Goal: Task Accomplishment & Management: Manage account settings

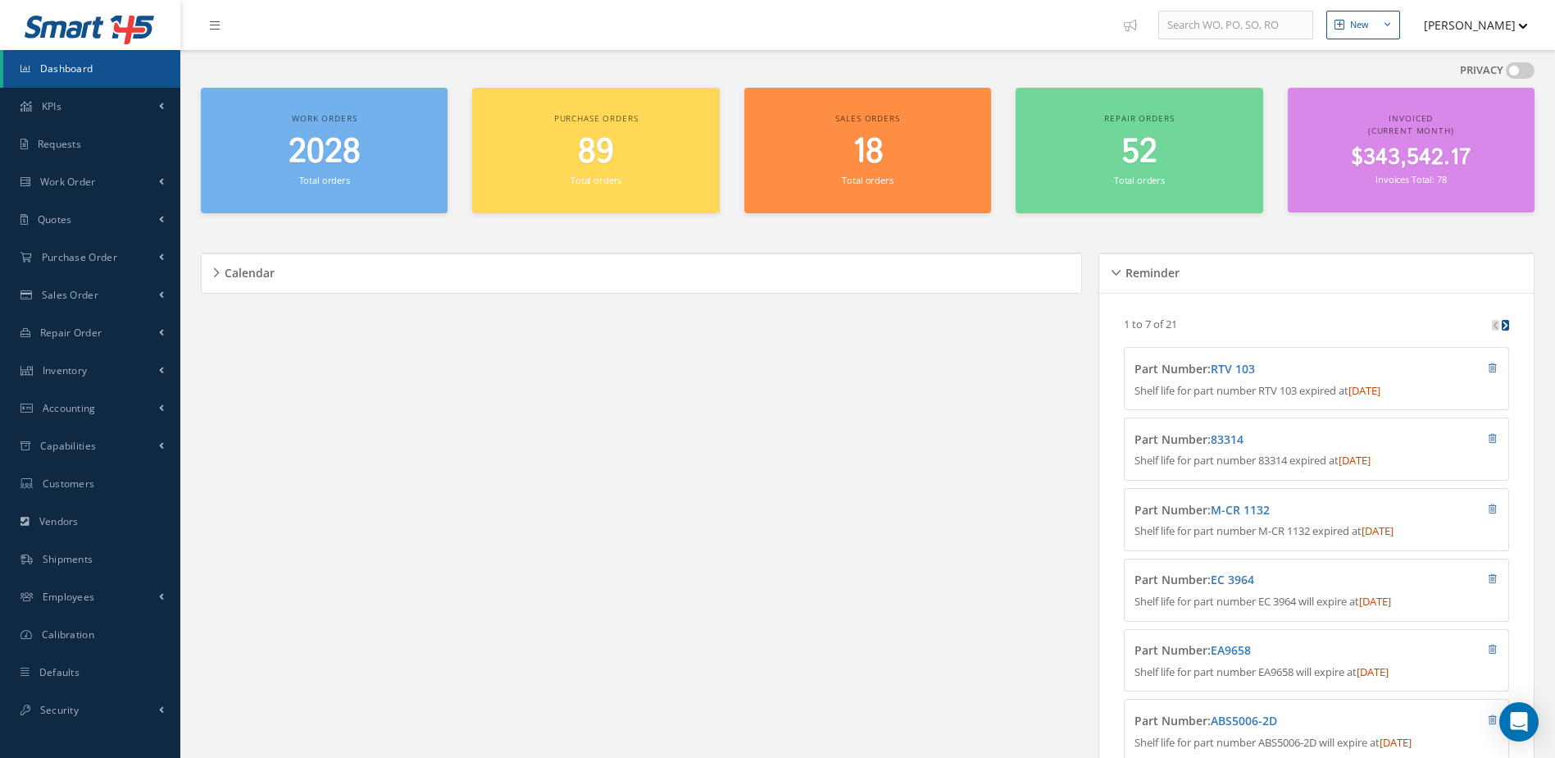
click at [322, 162] on span "2028" at bounding box center [325, 152] width 72 height 47
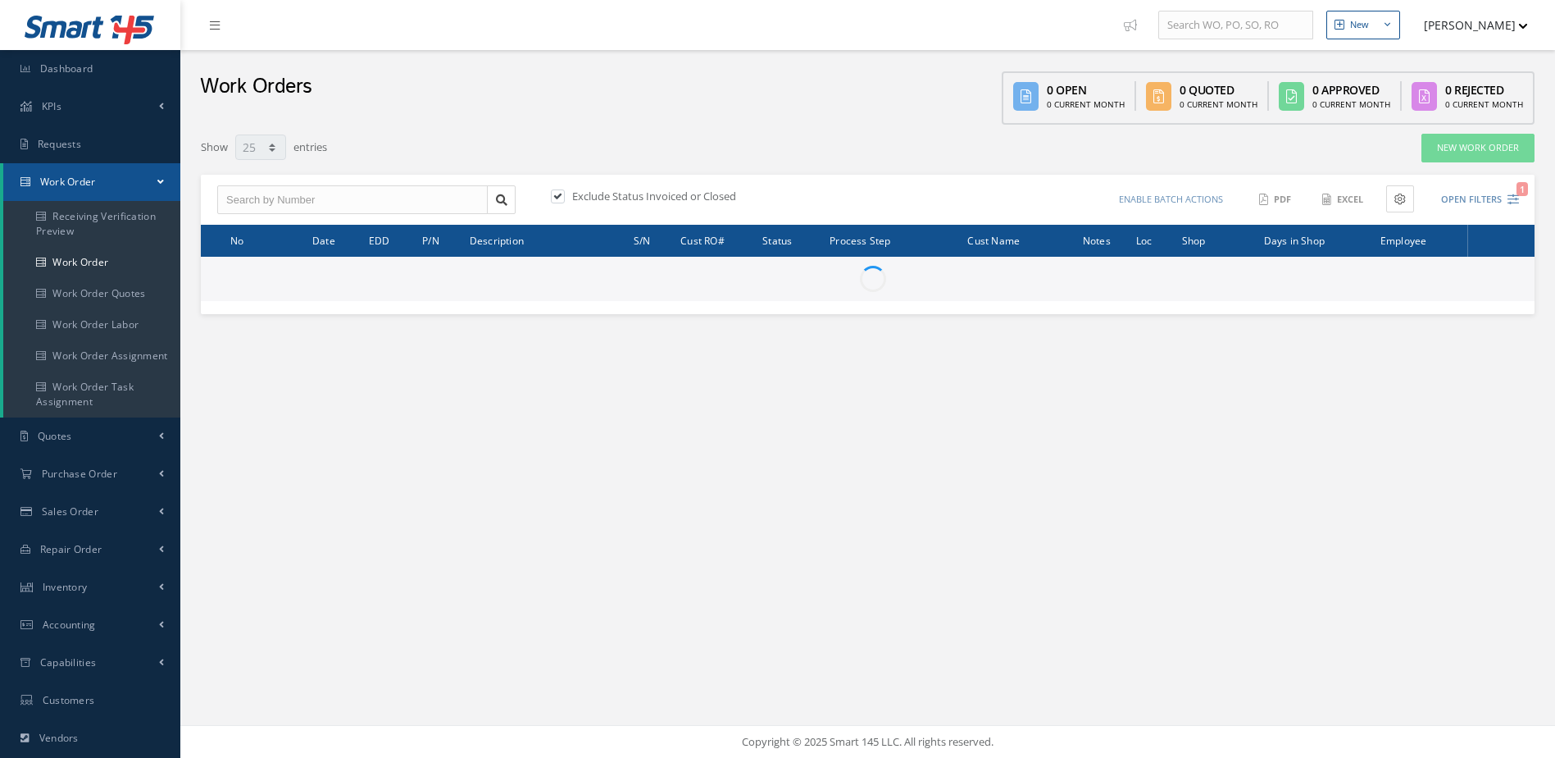
select select "25"
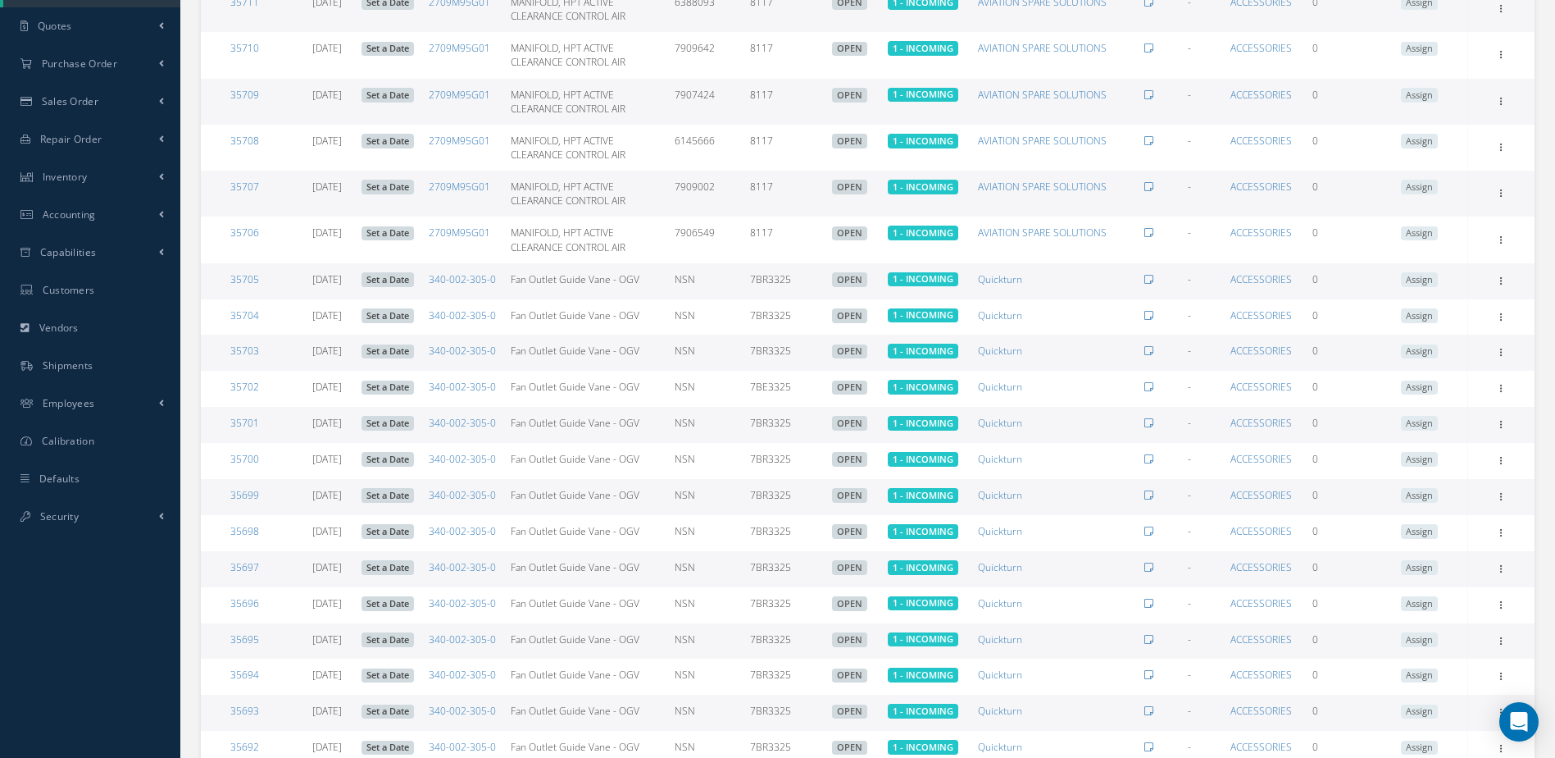
scroll to position [626, 0]
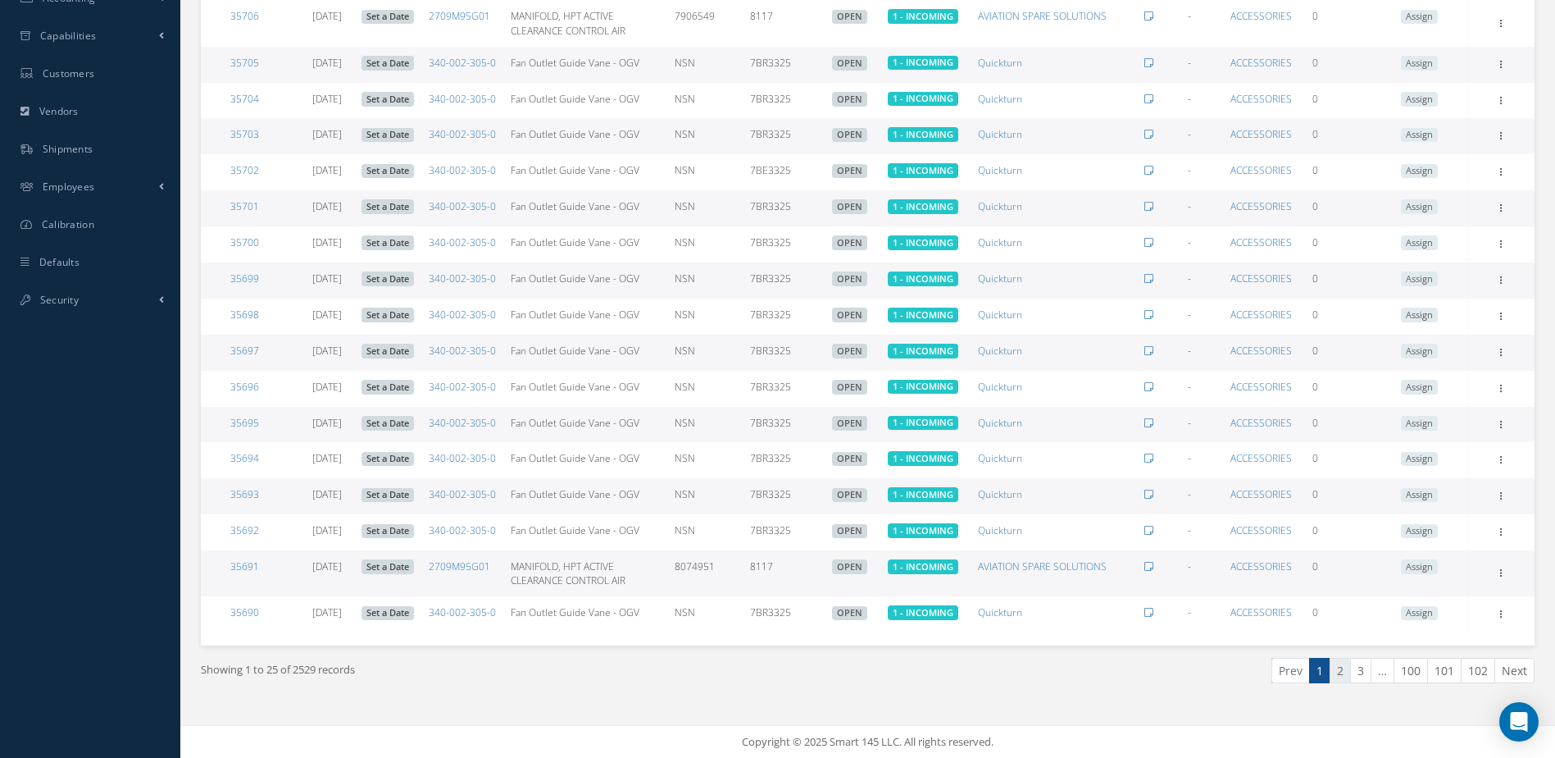
click at [1337, 671] on link "2" at bounding box center [1340, 670] width 21 height 25
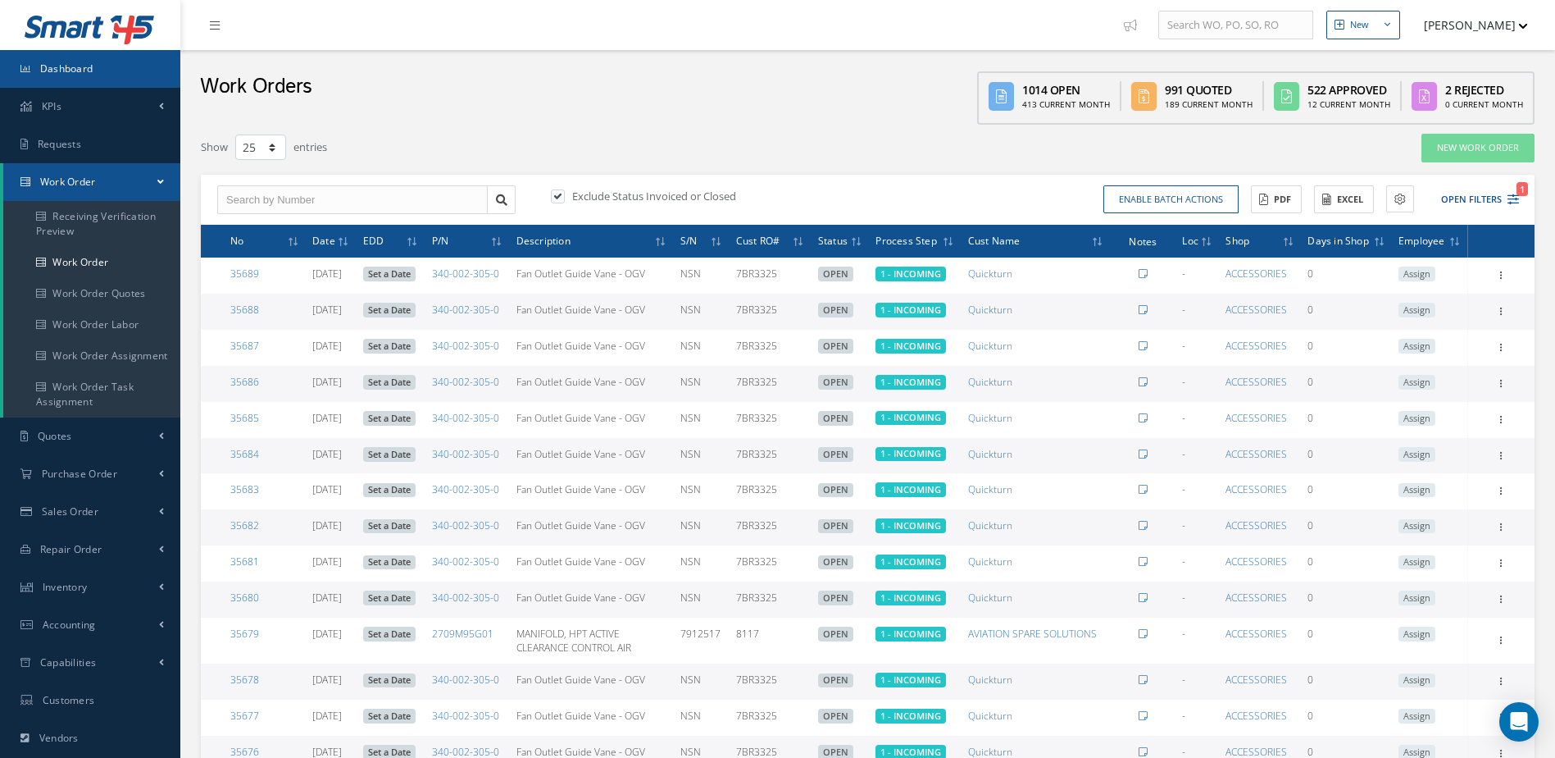
click at [116, 79] on link "Dashboard" at bounding box center [90, 69] width 180 height 38
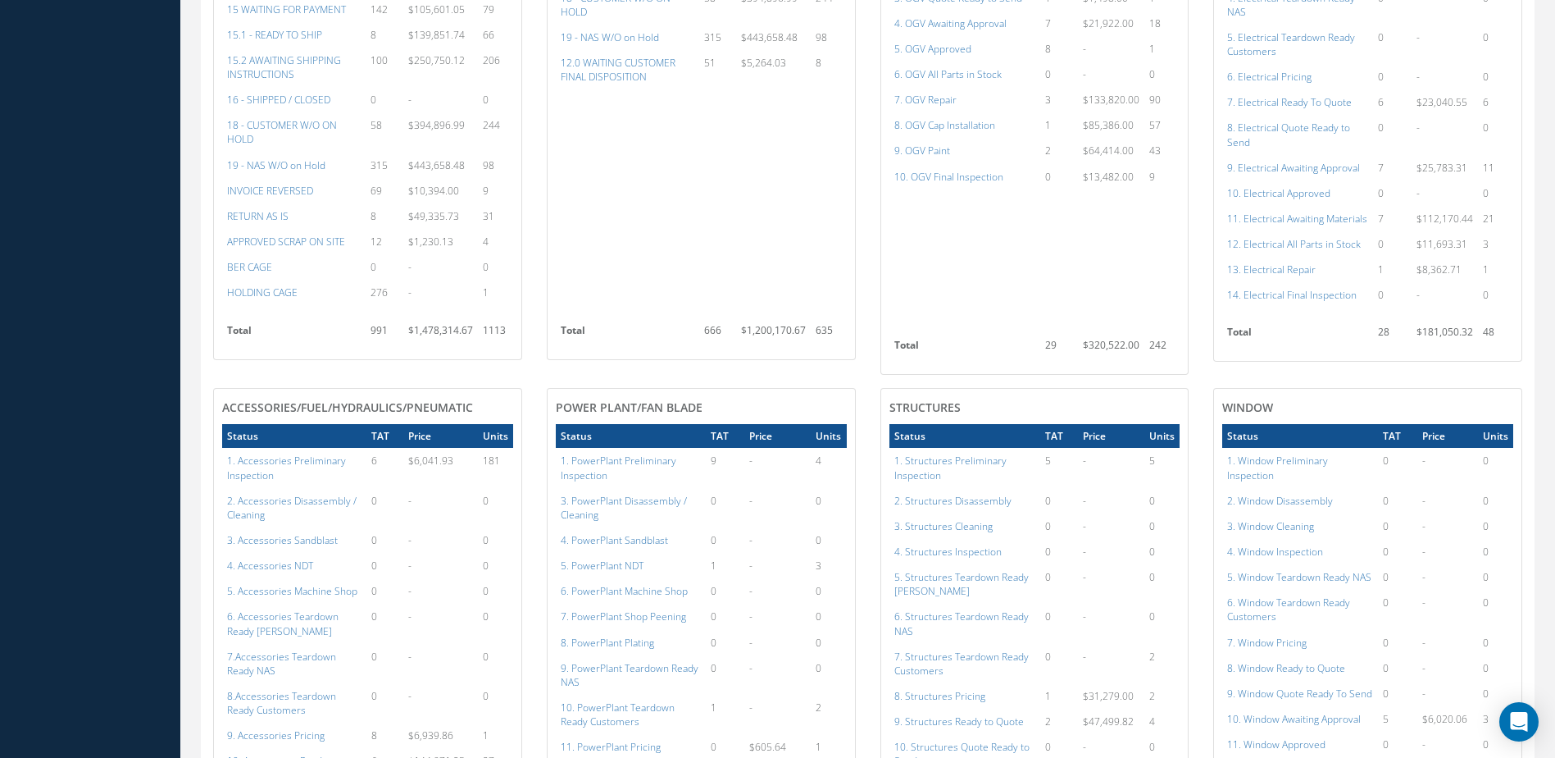
scroll to position [902, 0]
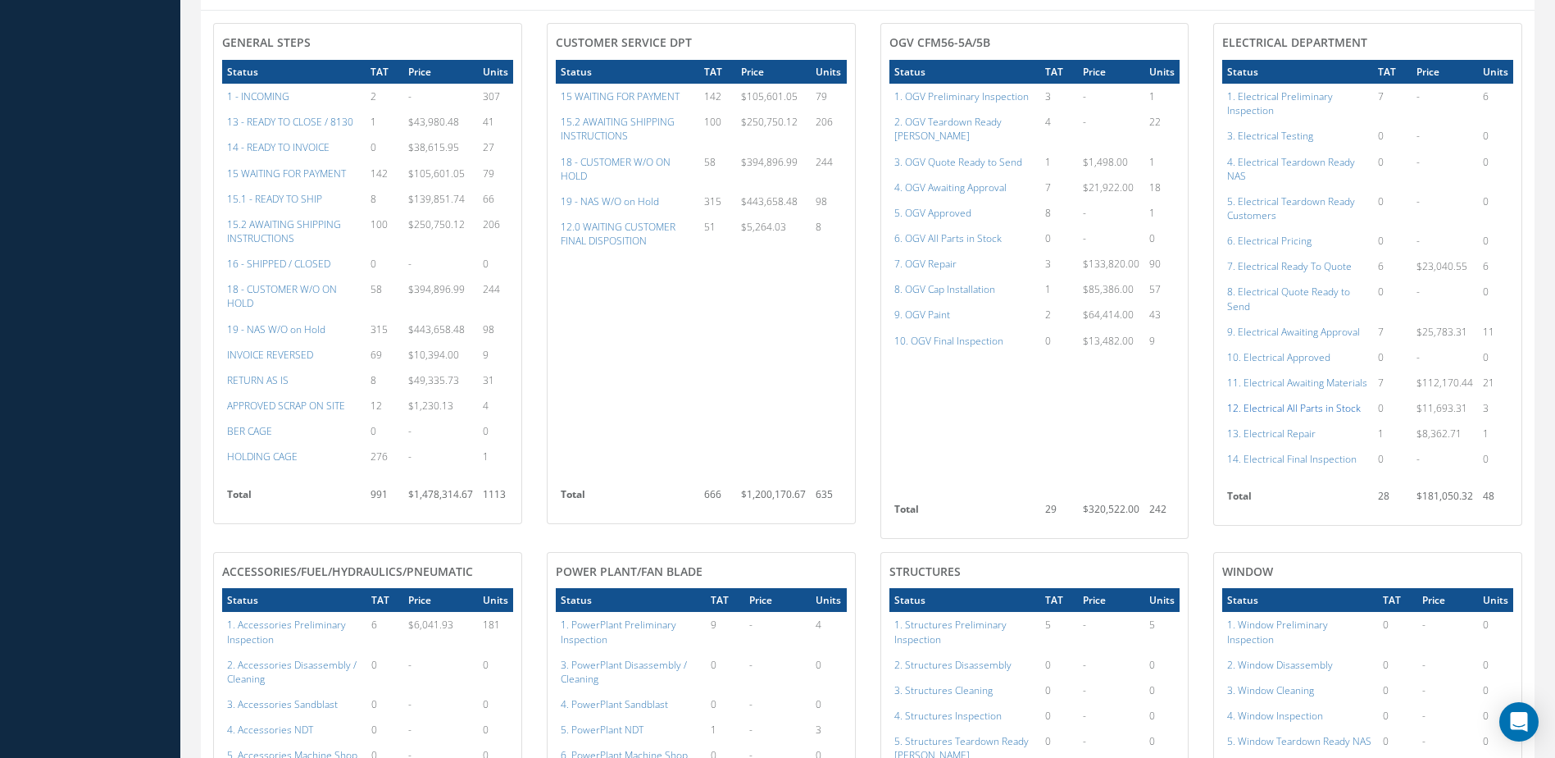
click at [1315, 415] on a=98&excludeInternalCustomer=false&excludeInvoicedOrClosed=true&shop_id=13&filtersHidded"] "12. Electrical All Parts in Stock" at bounding box center [1295, 408] width 134 height 14
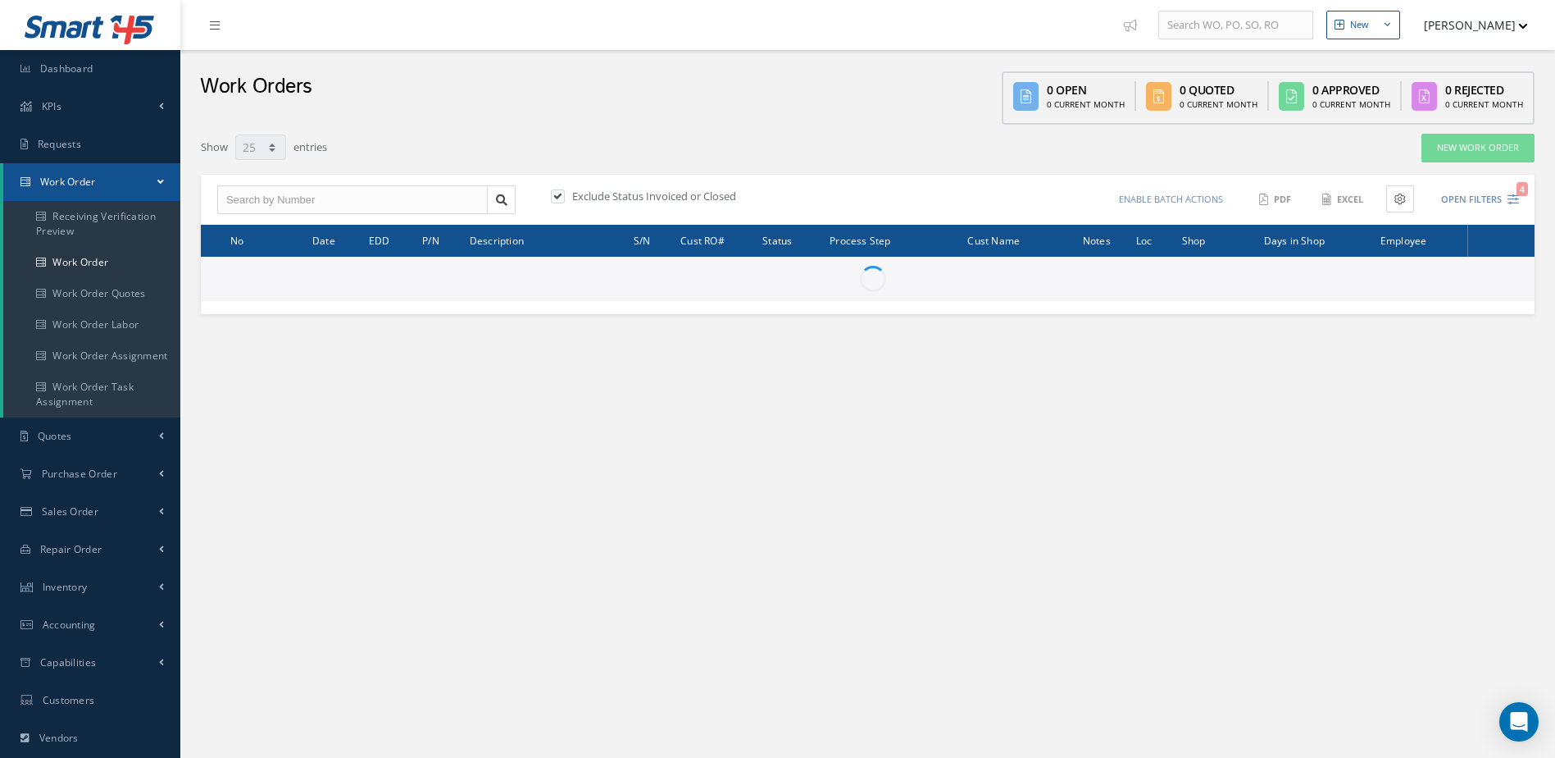
select select "25"
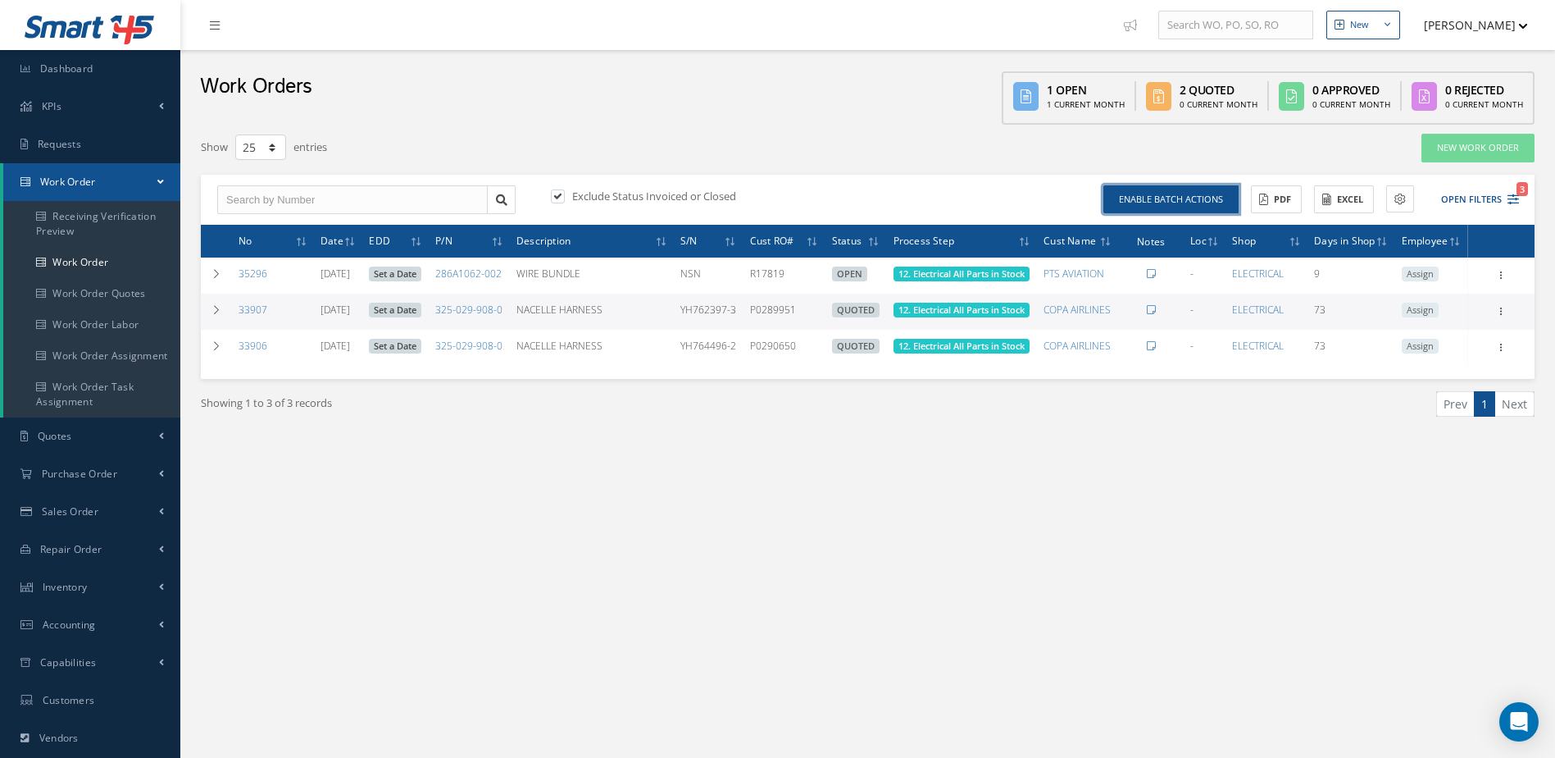
click at [1167, 197] on button "Enable batch actions" at bounding box center [1171, 199] width 135 height 29
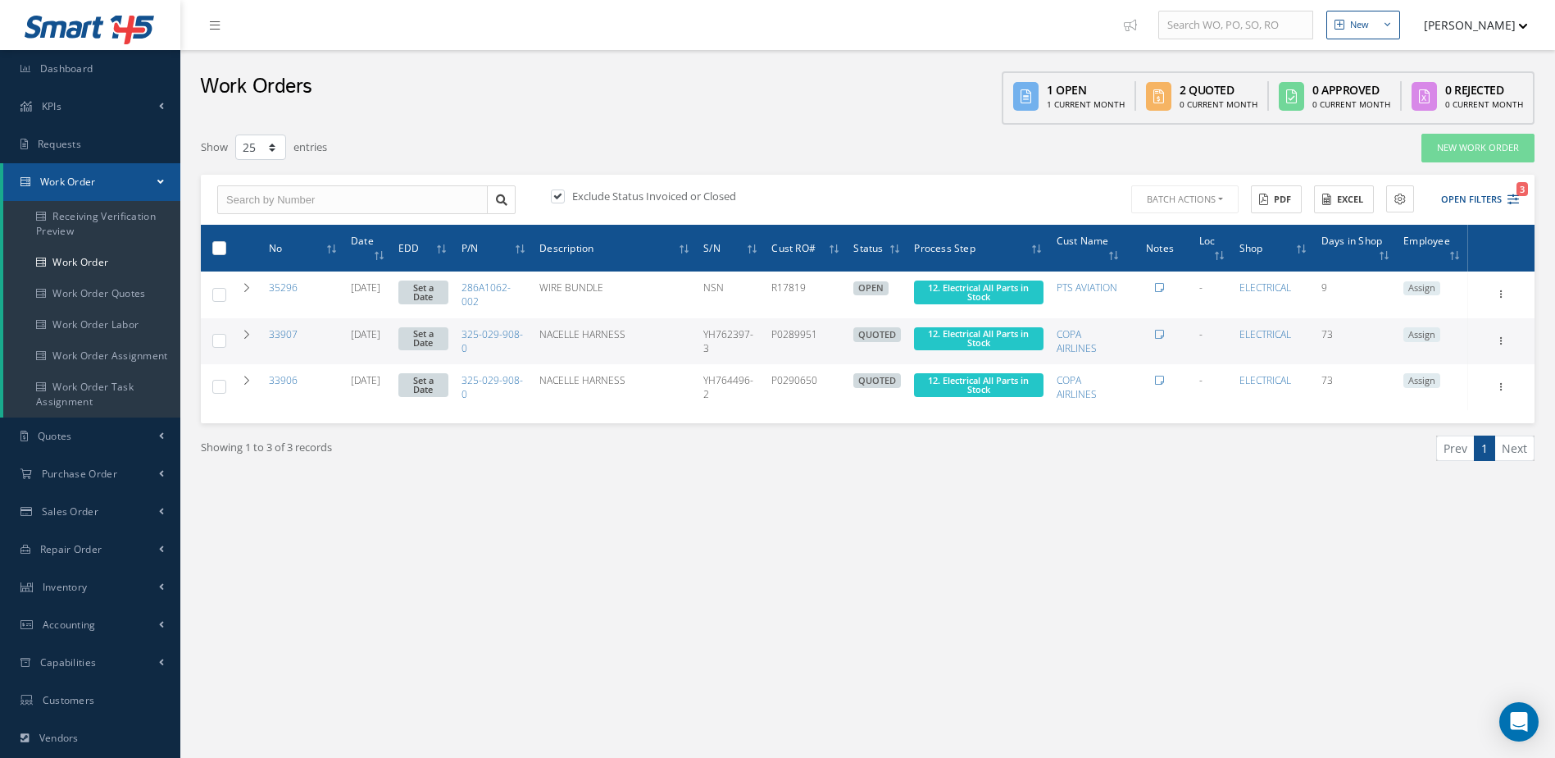
click at [225, 247] on label at bounding box center [225, 247] width 0 height 14
click at [219, 247] on input "checkbox" at bounding box center [220, 249] width 11 height 11
checkbox input "true"
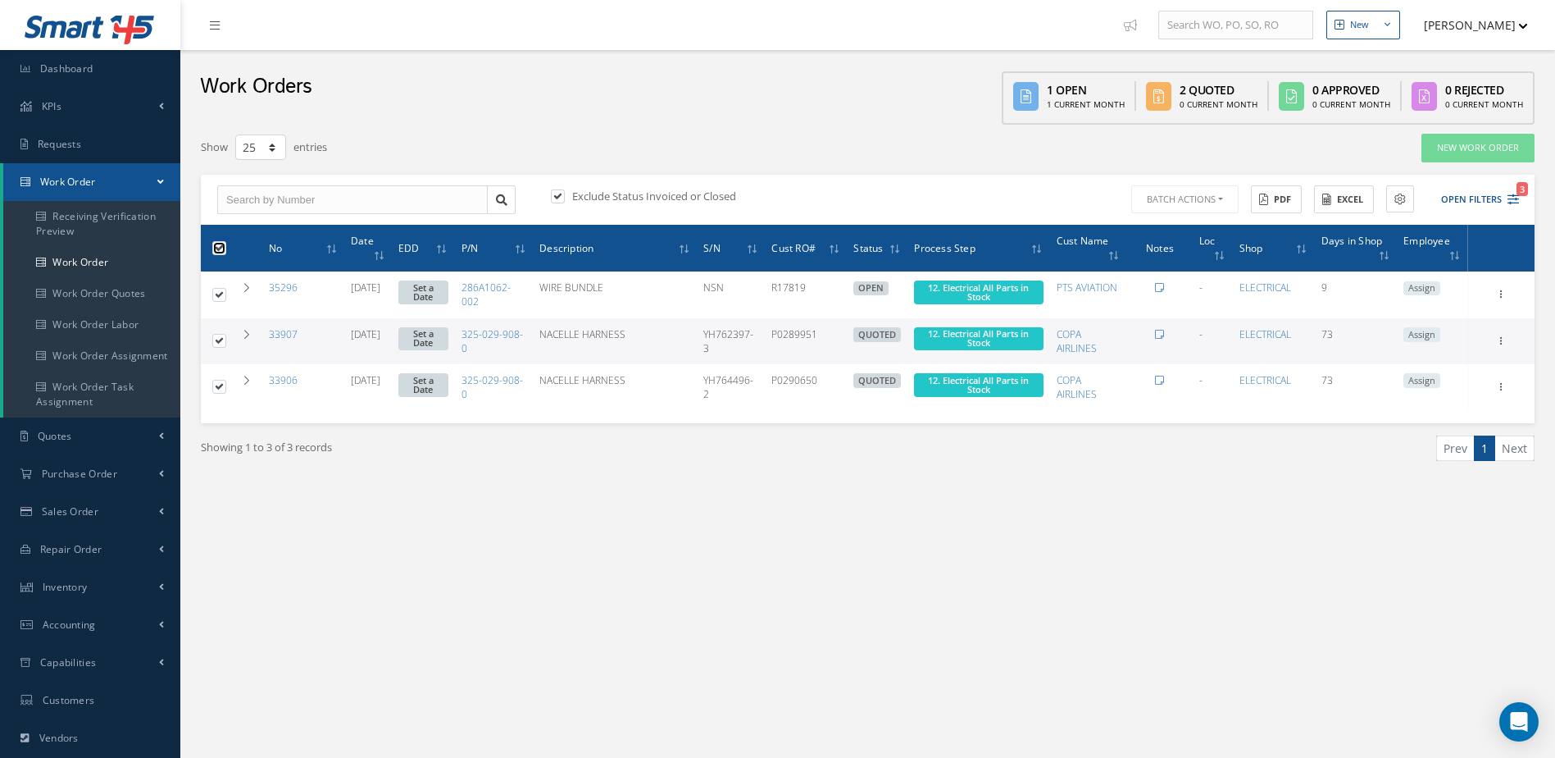
checkbox input "true"
click at [1176, 205] on button "Batch Actions" at bounding box center [1183, 199] width 111 height 29
click at [1161, 232] on link "Update Work Orders" at bounding box center [1193, 227] width 131 height 22
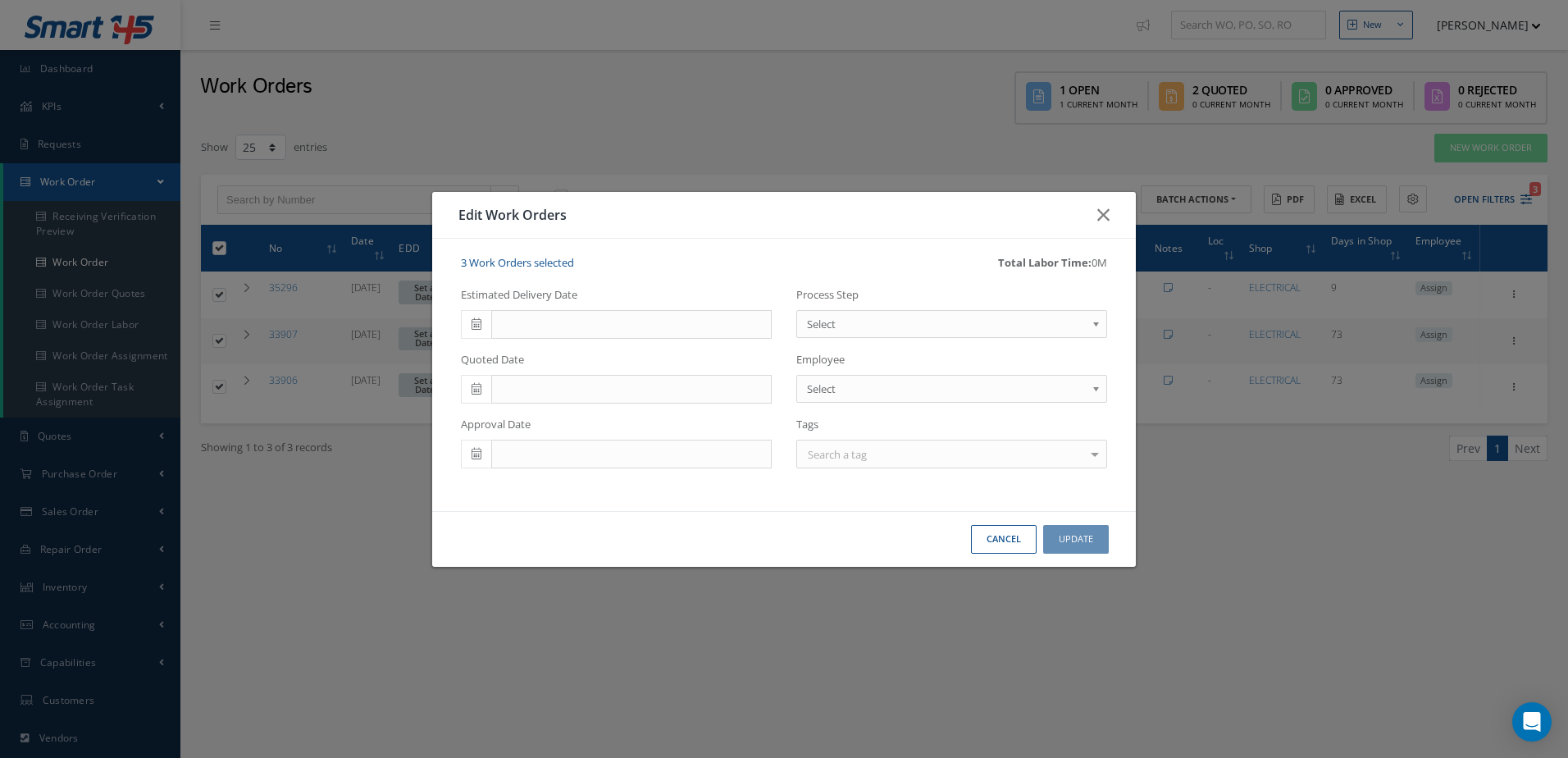
click at [922, 314] on span "Select" at bounding box center [946, 324] width 279 height 20
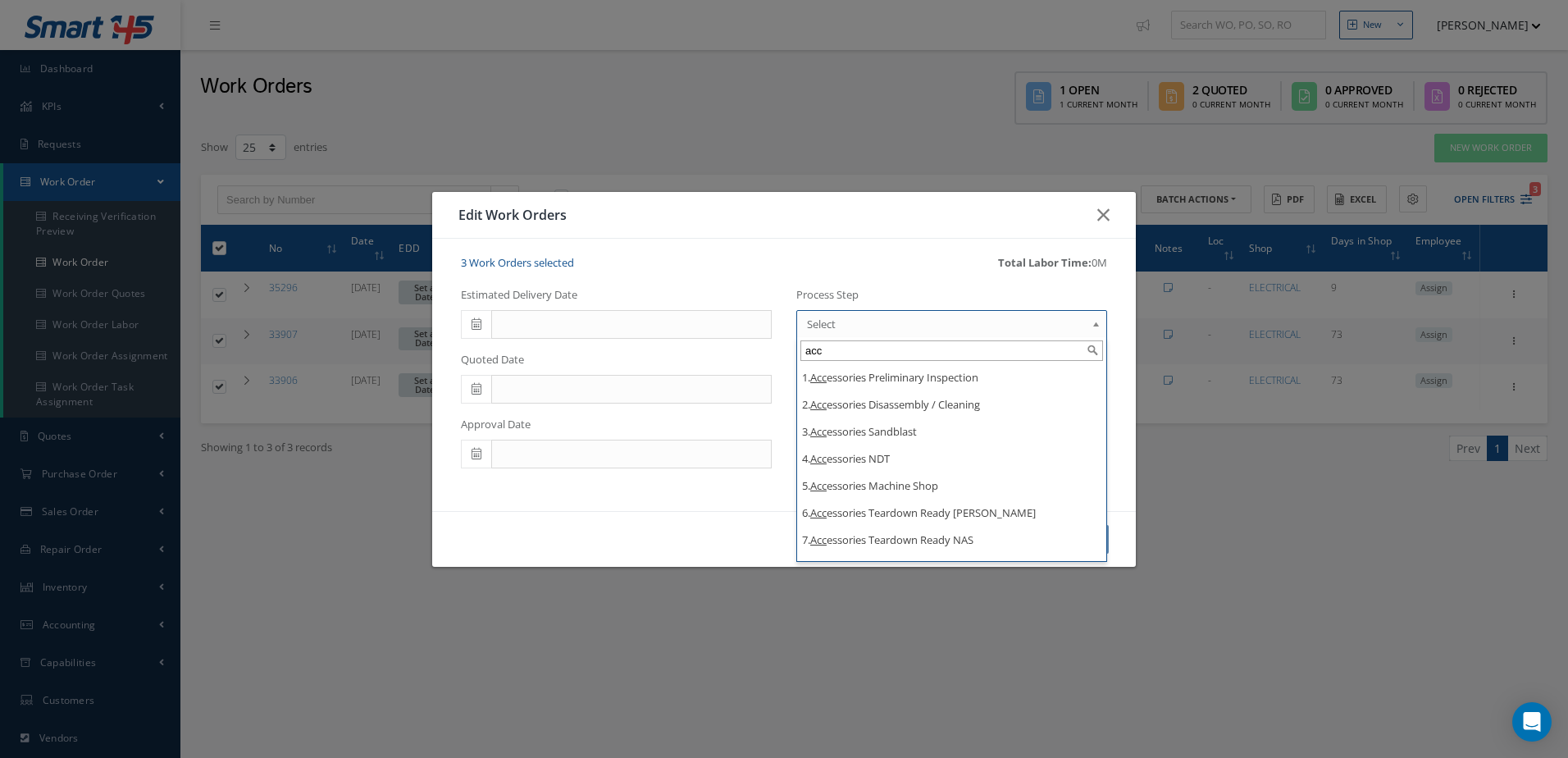
type input "acc"
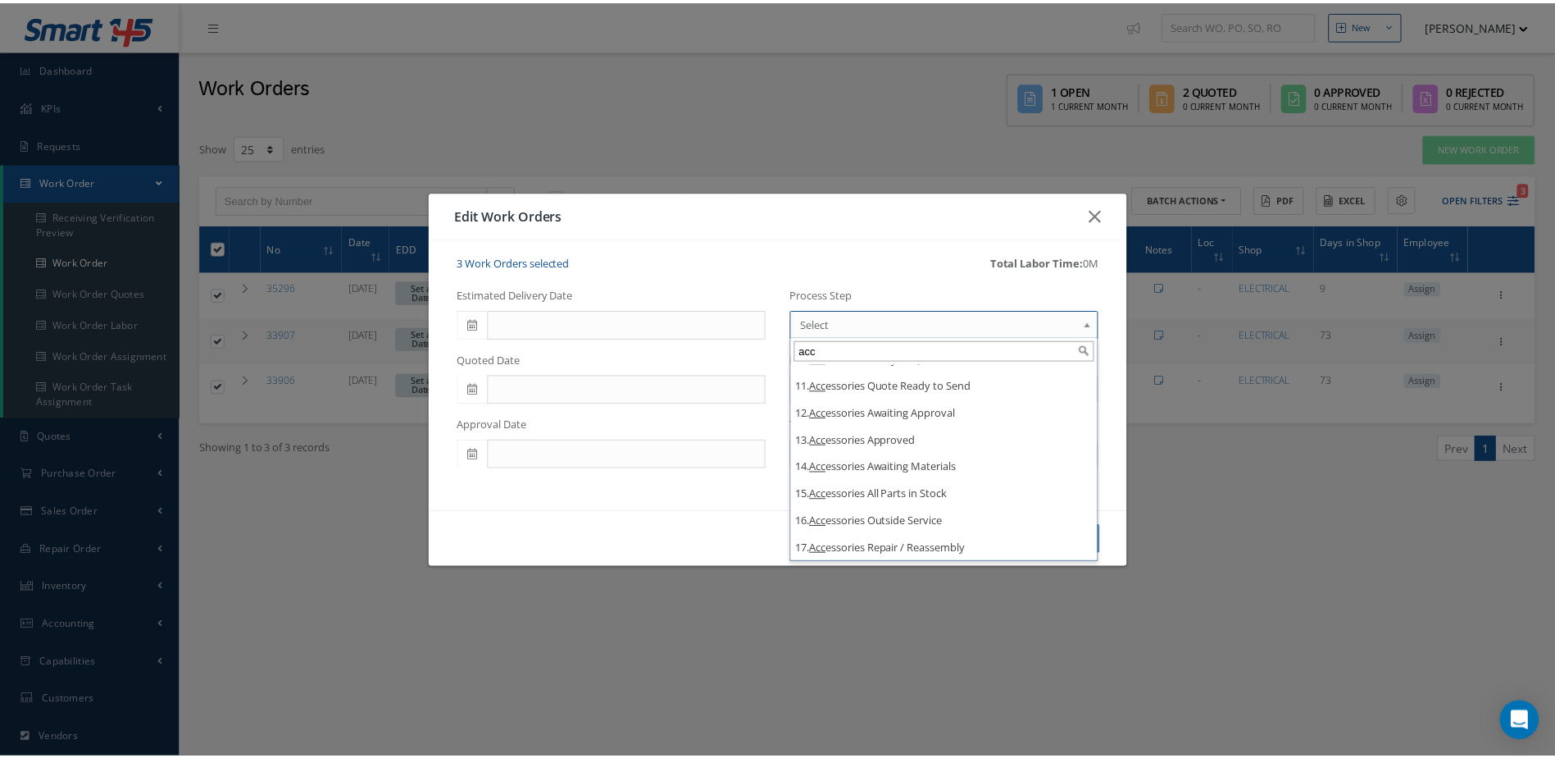
scroll to position [295, 0]
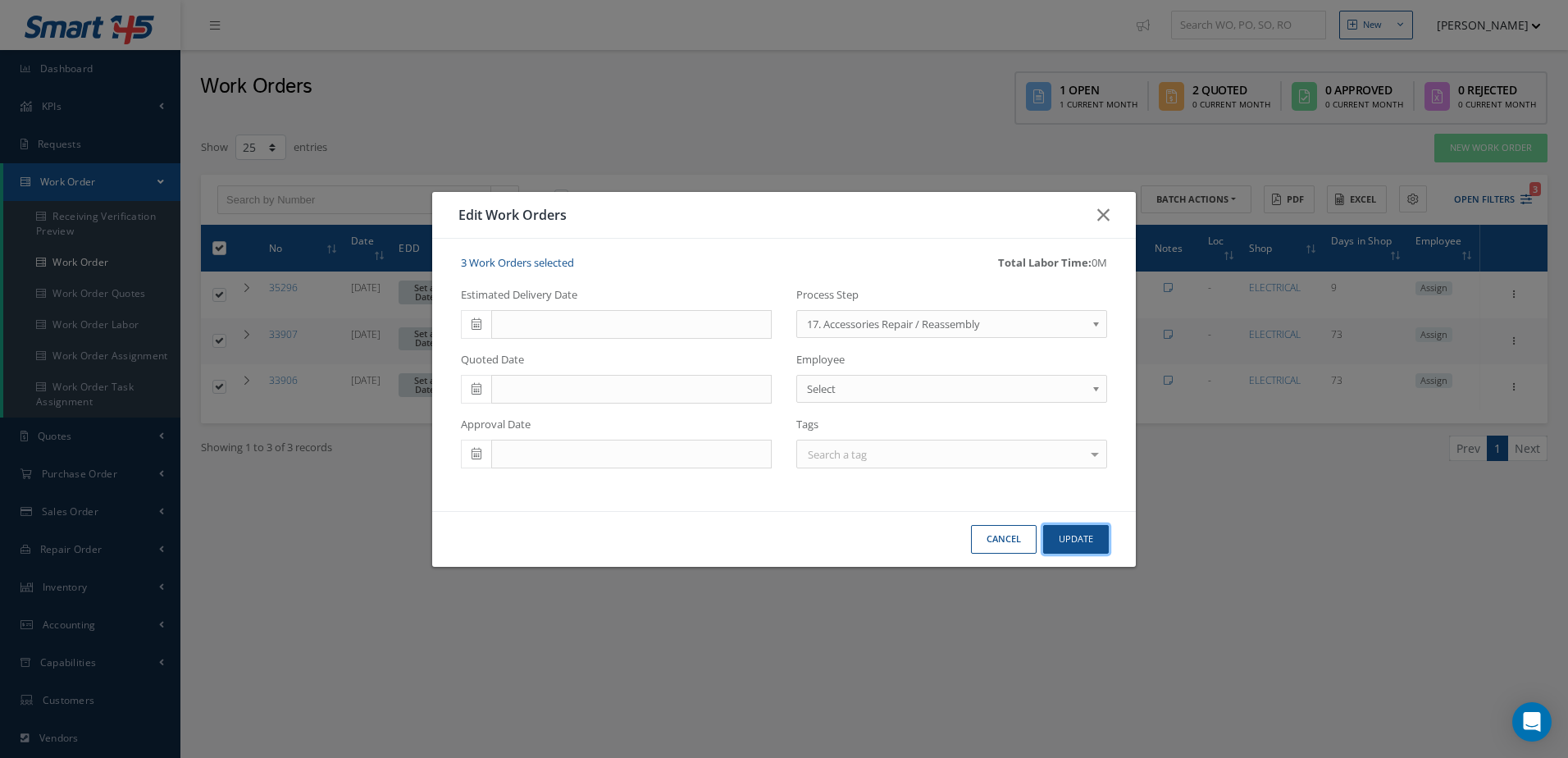
click at [1085, 544] on button "Update" at bounding box center [1076, 539] width 66 height 29
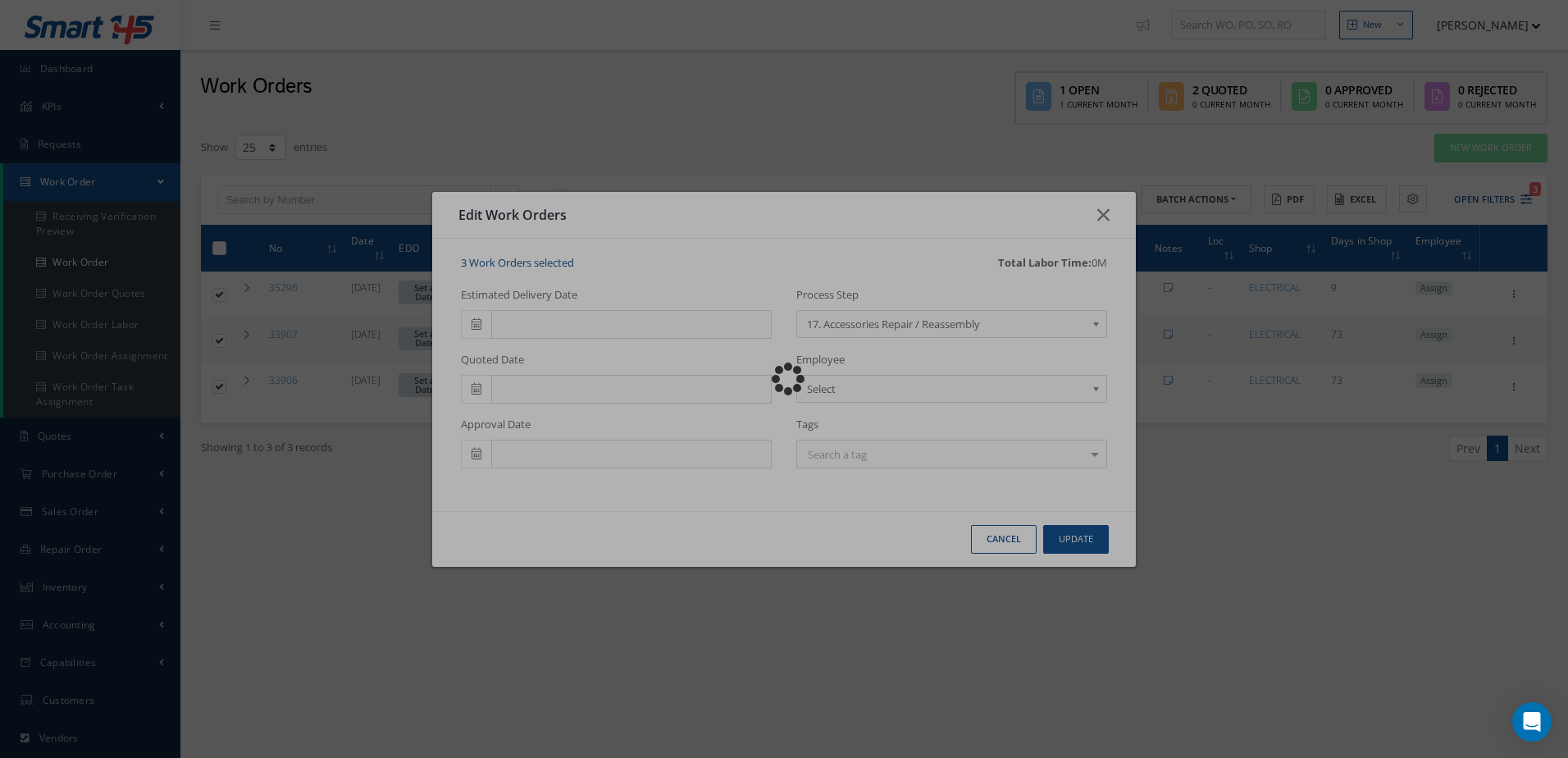
checkbox input "false"
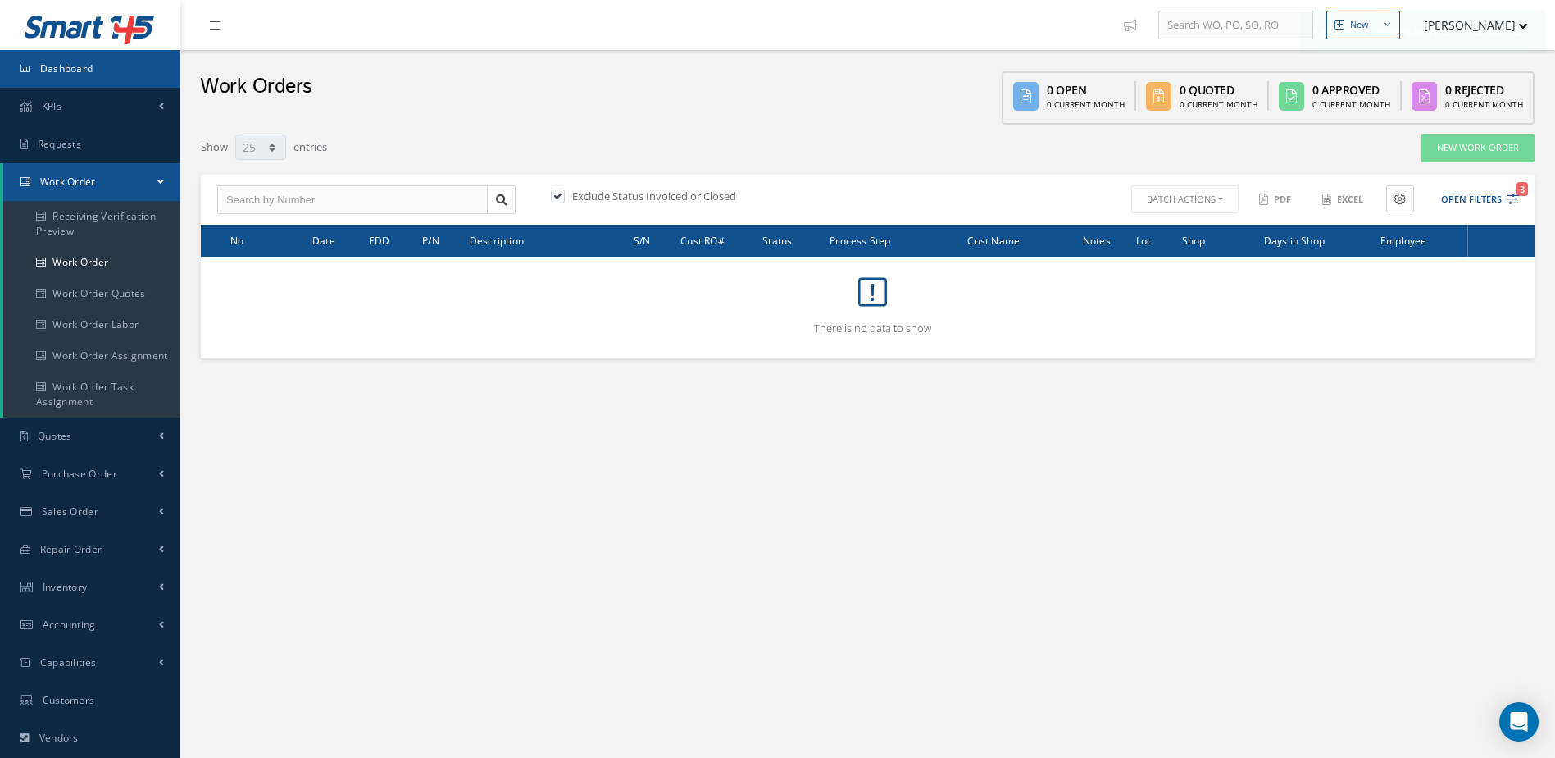
click at [129, 84] on link "Dashboard" at bounding box center [90, 69] width 180 height 38
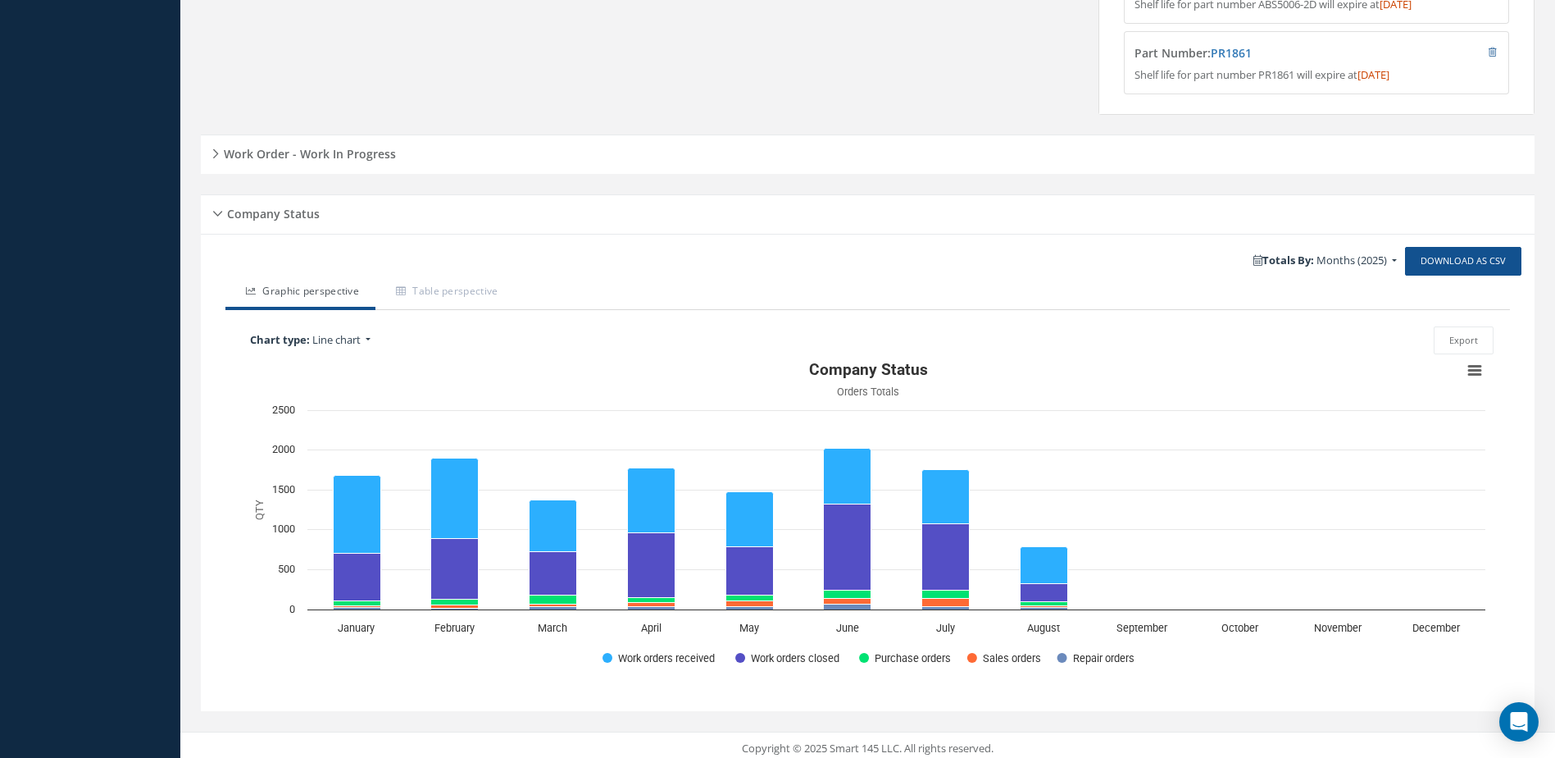
scroll to position [757, 0]
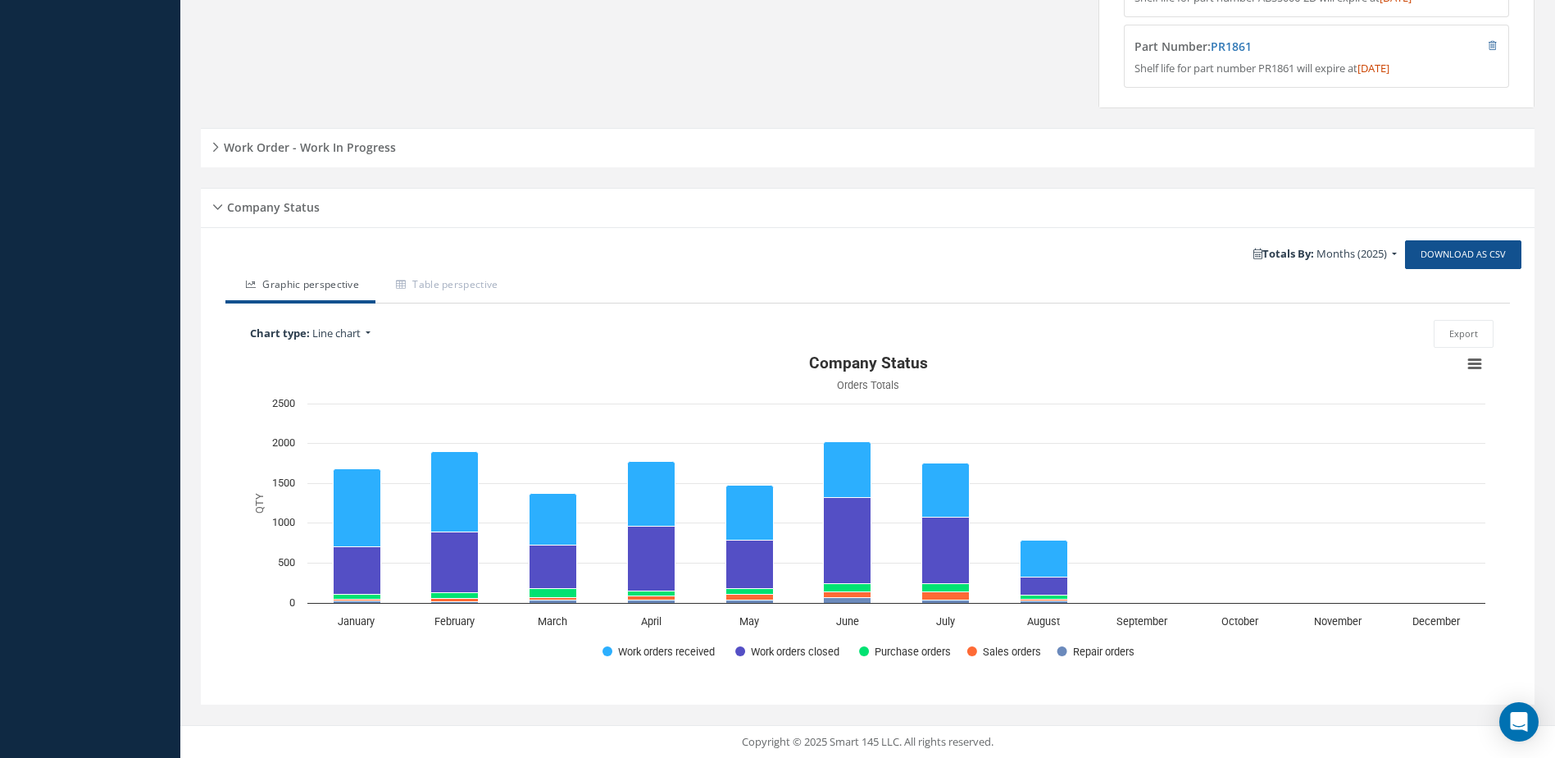
click at [335, 142] on h5 "Work Order - Work In Progress" at bounding box center [307, 145] width 177 height 20
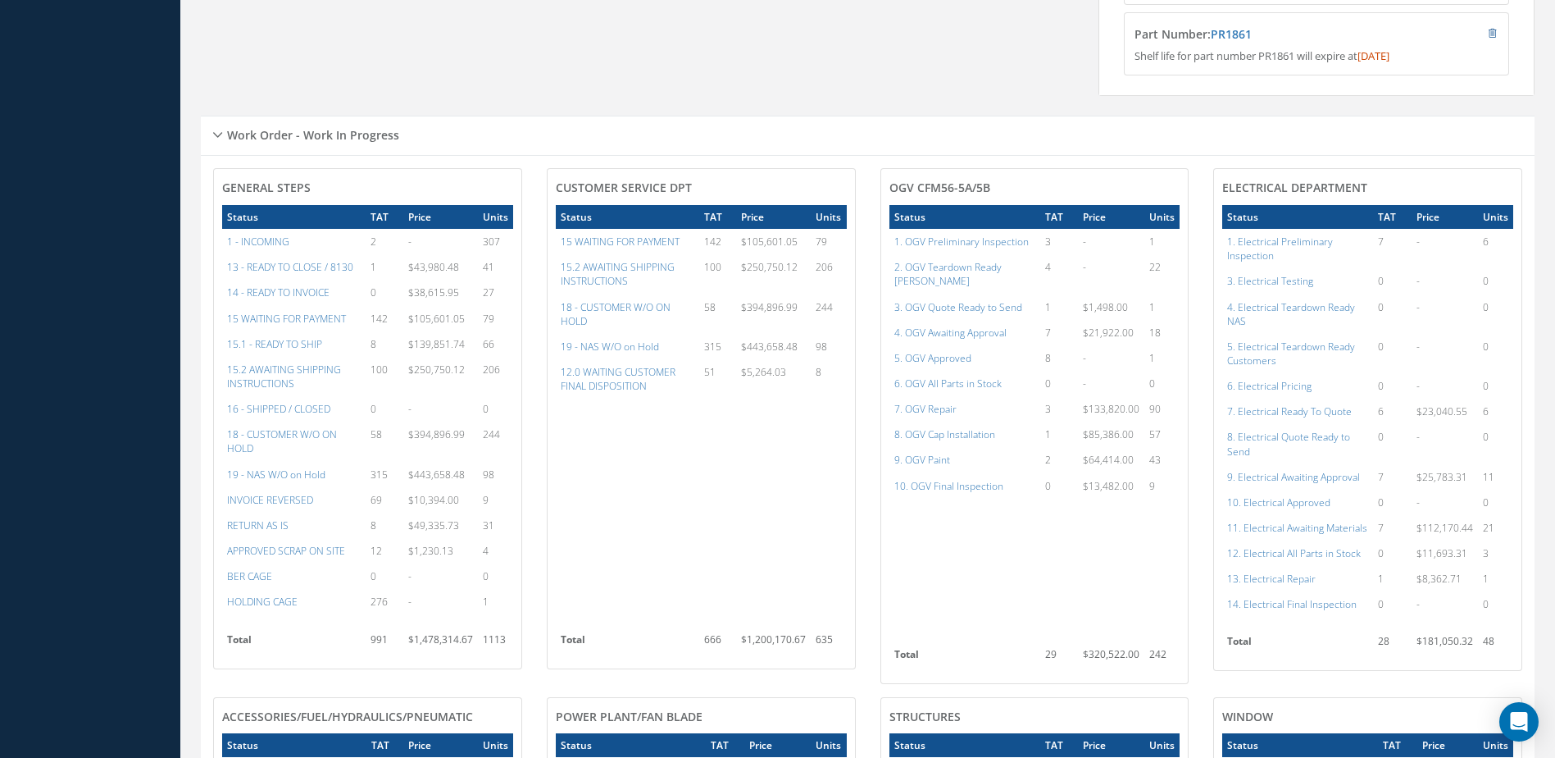
scroll to position [921, 0]
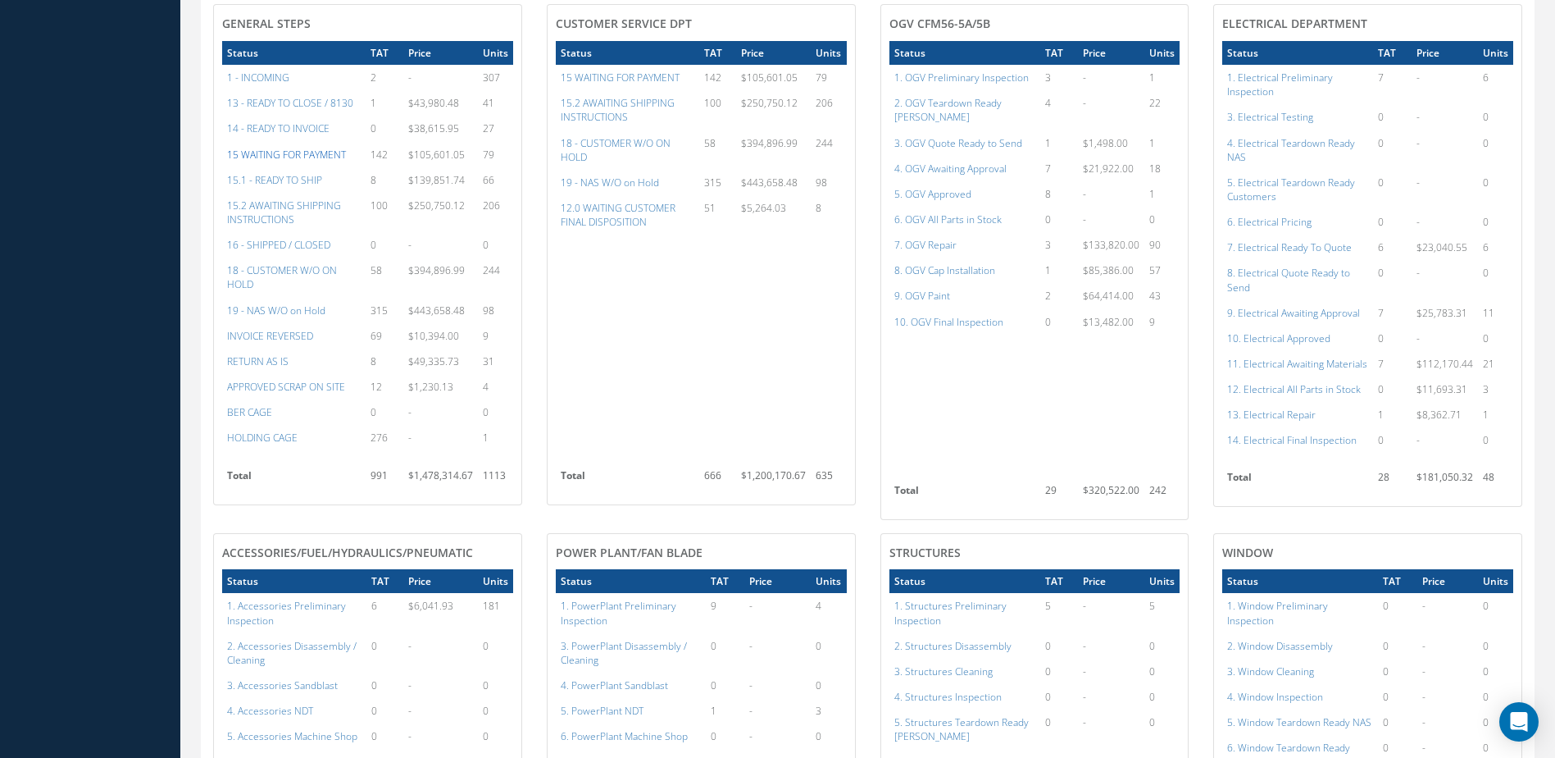
click at [281, 162] on a=59&excludeInternalCustomer=false&excludeInvoicedOrClosed=true&&filtersHidded"] "15 WAITING FOR PAYMENT" at bounding box center [286, 155] width 119 height 14
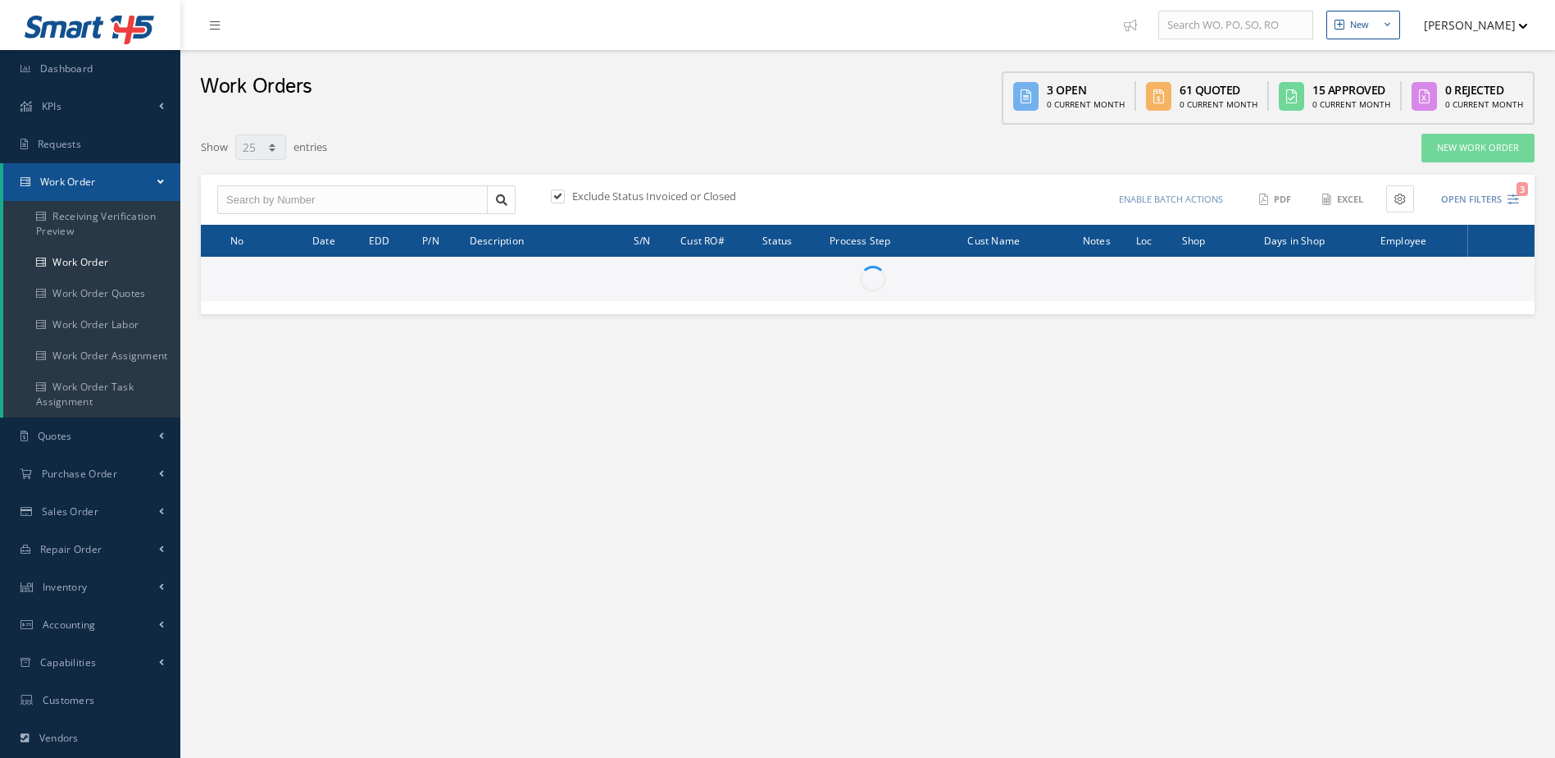
select select "25"
type input "All Work Request"
type input "All Work Performed"
type input "All Status"
type input "WO Part Status"
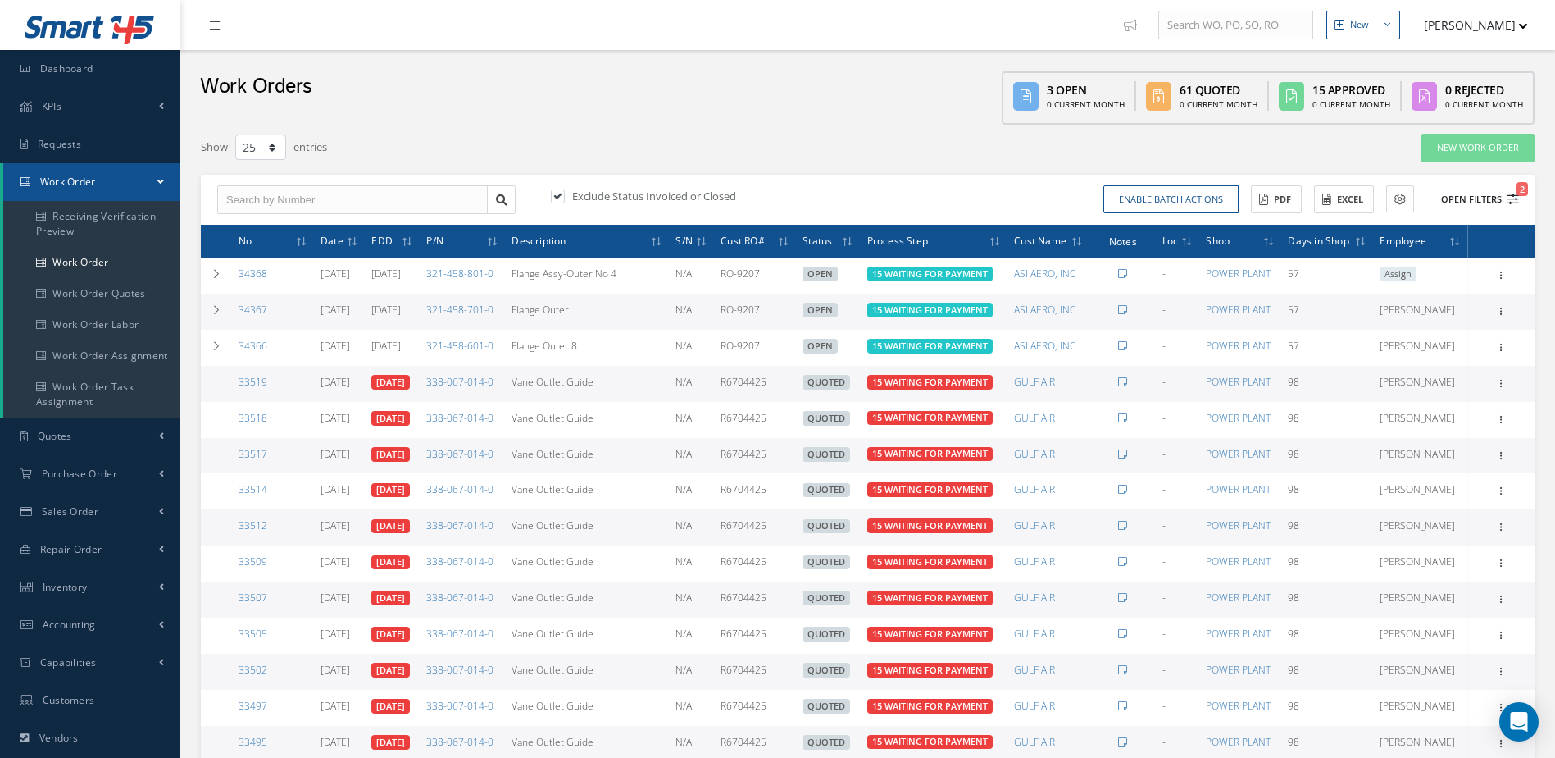
drag, startPoint x: 1482, startPoint y: 196, endPoint x: 1435, endPoint y: 195, distance: 46.7
click at [1482, 195] on button "Open Filters 2" at bounding box center [1473, 199] width 93 height 27
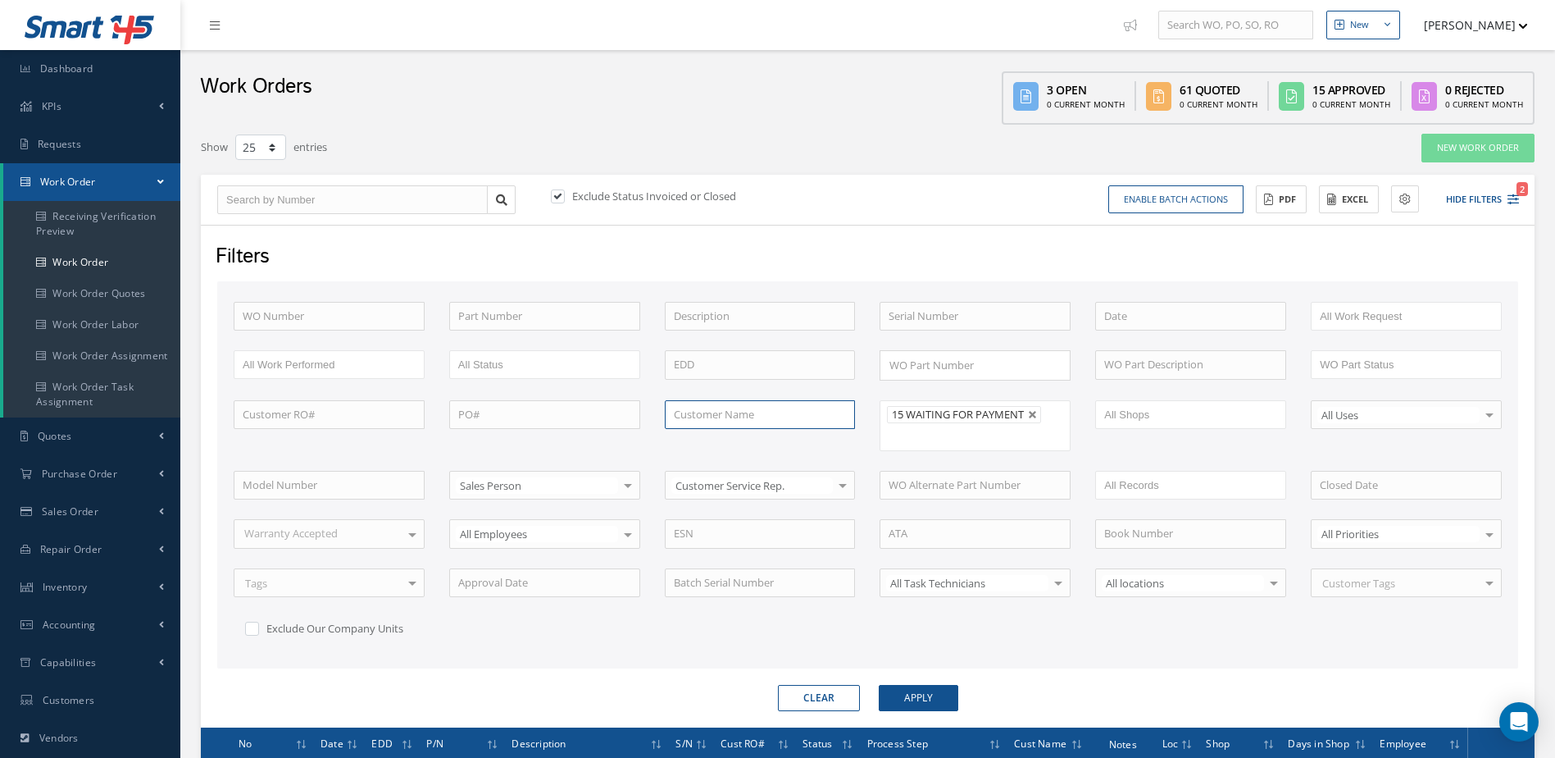
click at [785, 423] on input "text" at bounding box center [760, 415] width 191 height 30
click at [716, 443] on span "GULF AIR" at bounding box center [696, 442] width 45 height 15
type input "GULF AIR"
click at [918, 700] on button "Apply" at bounding box center [919, 698] width 80 height 26
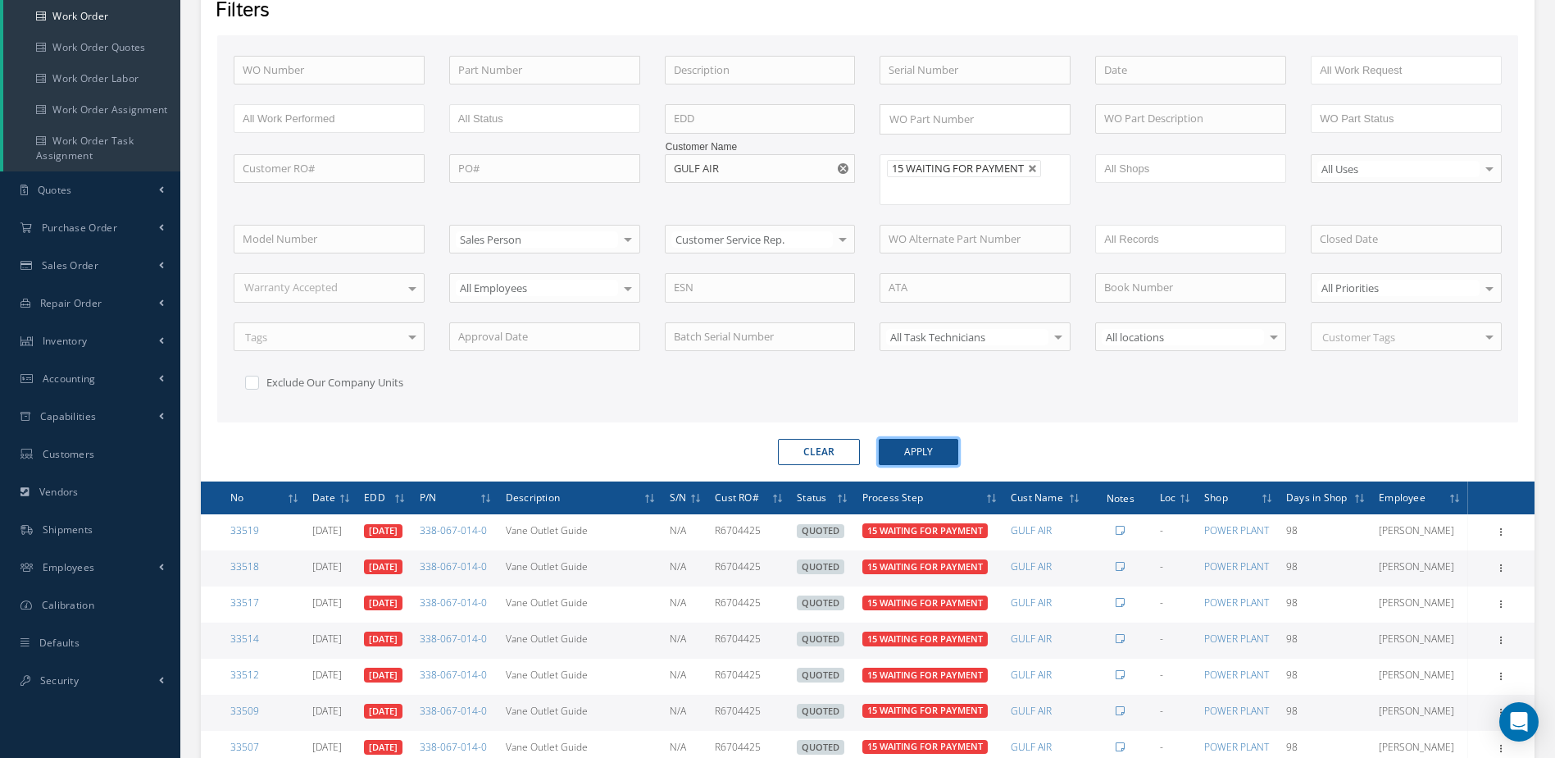
scroll to position [164, 0]
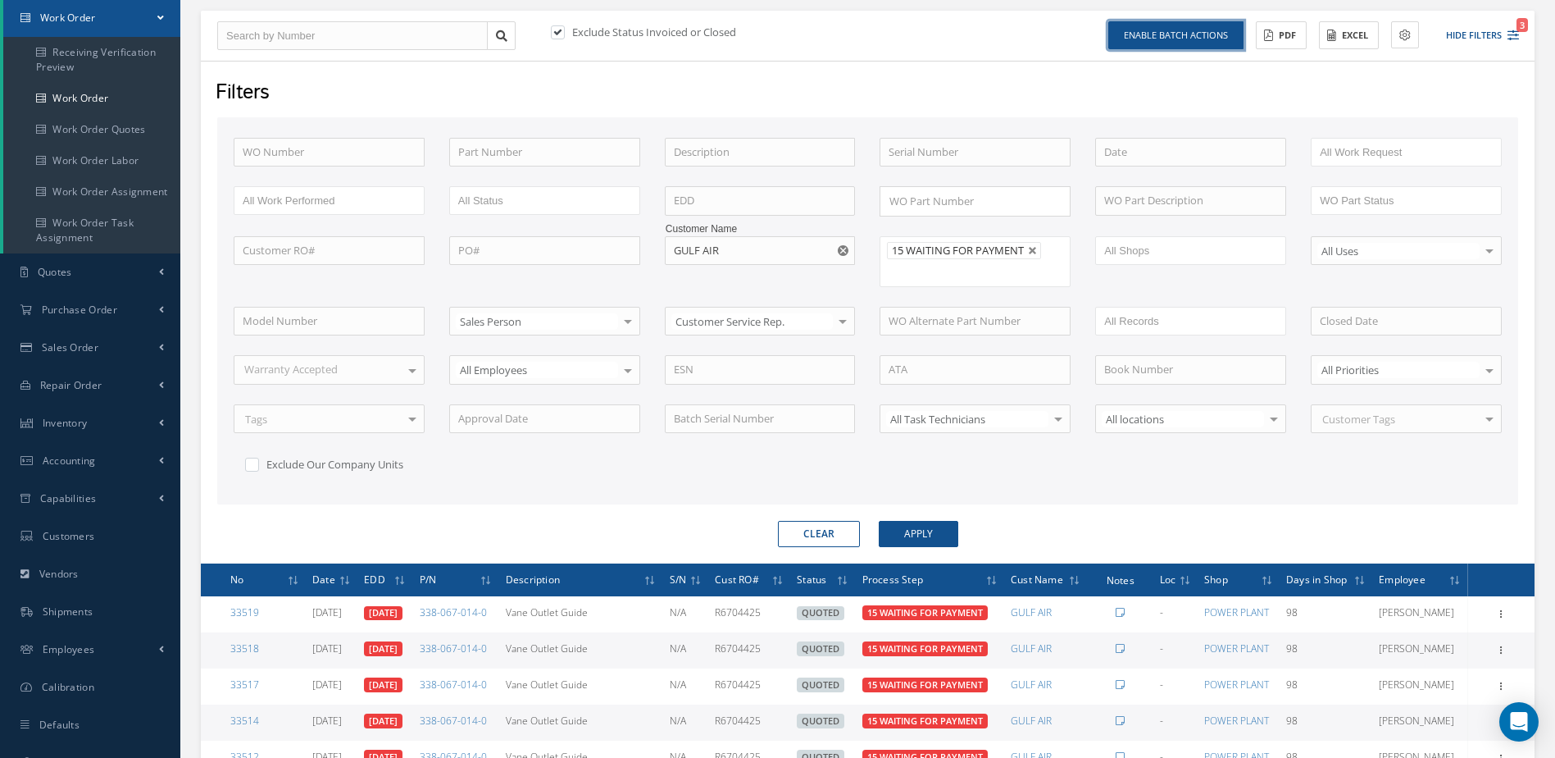
click at [1177, 38] on button "Enable batch actions" at bounding box center [1176, 35] width 135 height 29
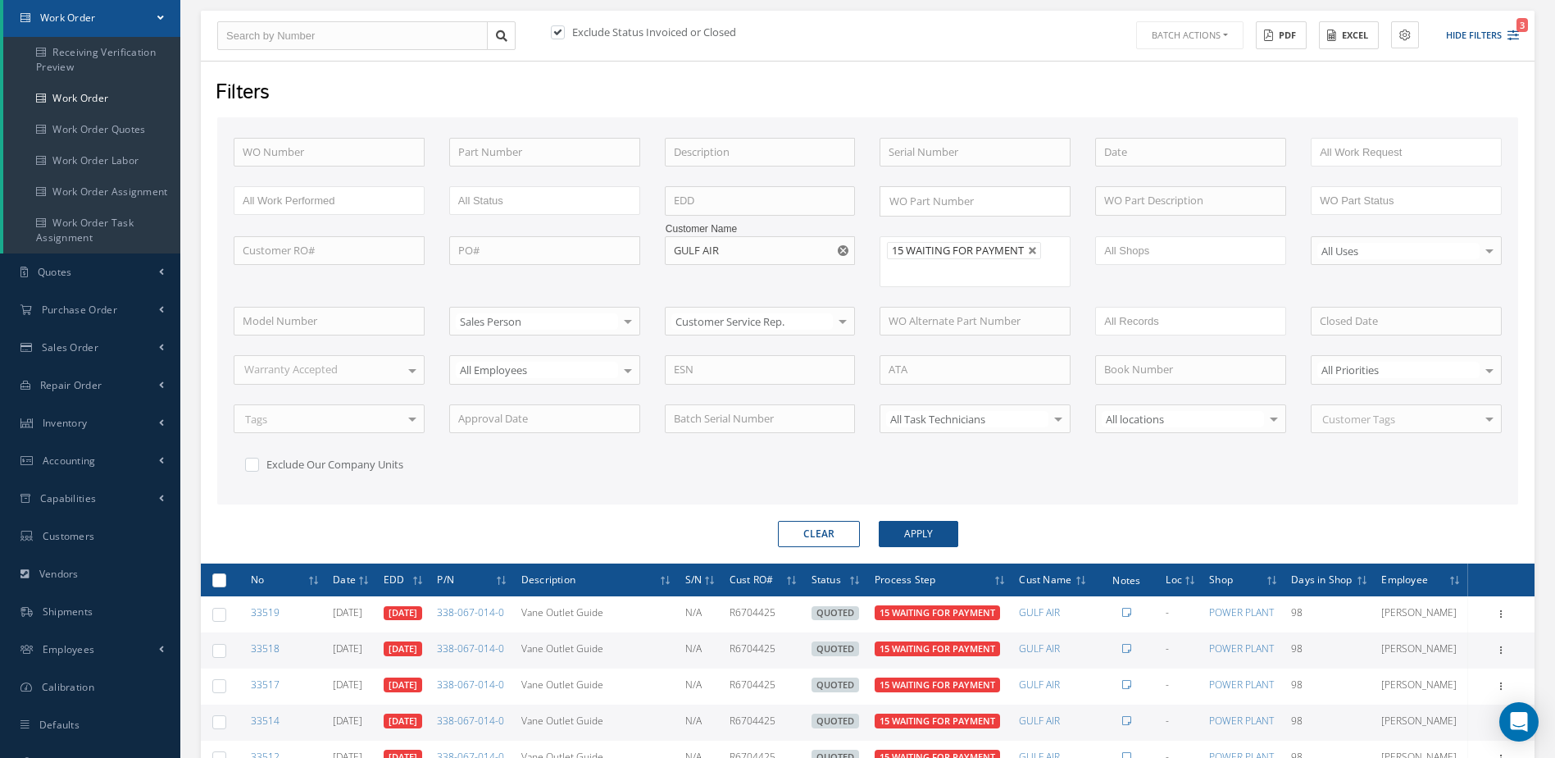
click at [225, 586] on label at bounding box center [225, 579] width 0 height 14
click at [215, 586] on input "checkbox" at bounding box center [220, 581] width 11 height 11
checkbox input "true"
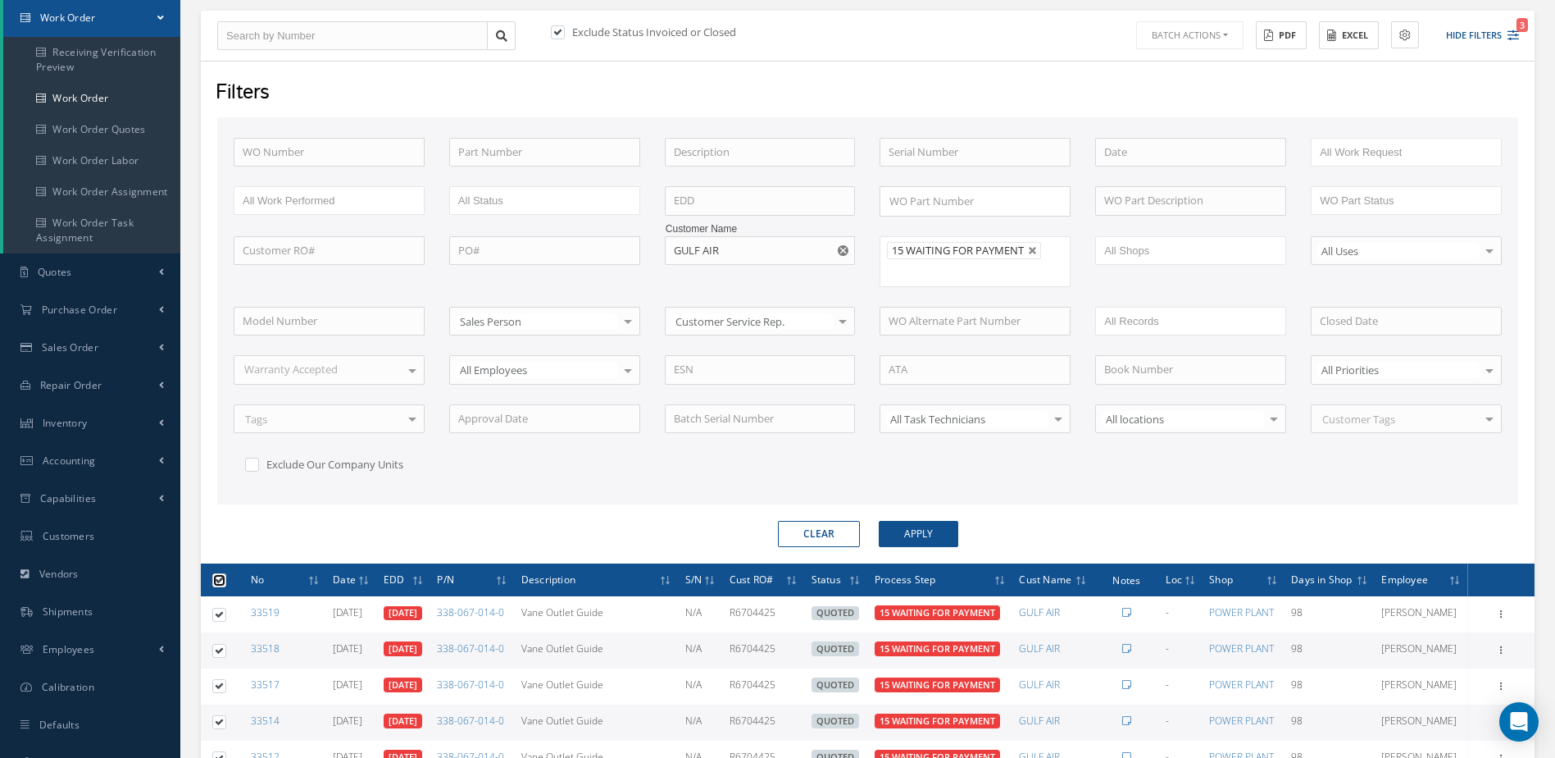
checkbox input "true"
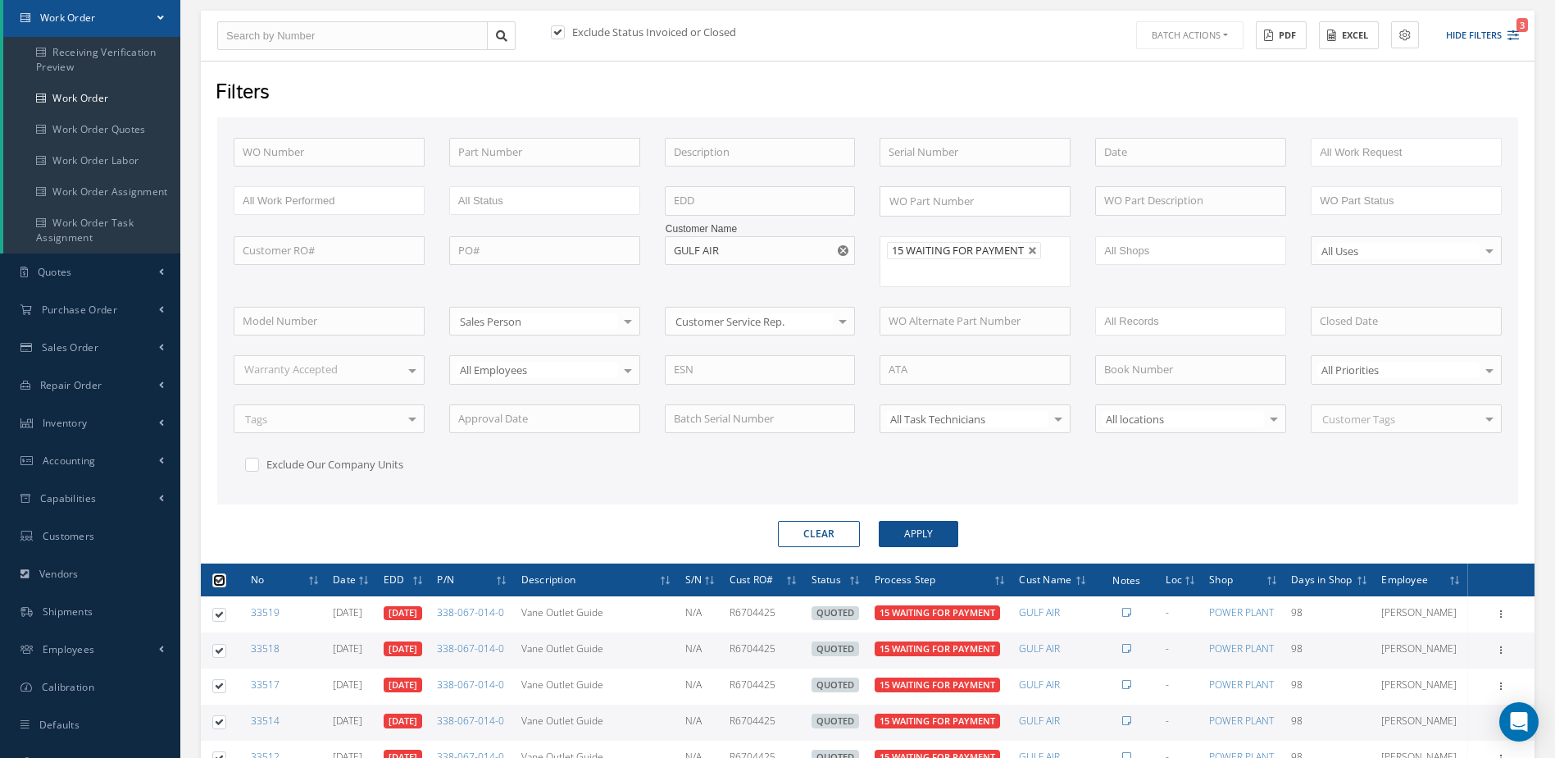
checkbox input "true"
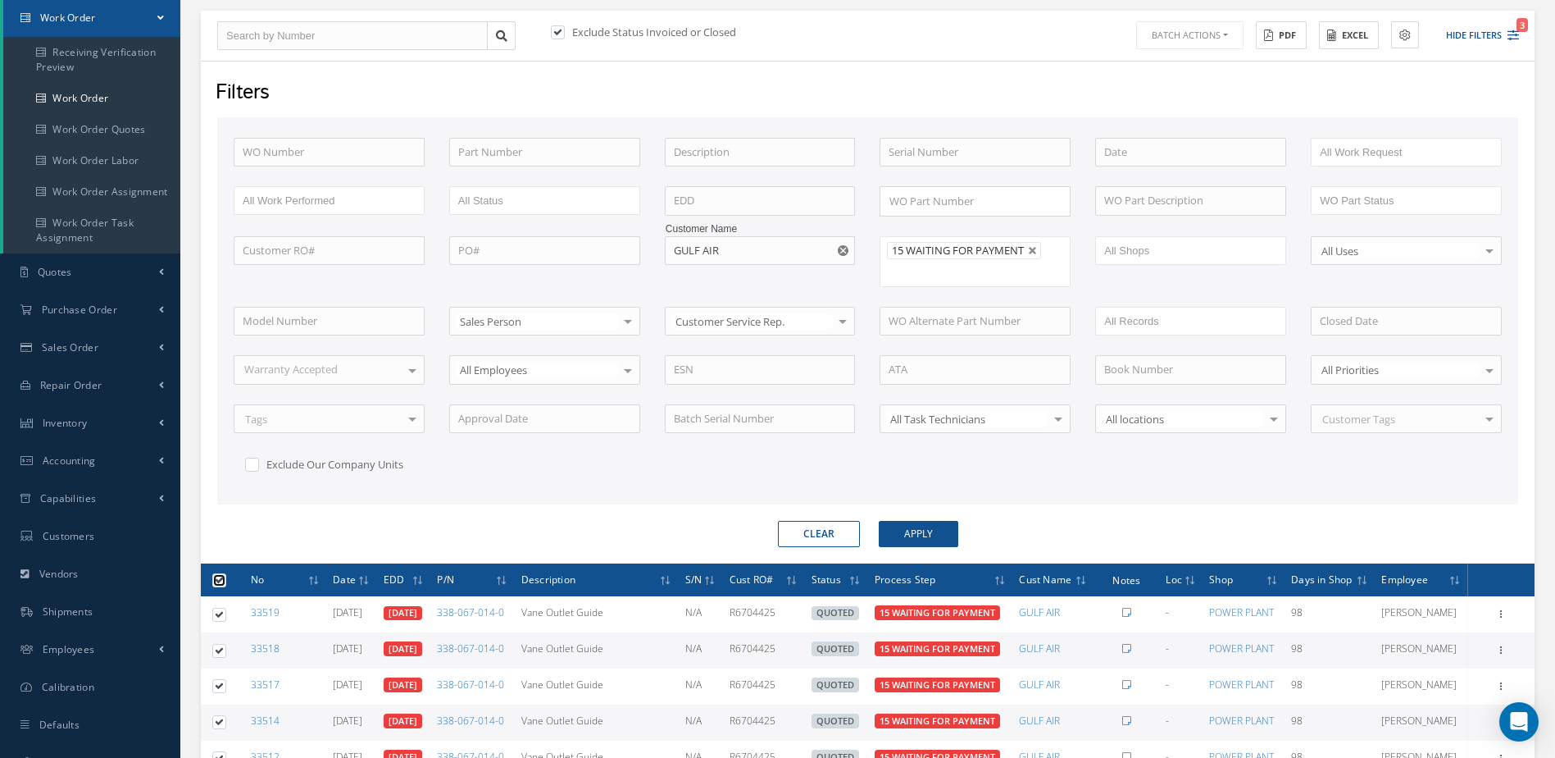
checkbox input "true"
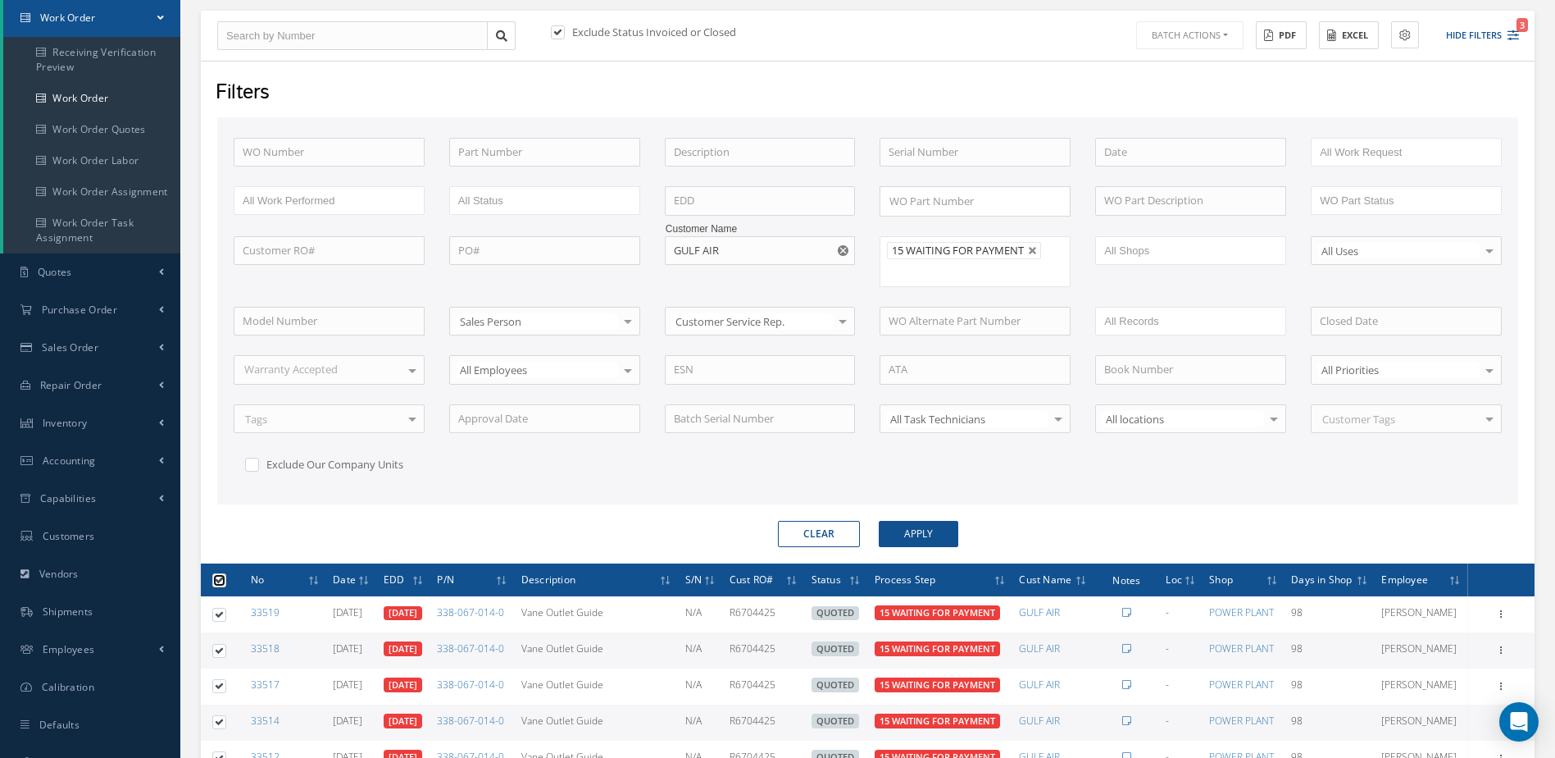
checkbox input "true"
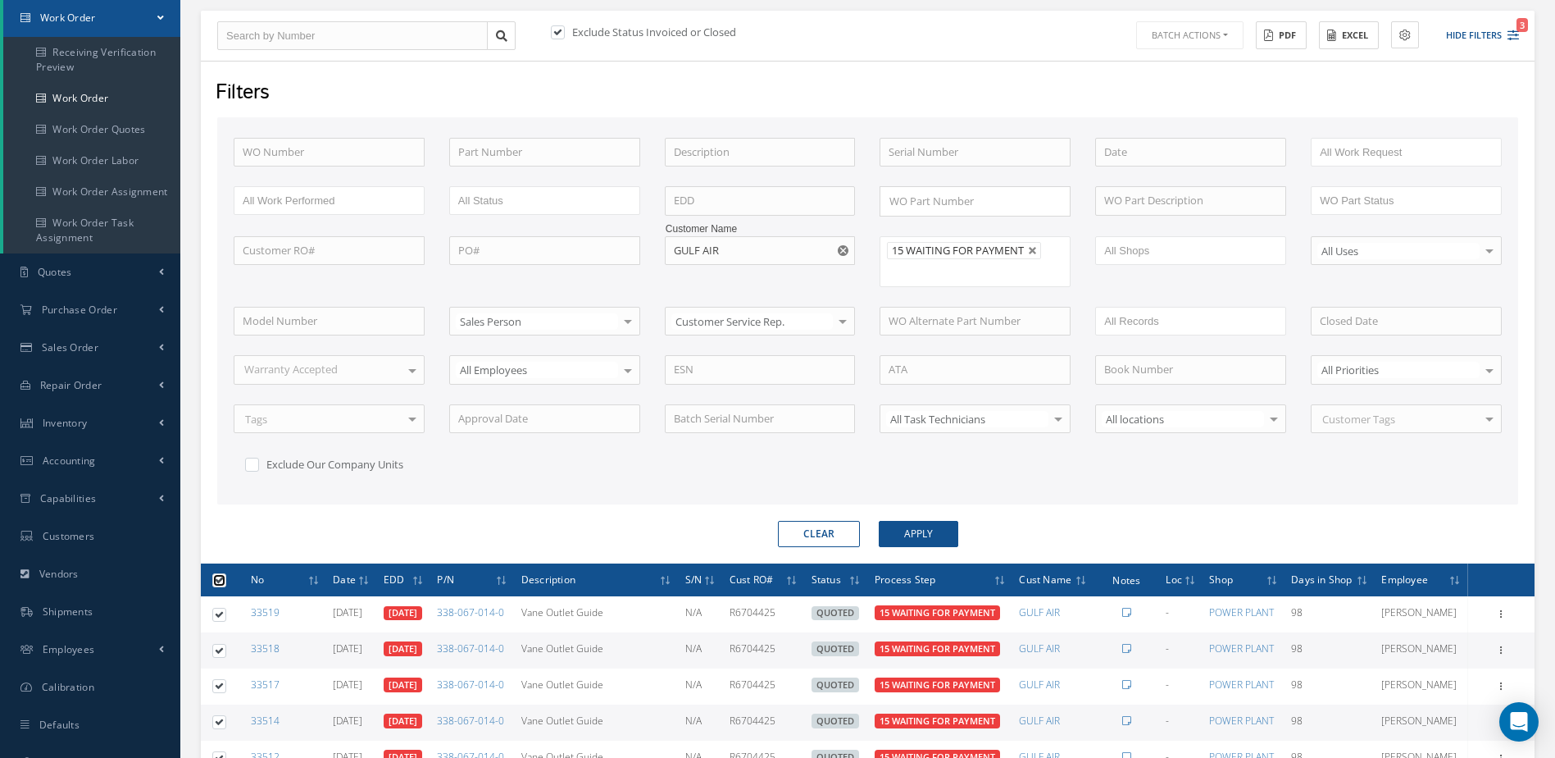
checkbox input "true"
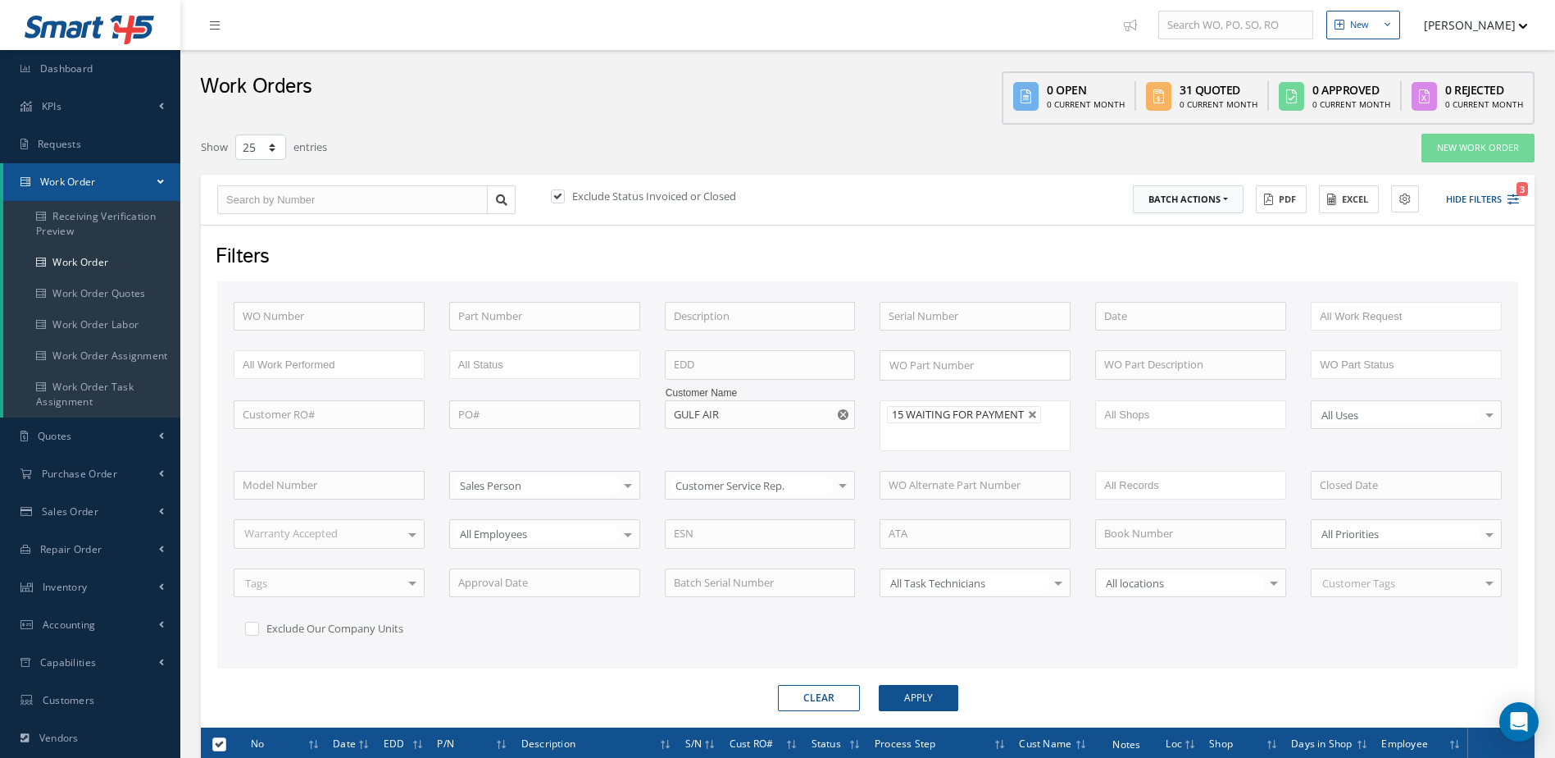
click at [1207, 208] on button "Batch Actions" at bounding box center [1188, 199] width 111 height 29
click at [1152, 233] on link "Update Work Orders" at bounding box center [1198, 227] width 131 height 22
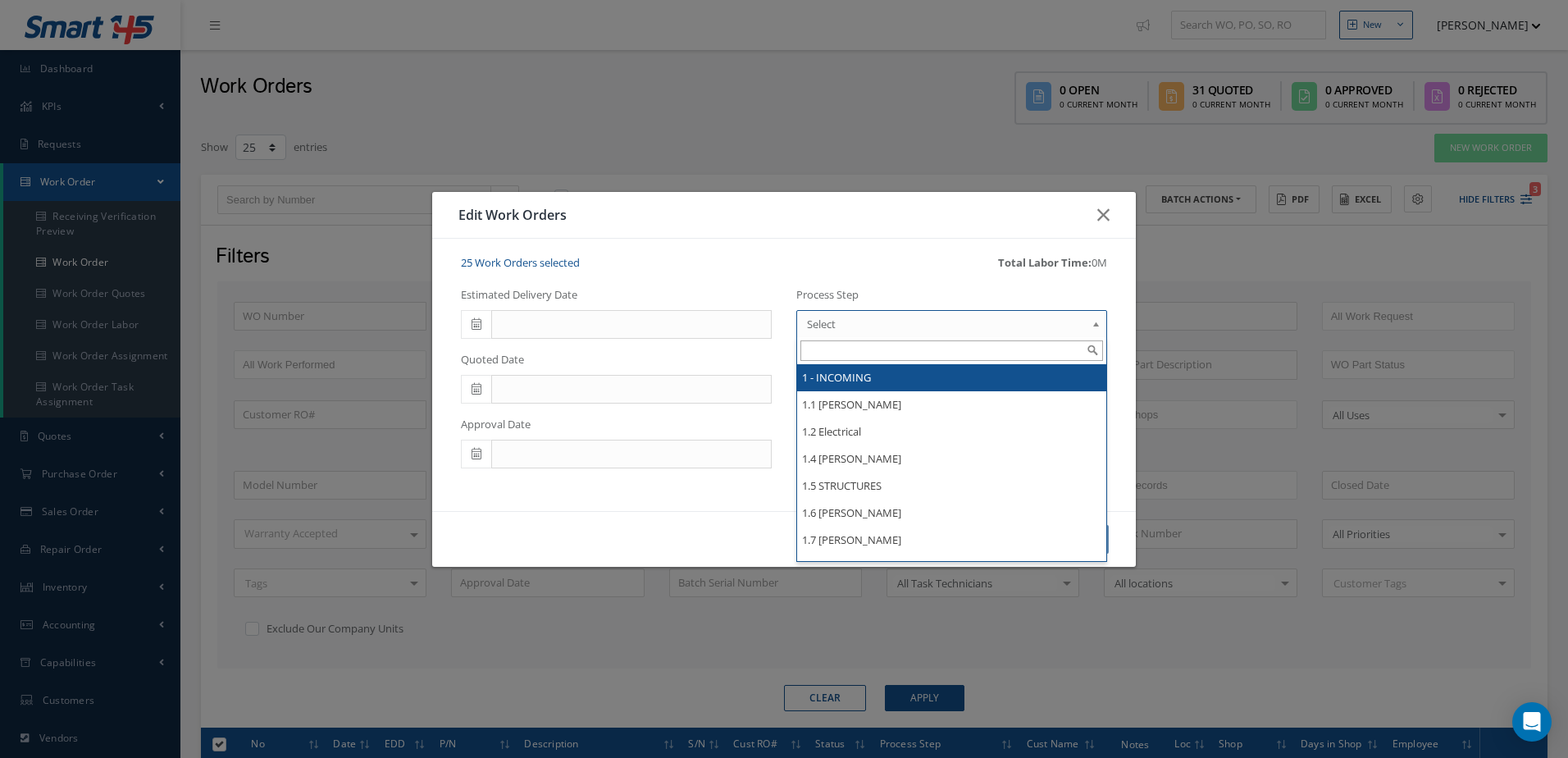
click at [863, 321] on span "Select" at bounding box center [946, 324] width 279 height 20
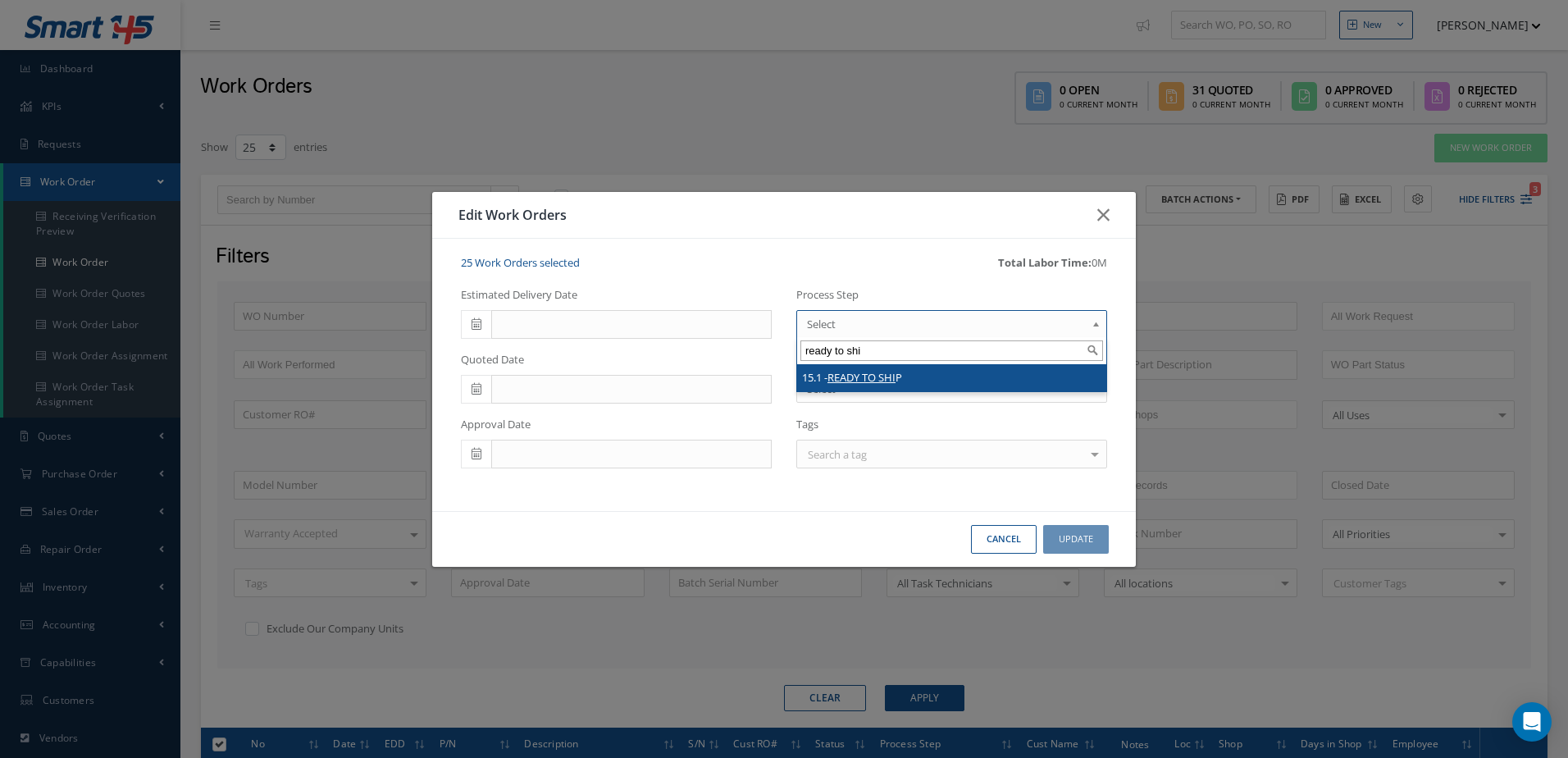
type input "ready to shi"
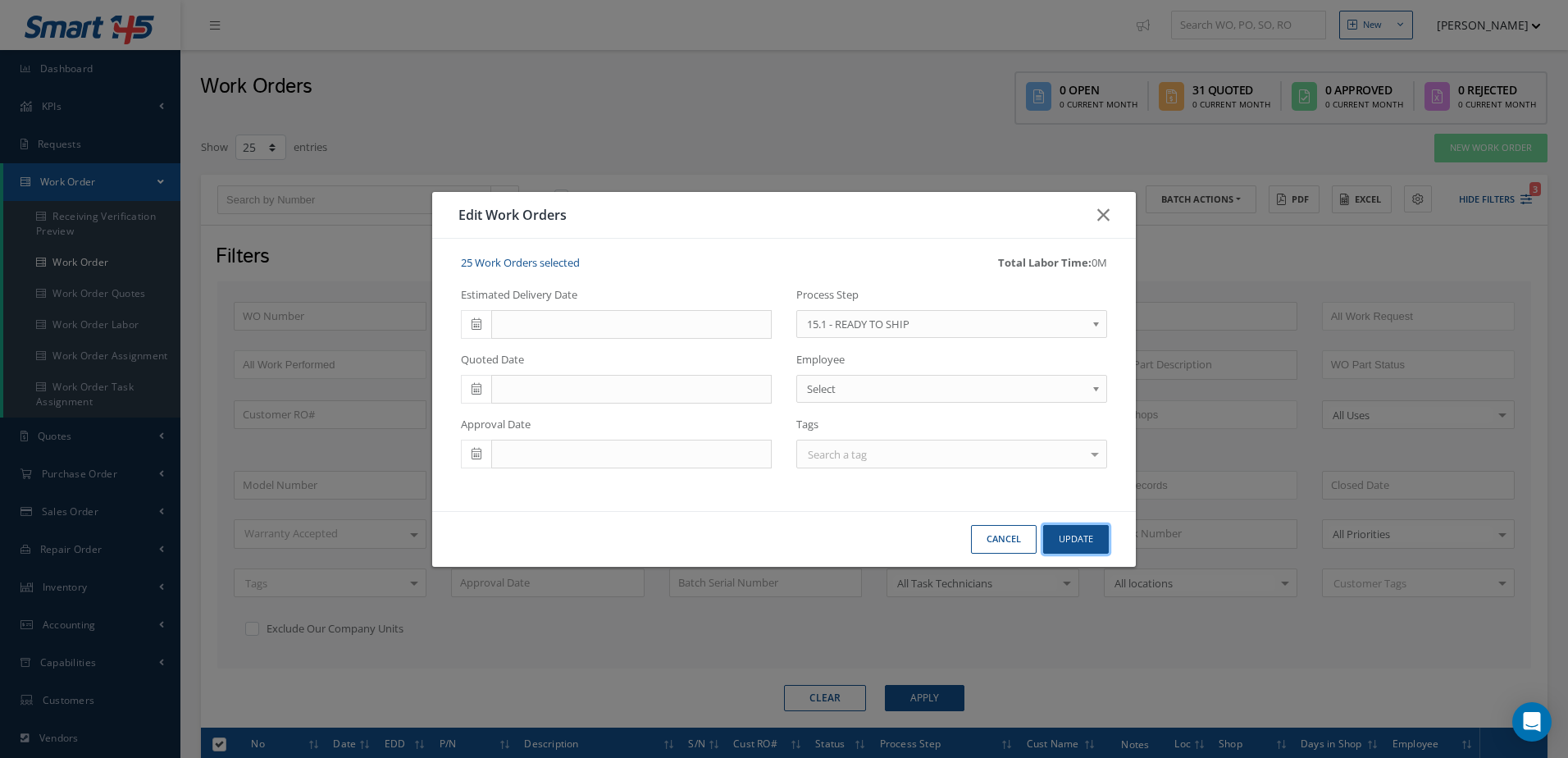
click at [1086, 538] on button "Update" at bounding box center [1076, 539] width 66 height 29
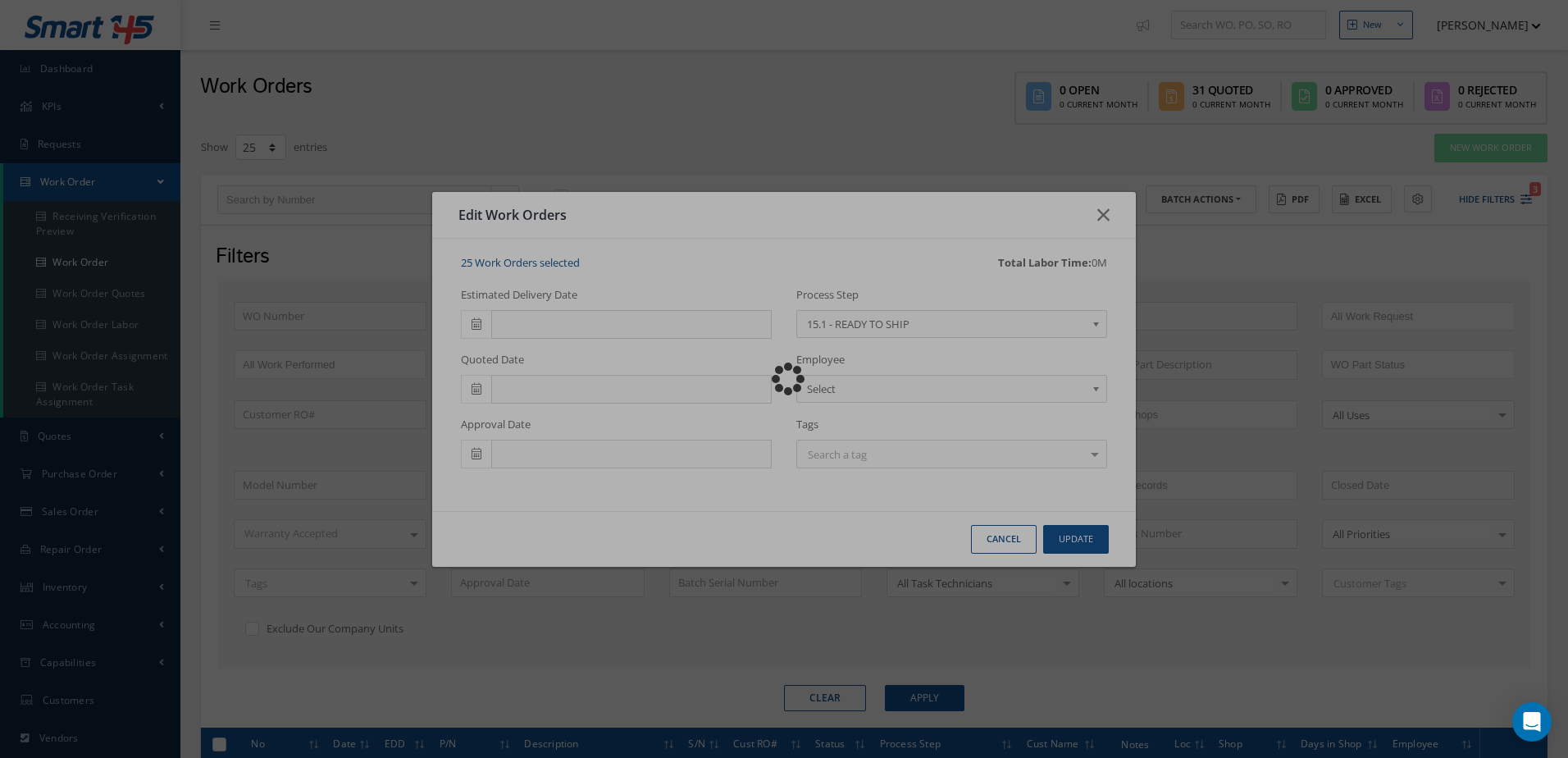
checkbox input "false"
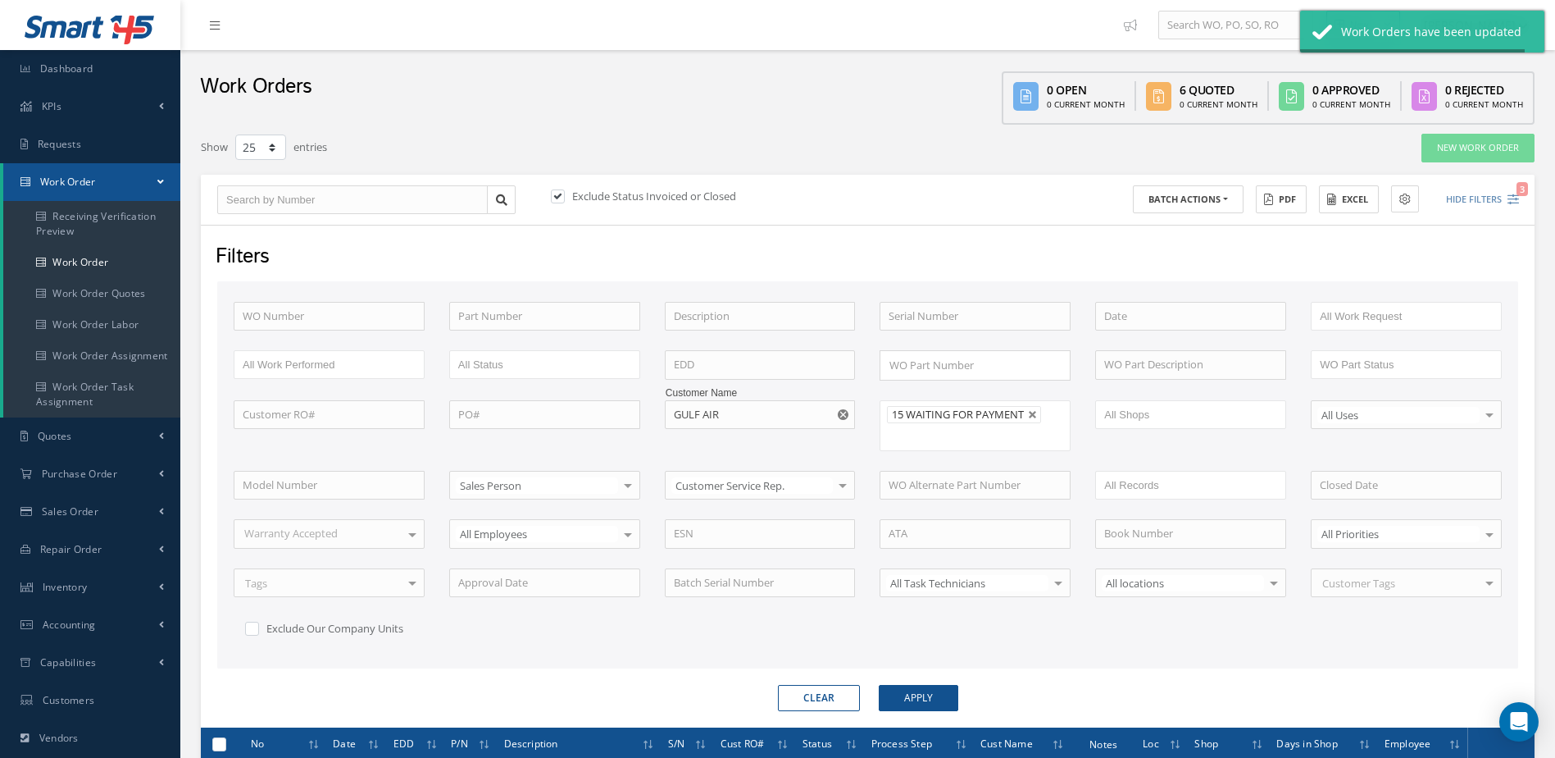
checkbox input "false"
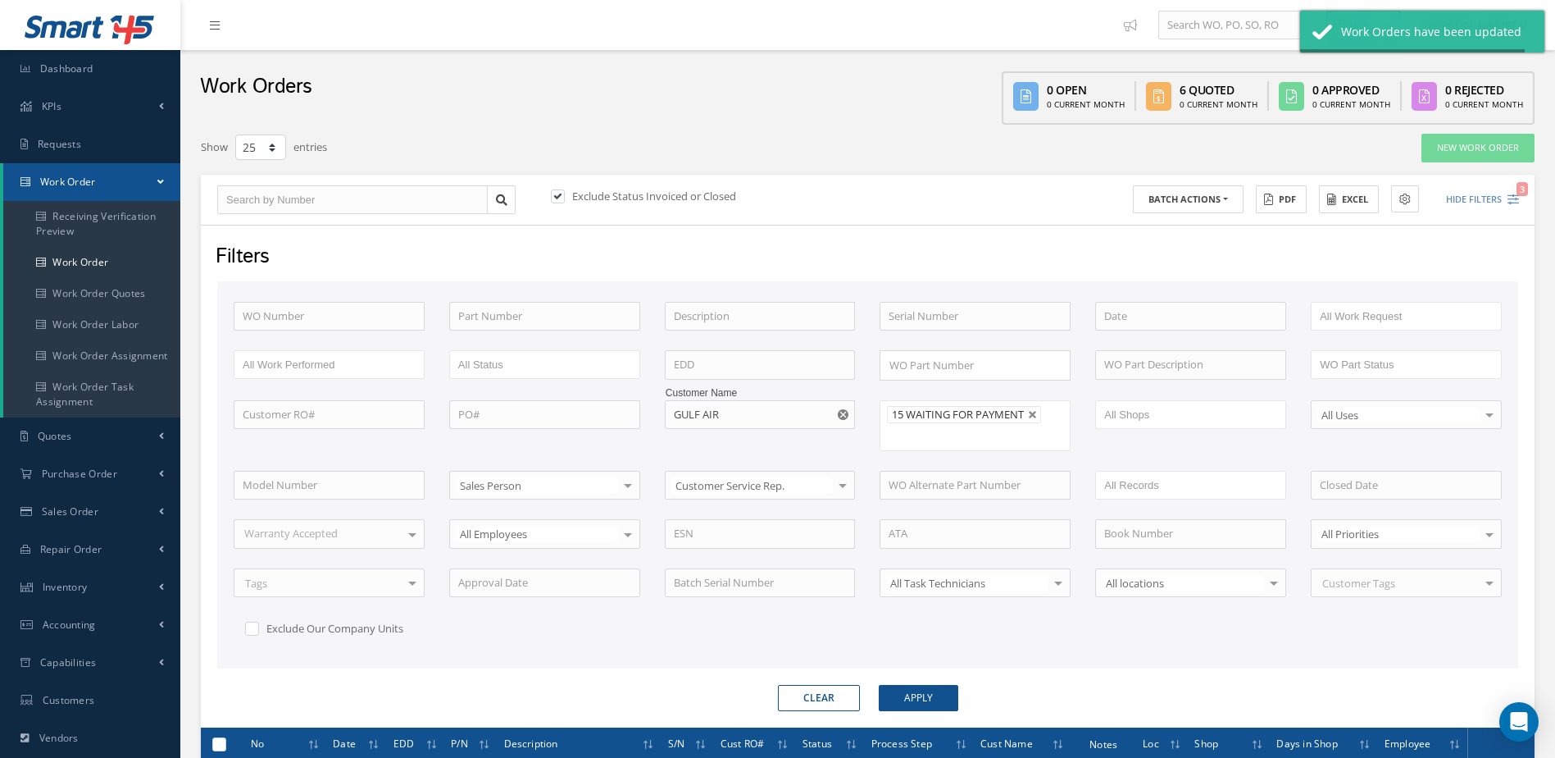
checkbox input "false"
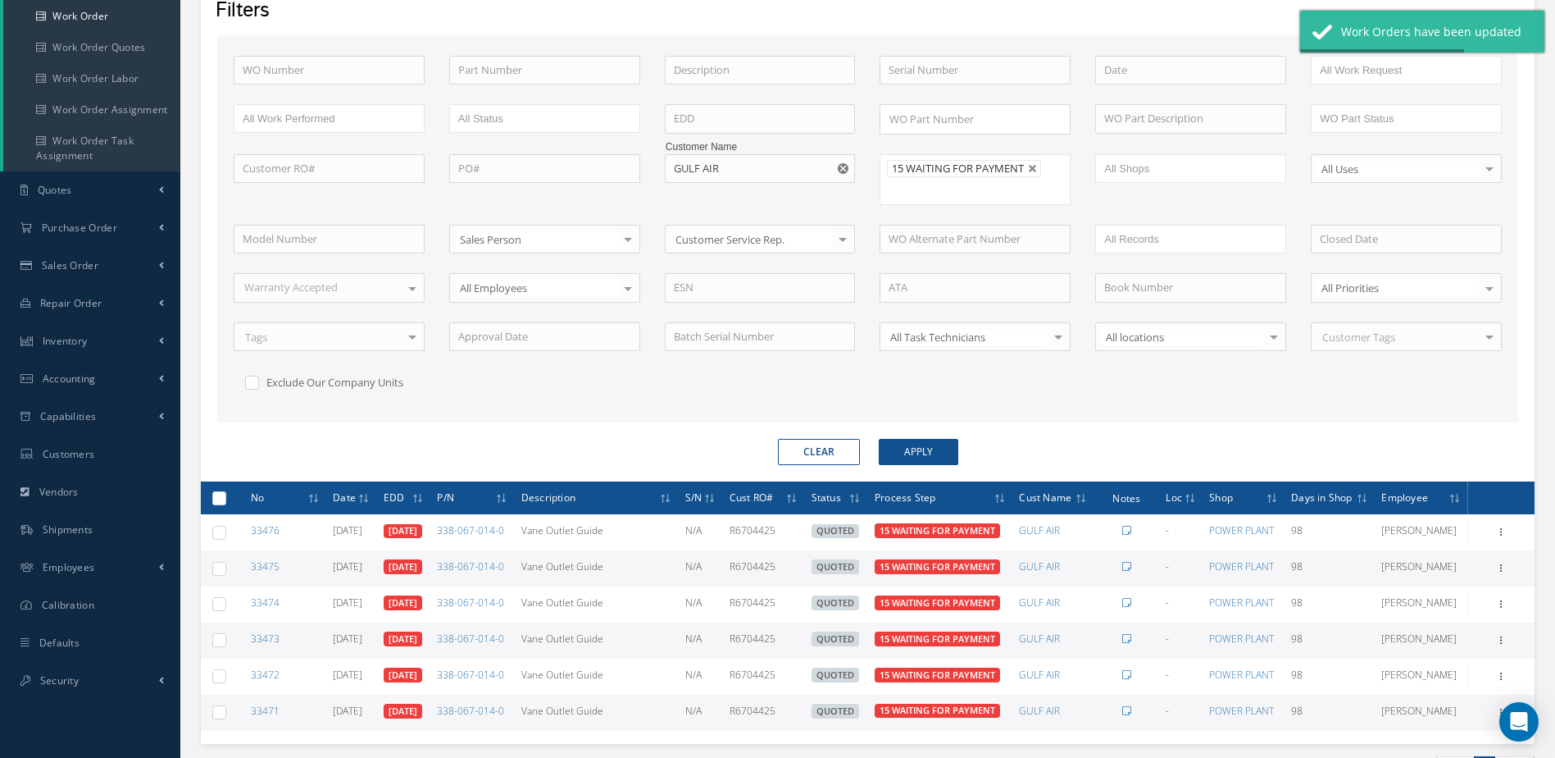
scroll to position [328, 0]
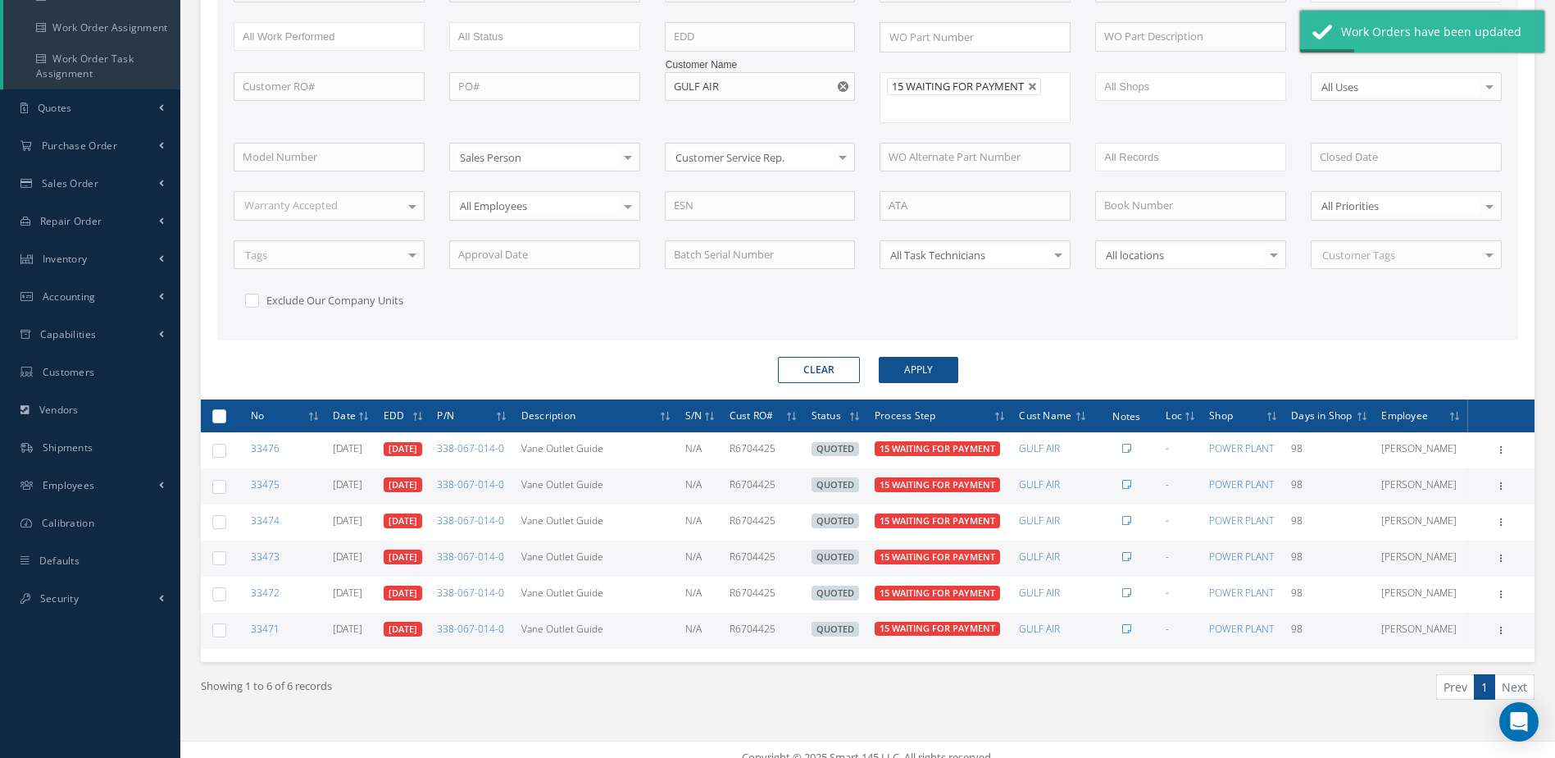
drag, startPoint x: 217, startPoint y: 417, endPoint x: 258, endPoint y: 417, distance: 41.0
click at [225, 417] on label at bounding box center [225, 415] width 0 height 14
click at [217, 417] on input "checkbox" at bounding box center [220, 417] width 11 height 11
checkbox input "true"
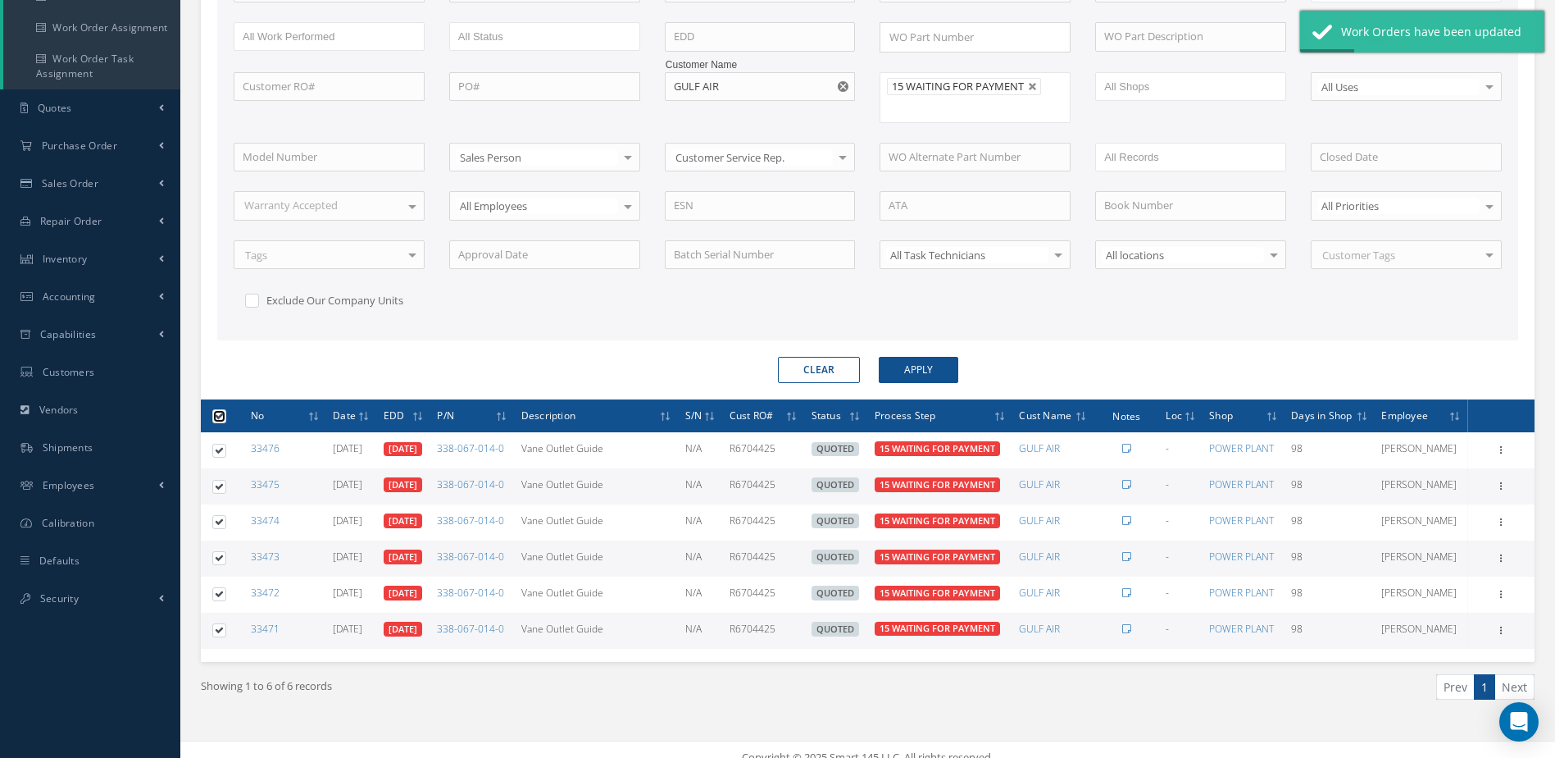
checkbox input "true"
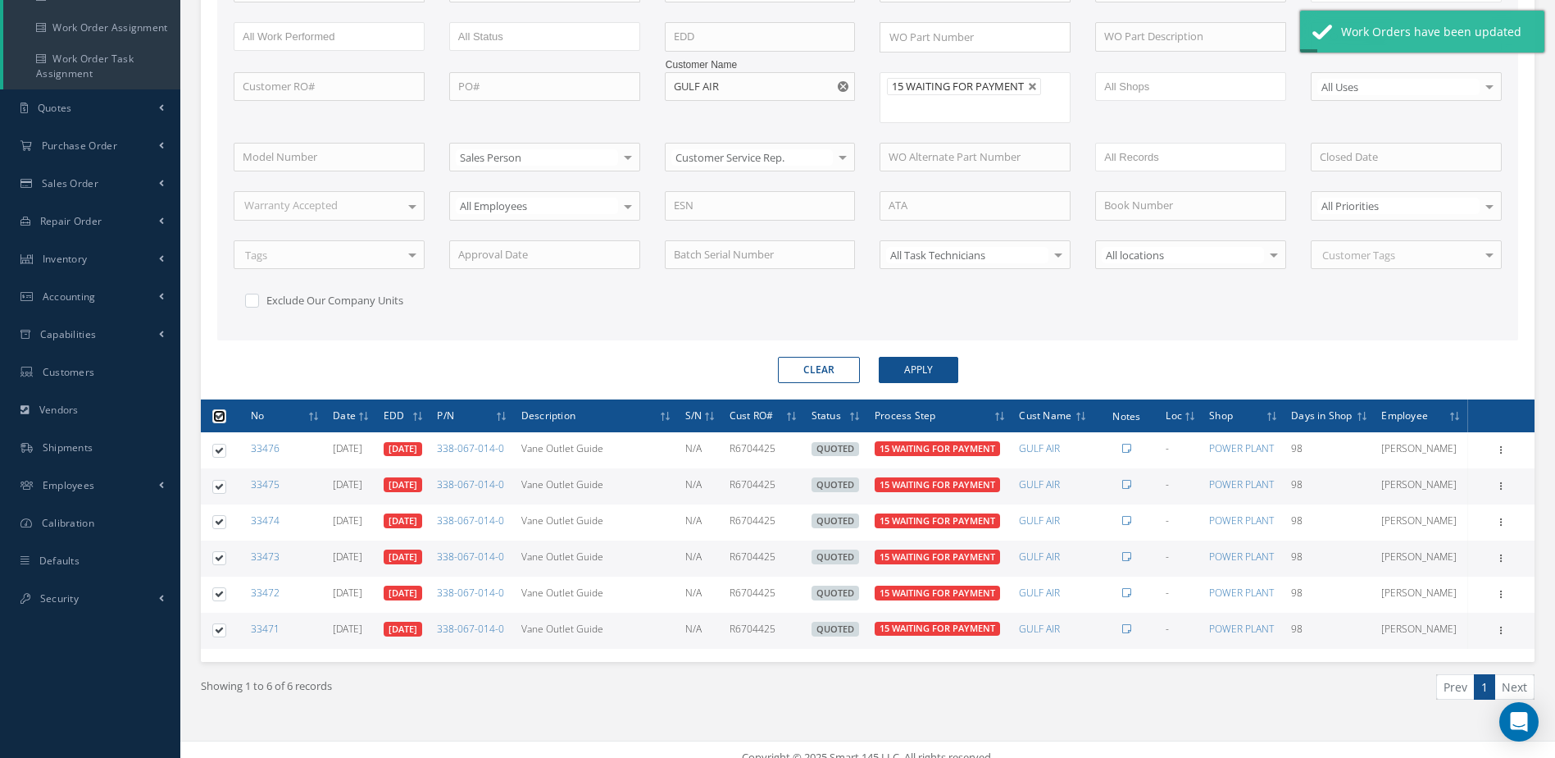
scroll to position [0, 0]
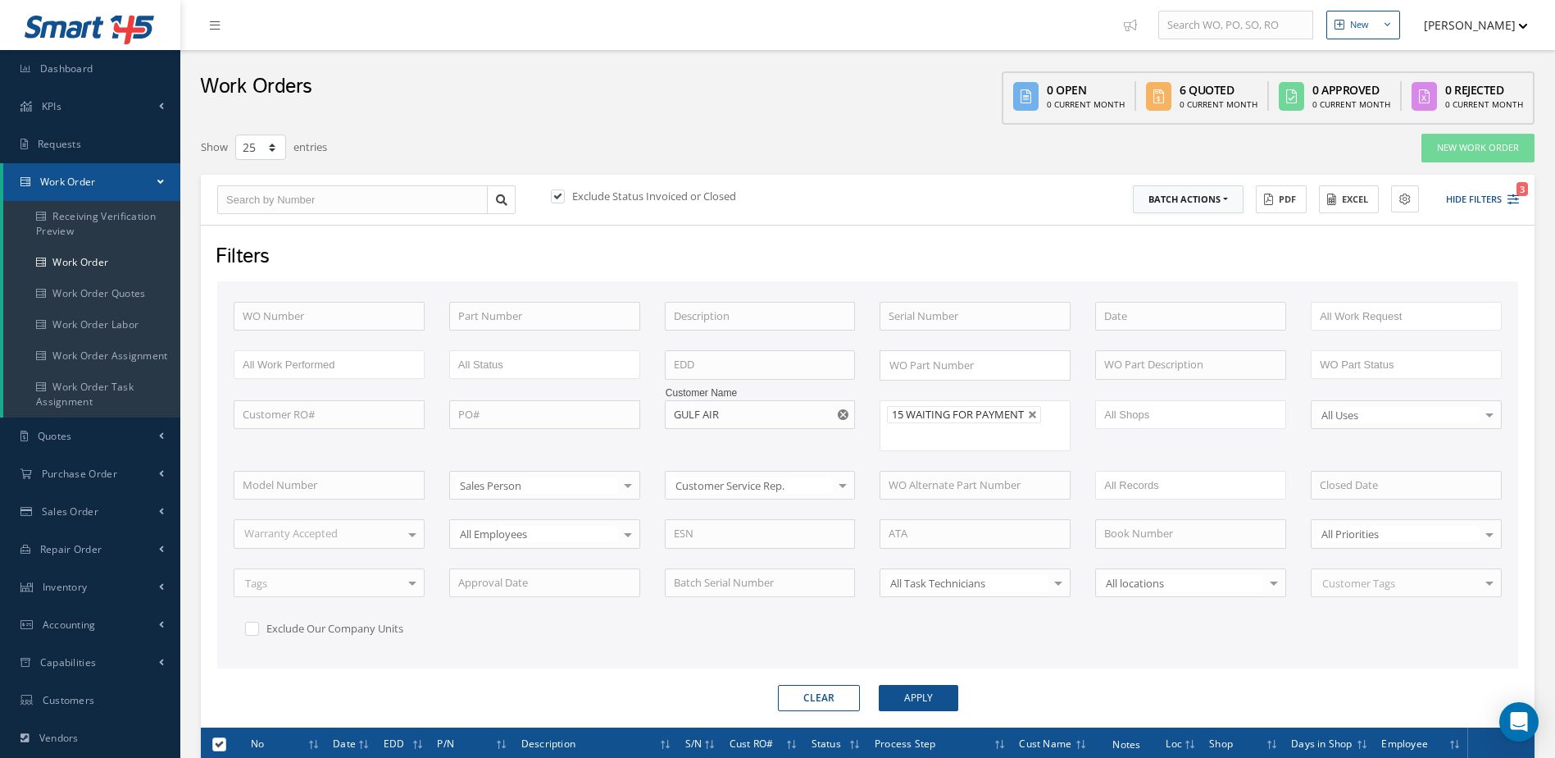
click at [1205, 194] on button "Batch Actions" at bounding box center [1188, 199] width 111 height 29
click at [1182, 222] on link "Update Work Orders" at bounding box center [1198, 227] width 131 height 22
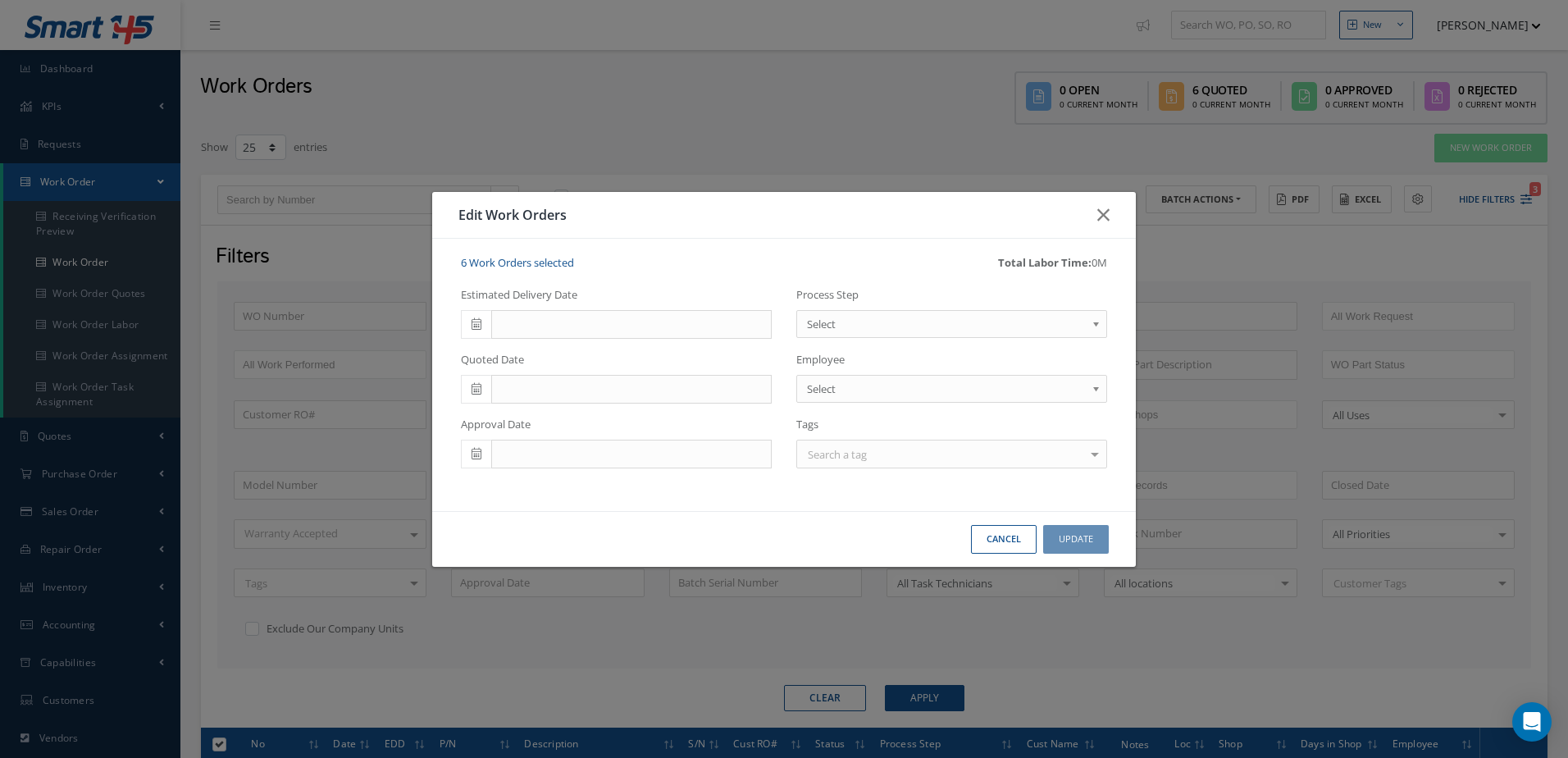
click at [847, 329] on span "Select" at bounding box center [946, 324] width 279 height 20
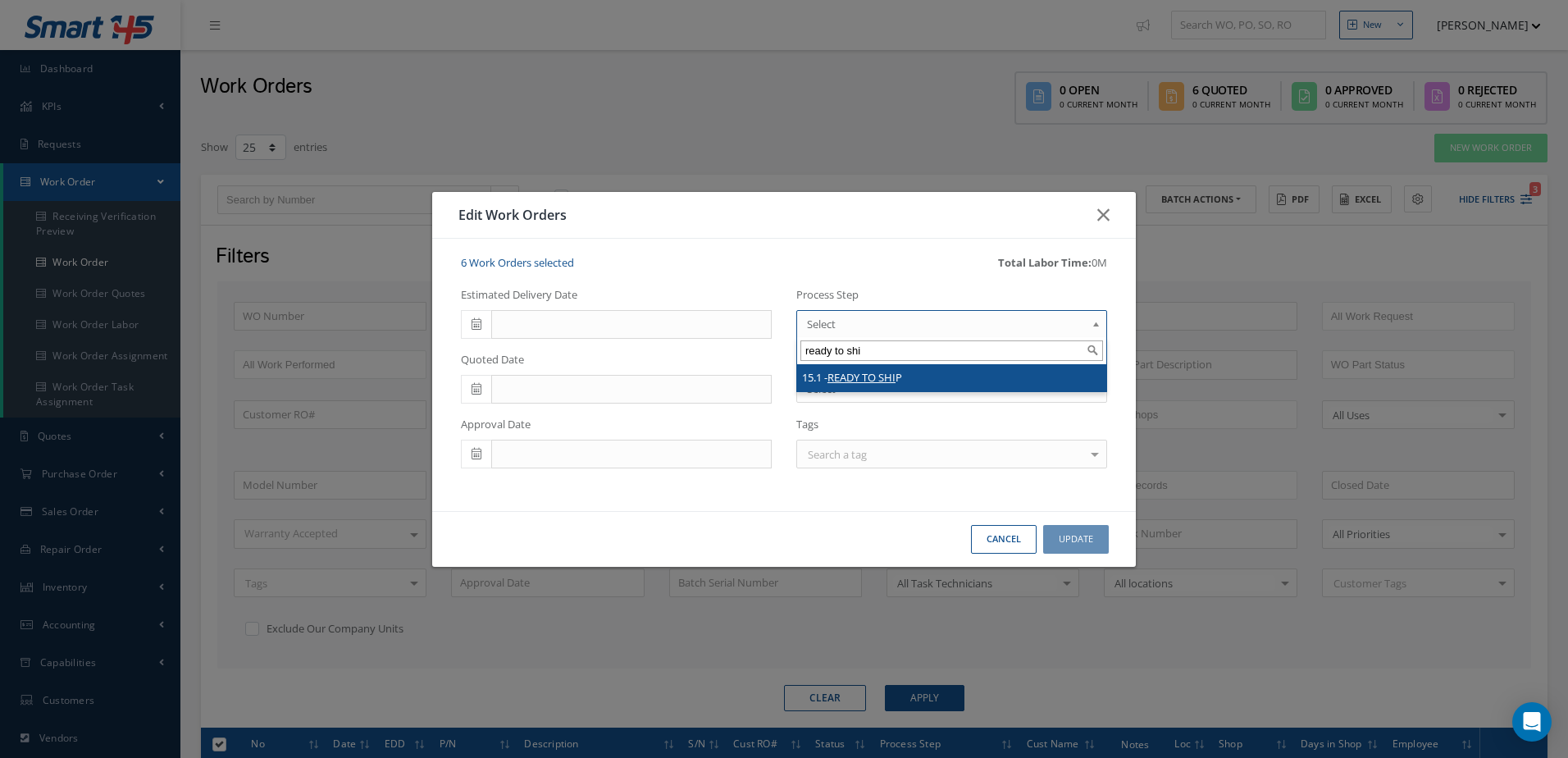
type input "ready to shi"
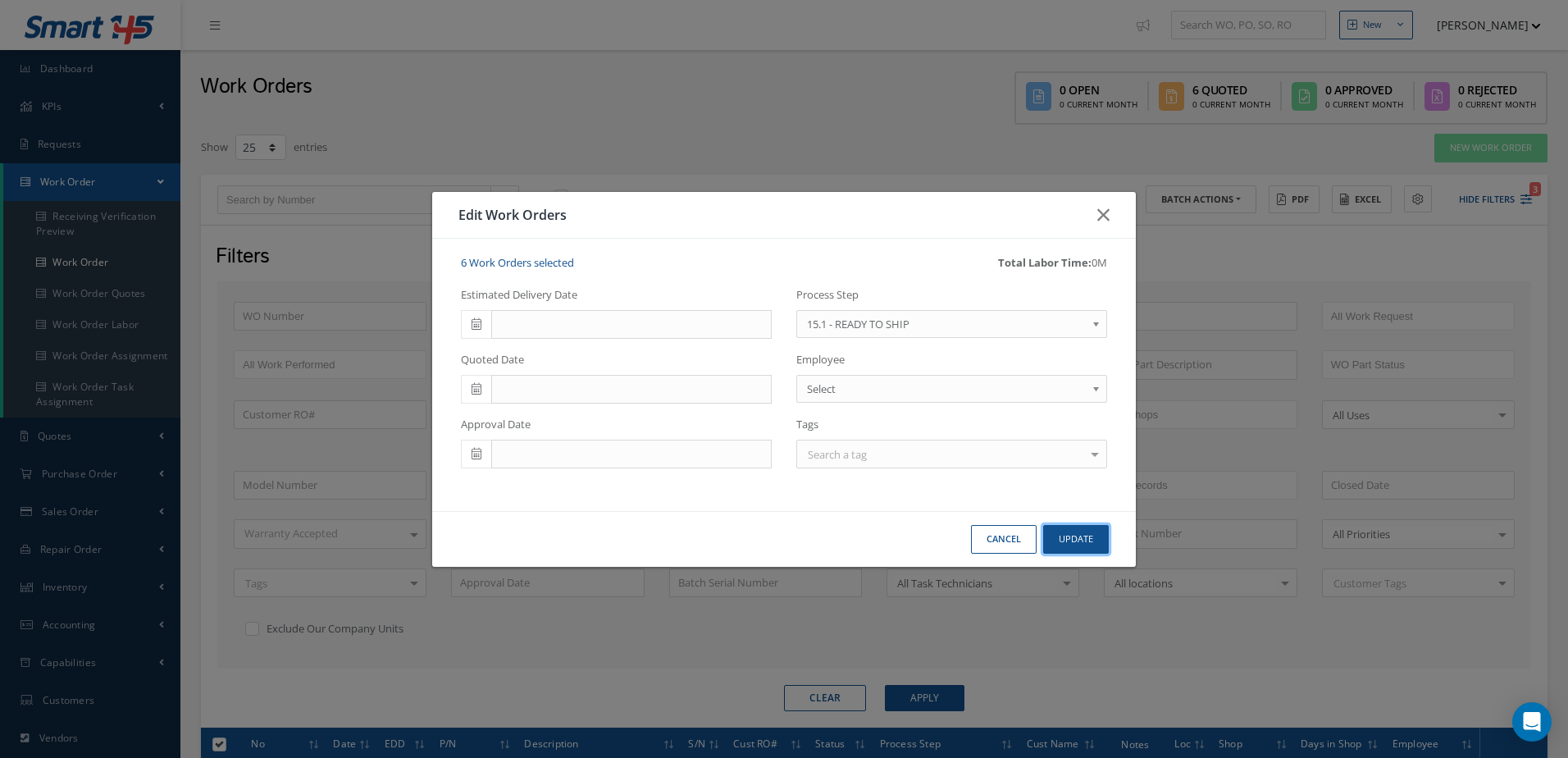
click at [1098, 536] on button "Update" at bounding box center [1076, 539] width 66 height 29
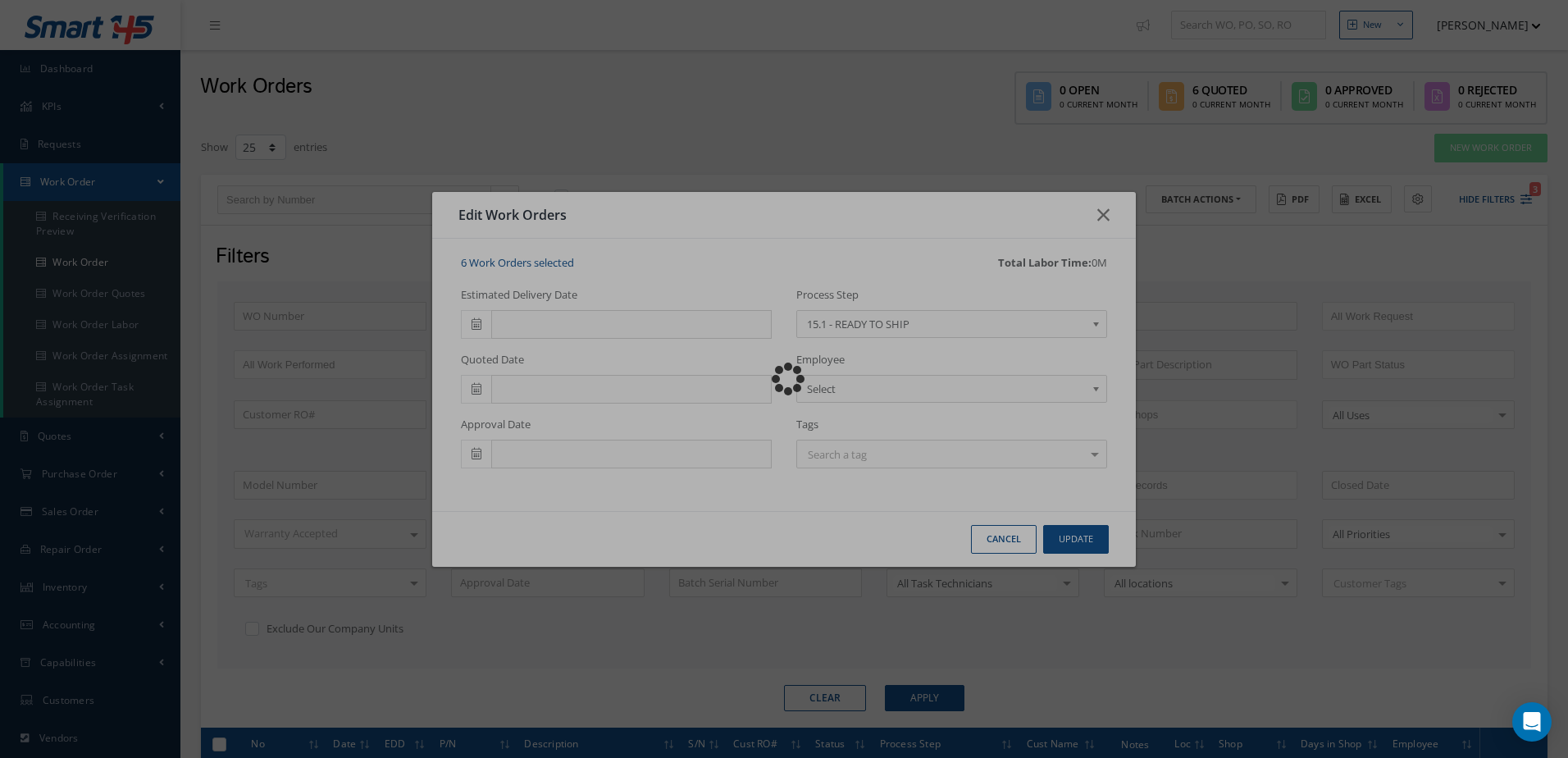
checkbox input "false"
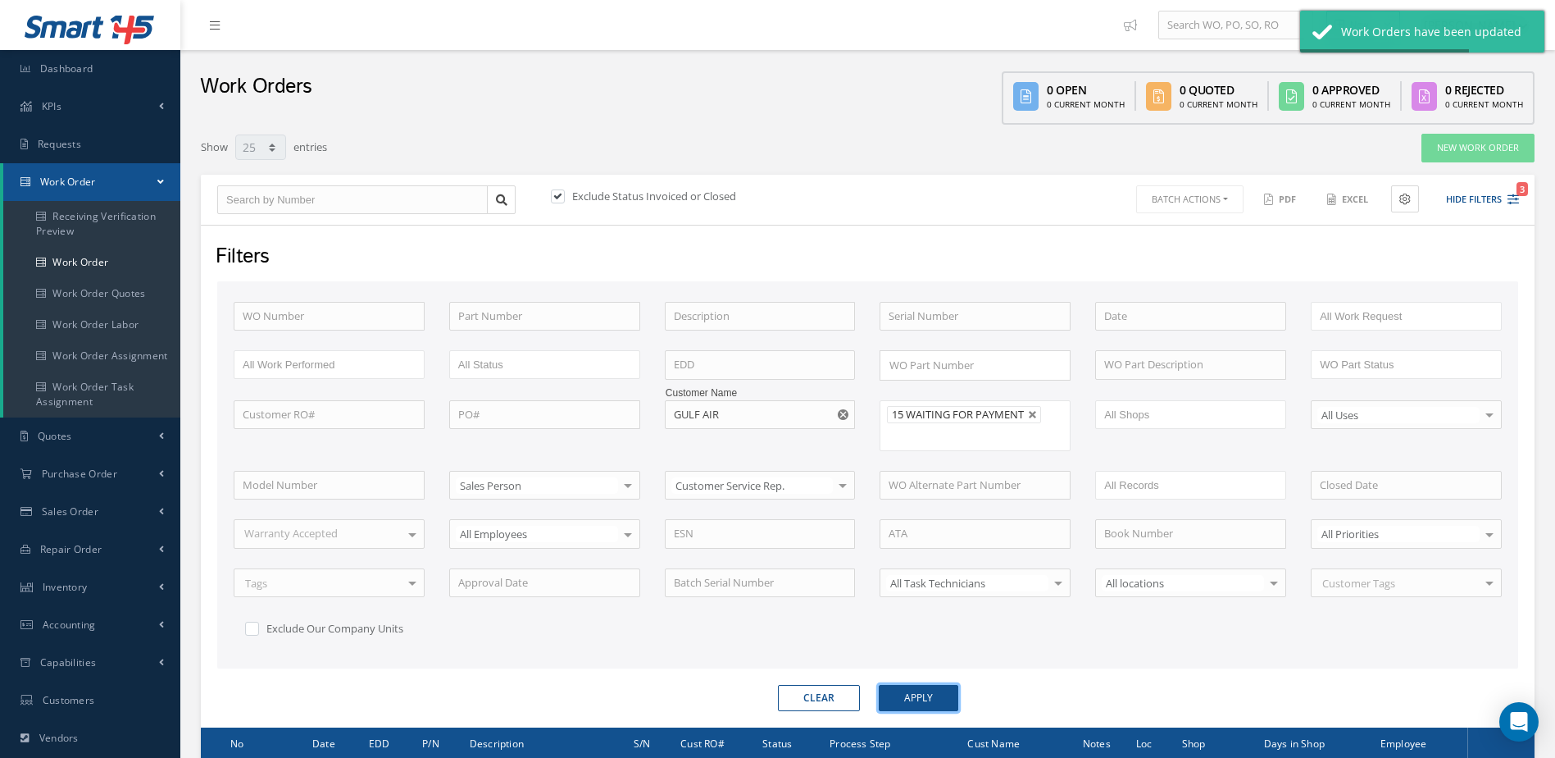
click at [913, 696] on button "Apply" at bounding box center [919, 698] width 80 height 26
click at [931, 699] on button "Apply" at bounding box center [919, 698] width 80 height 26
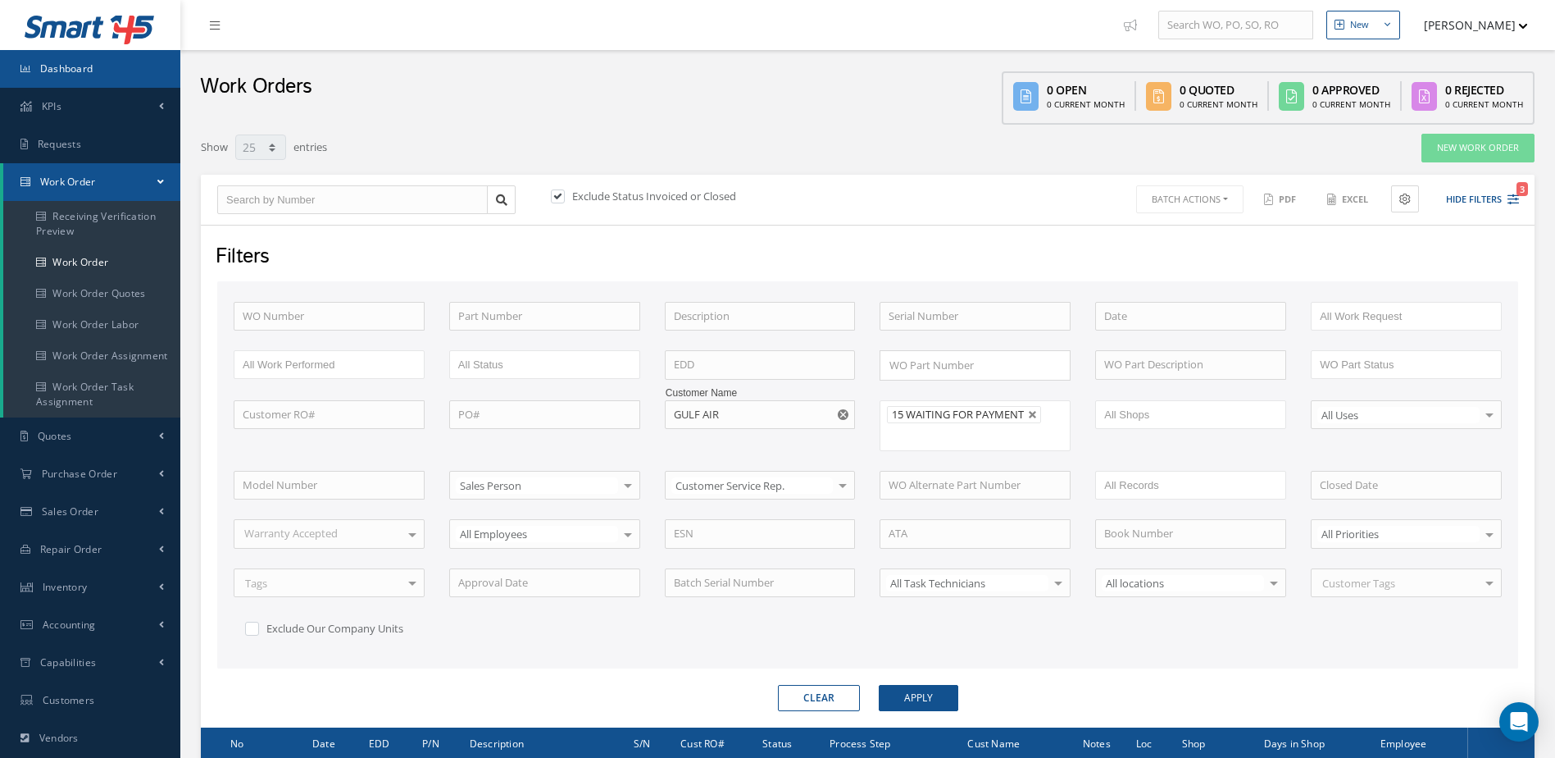
click at [96, 68] on link "Dashboard" at bounding box center [90, 69] width 180 height 38
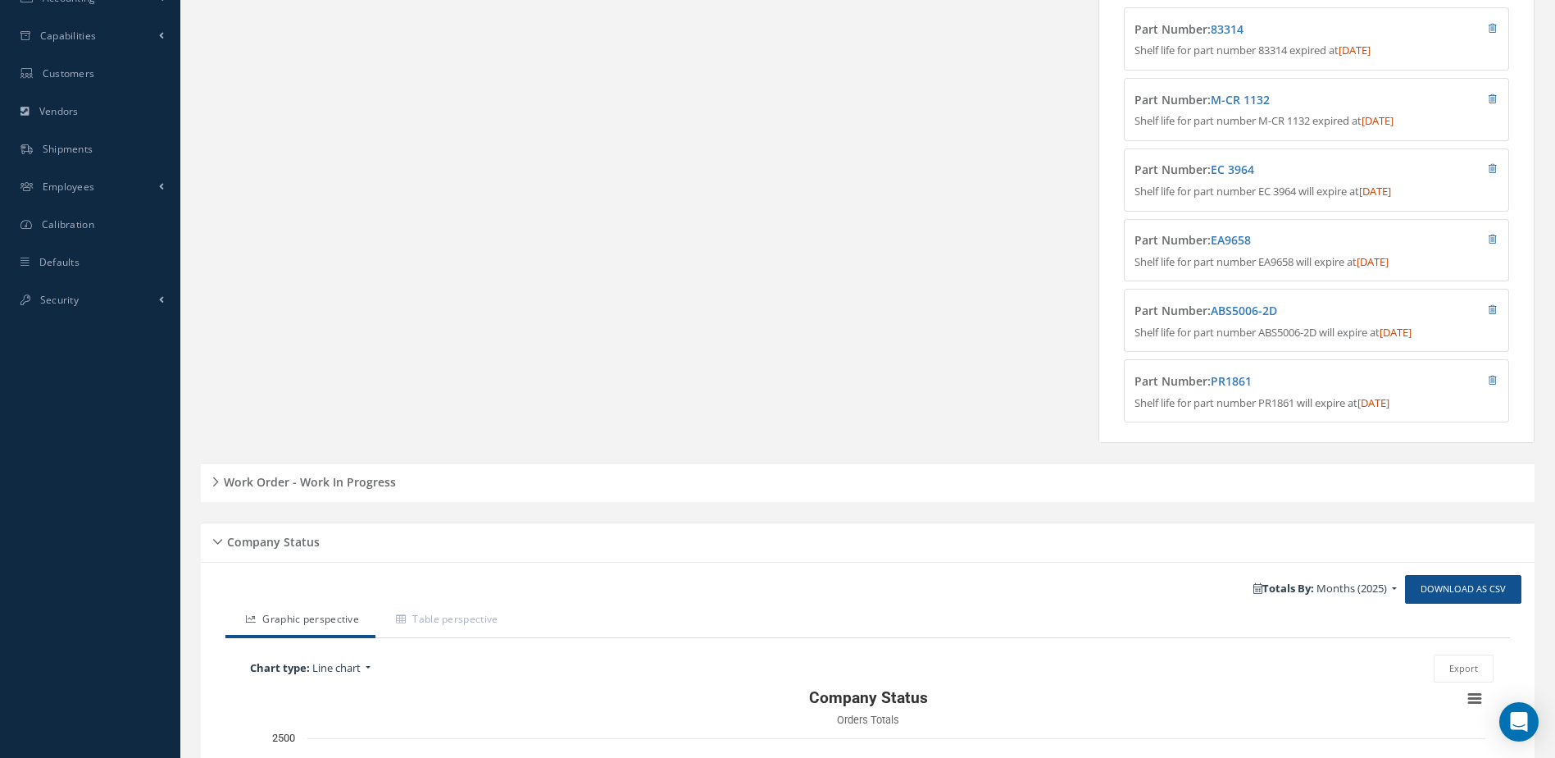
scroll to position [757, 0]
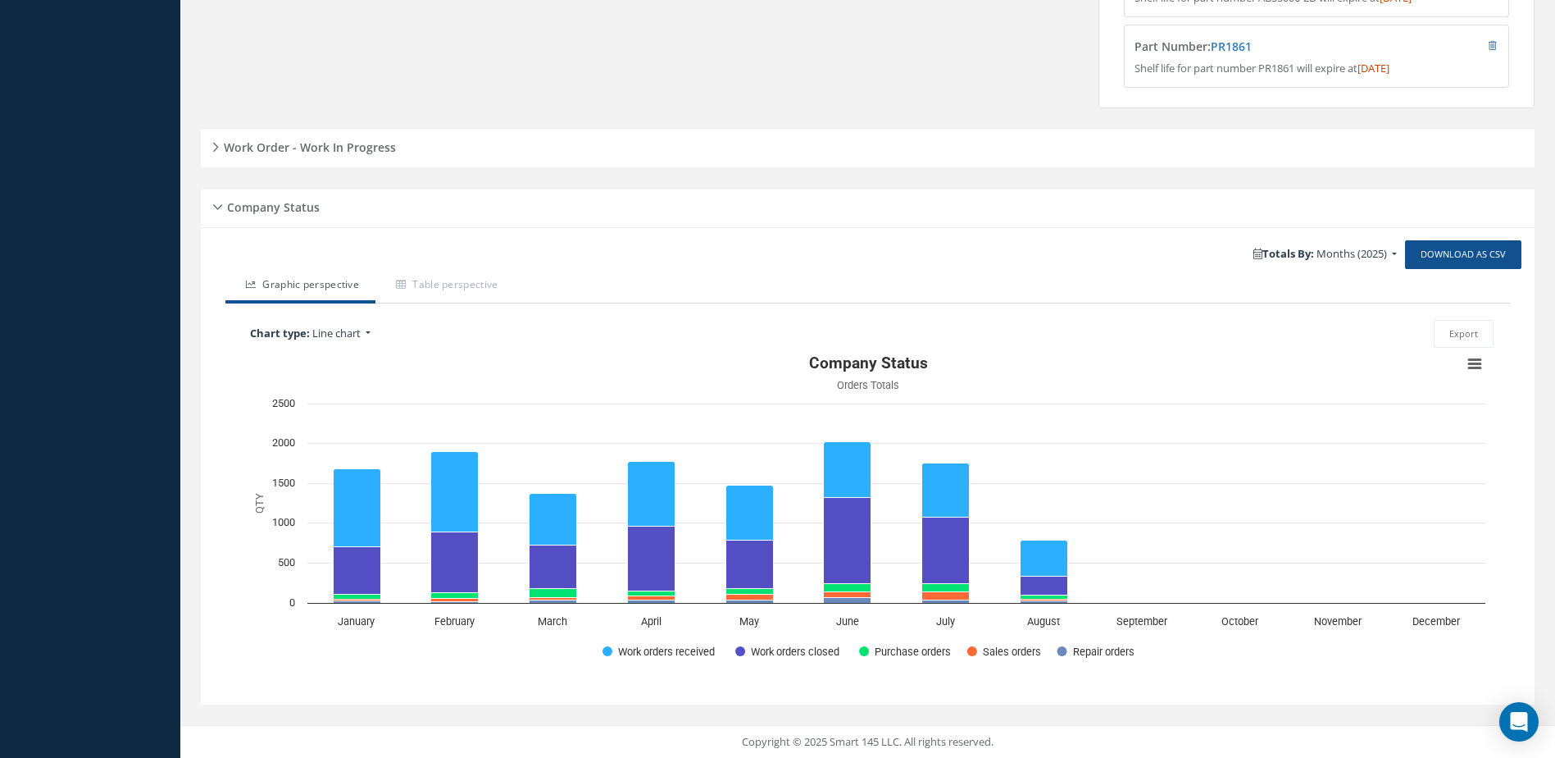
click at [298, 148] on h5 "Work Order - Work In Progress" at bounding box center [307, 145] width 177 height 20
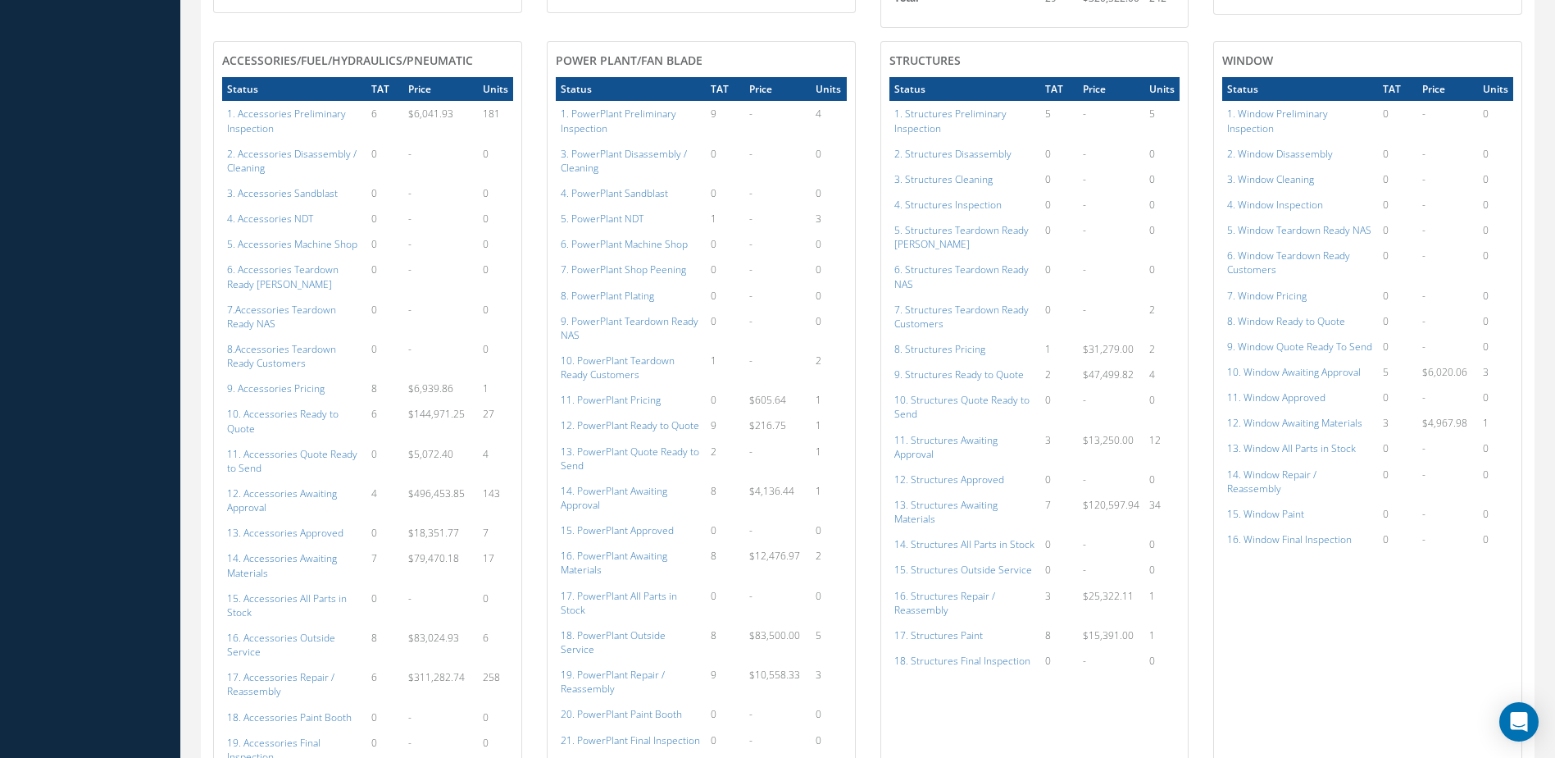
scroll to position [1577, 0]
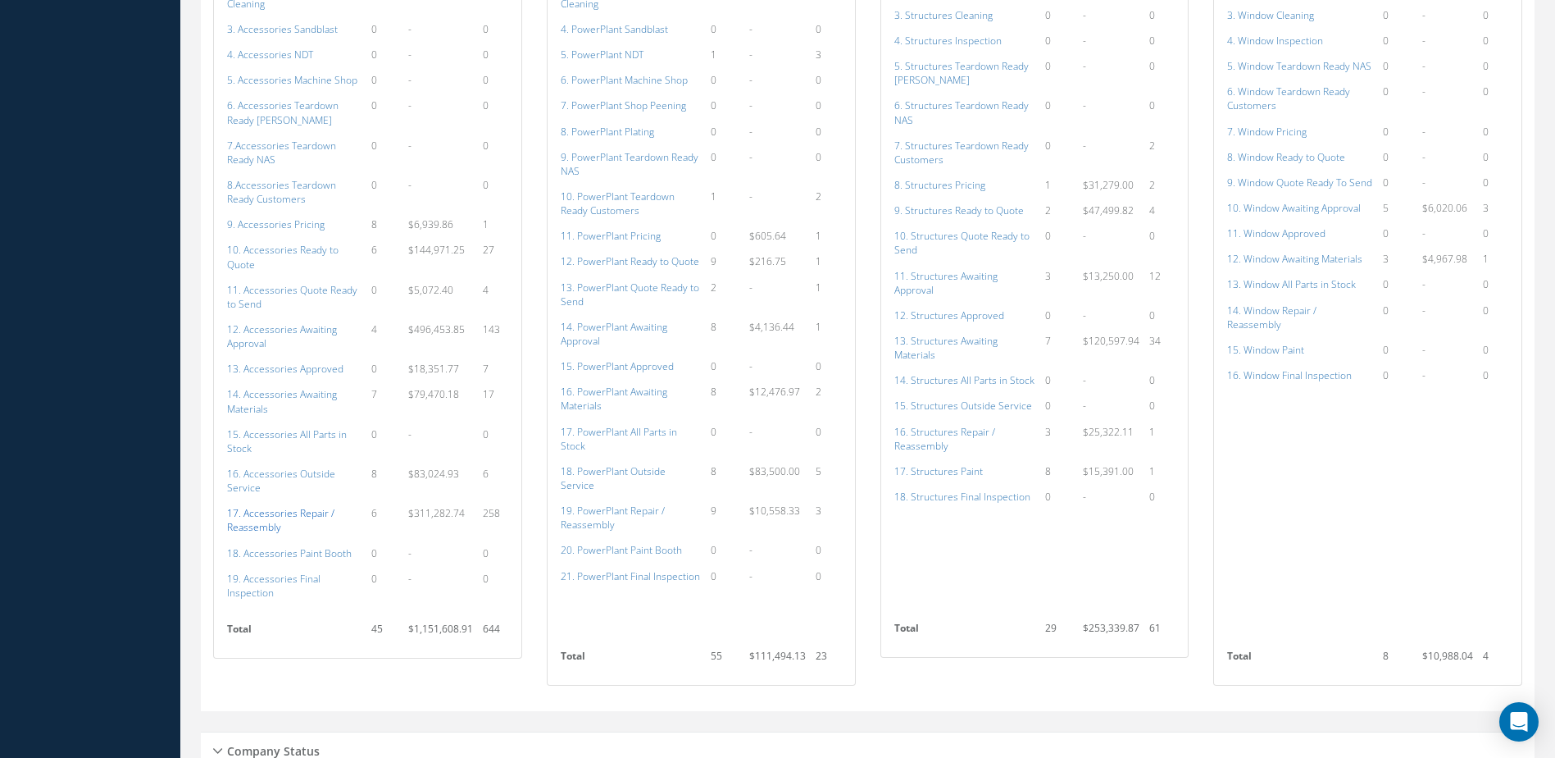
click at [296, 511] on a=117&excludeInternalCustomer=false&excludeInvoicedOrClosed=true&shop_id=14&filtersHidded"] "17. Accessories Repair / Reassembly" at bounding box center [280, 520] width 107 height 28
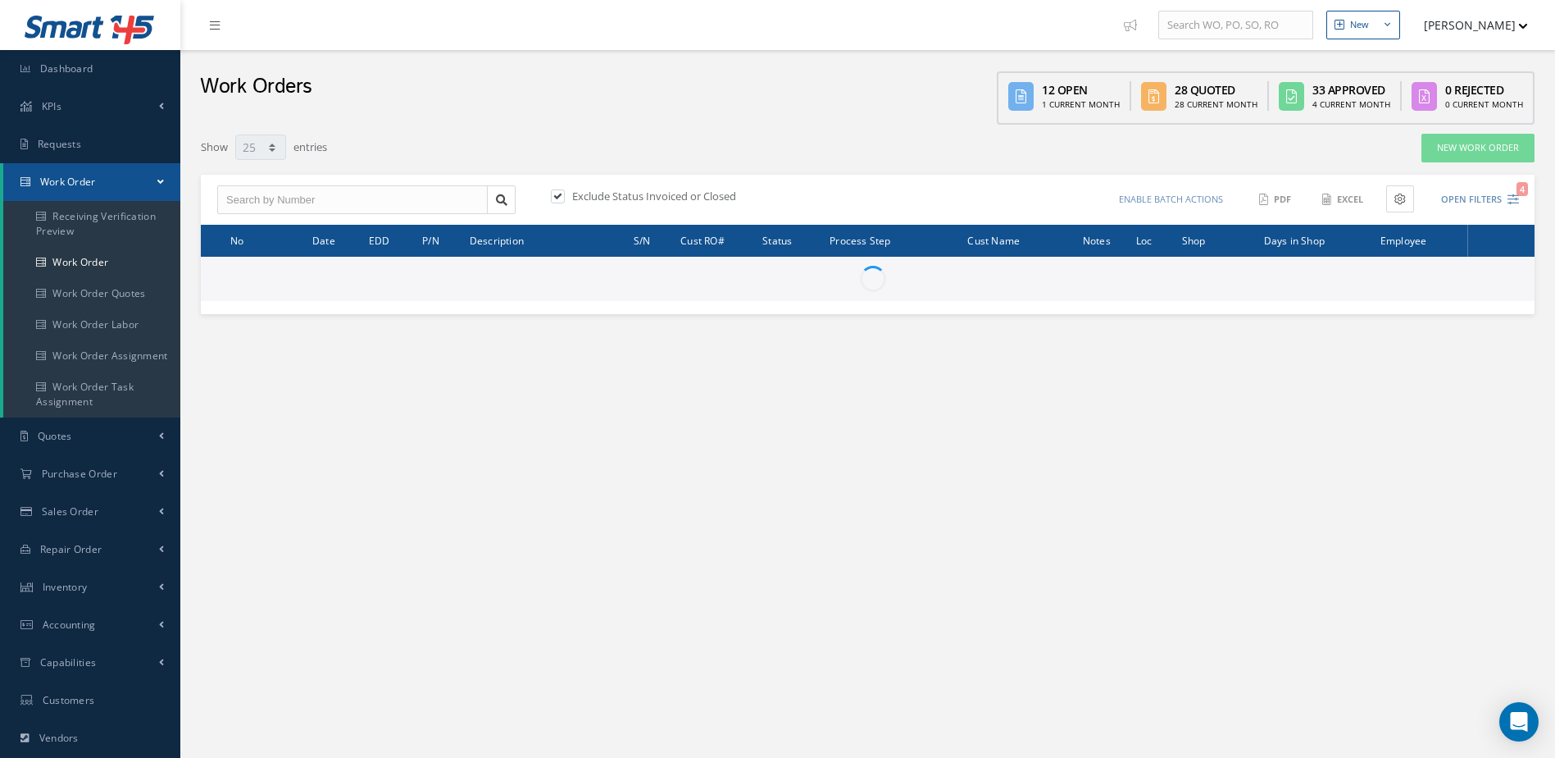
select select "25"
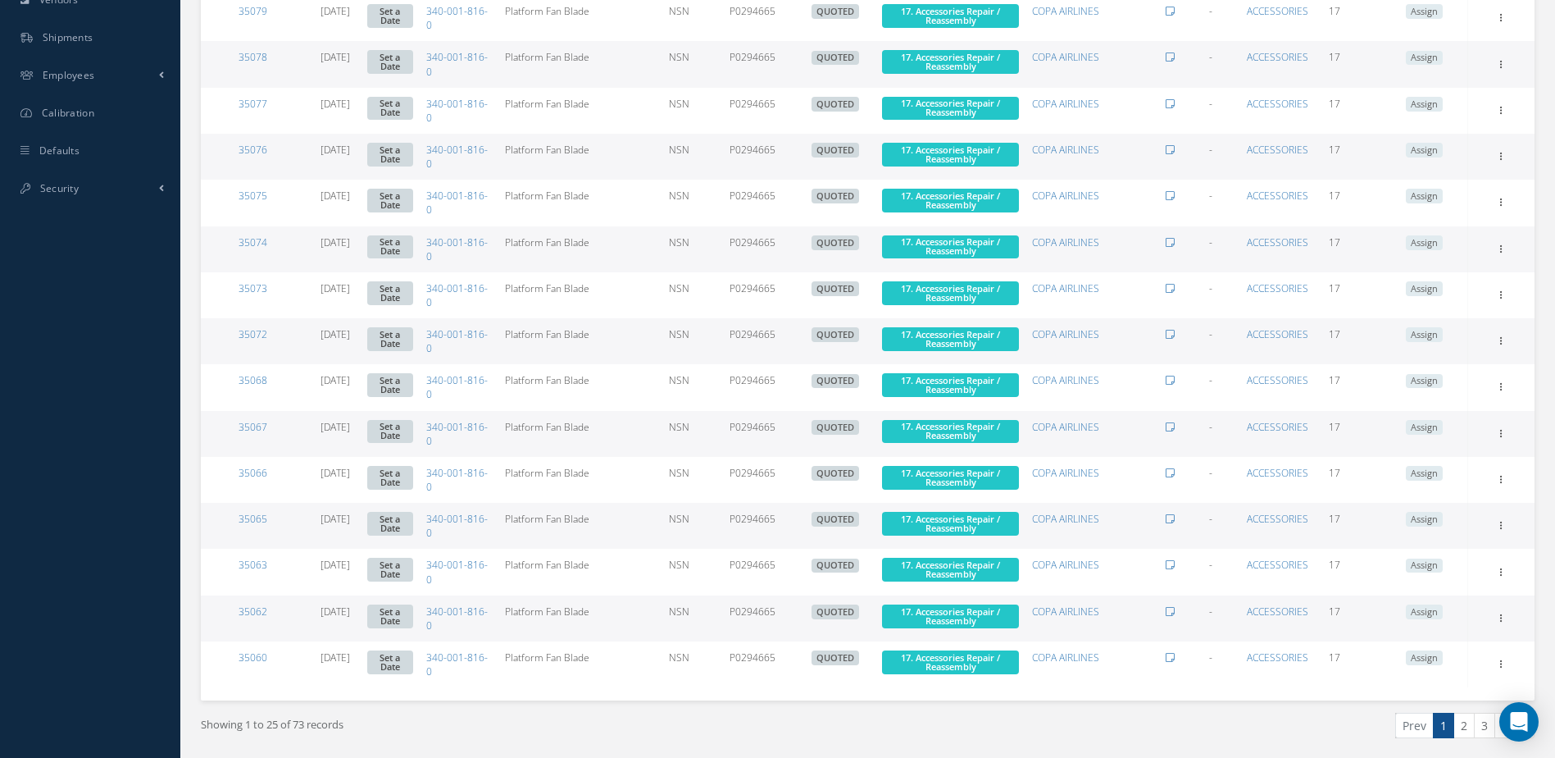
scroll to position [793, 0]
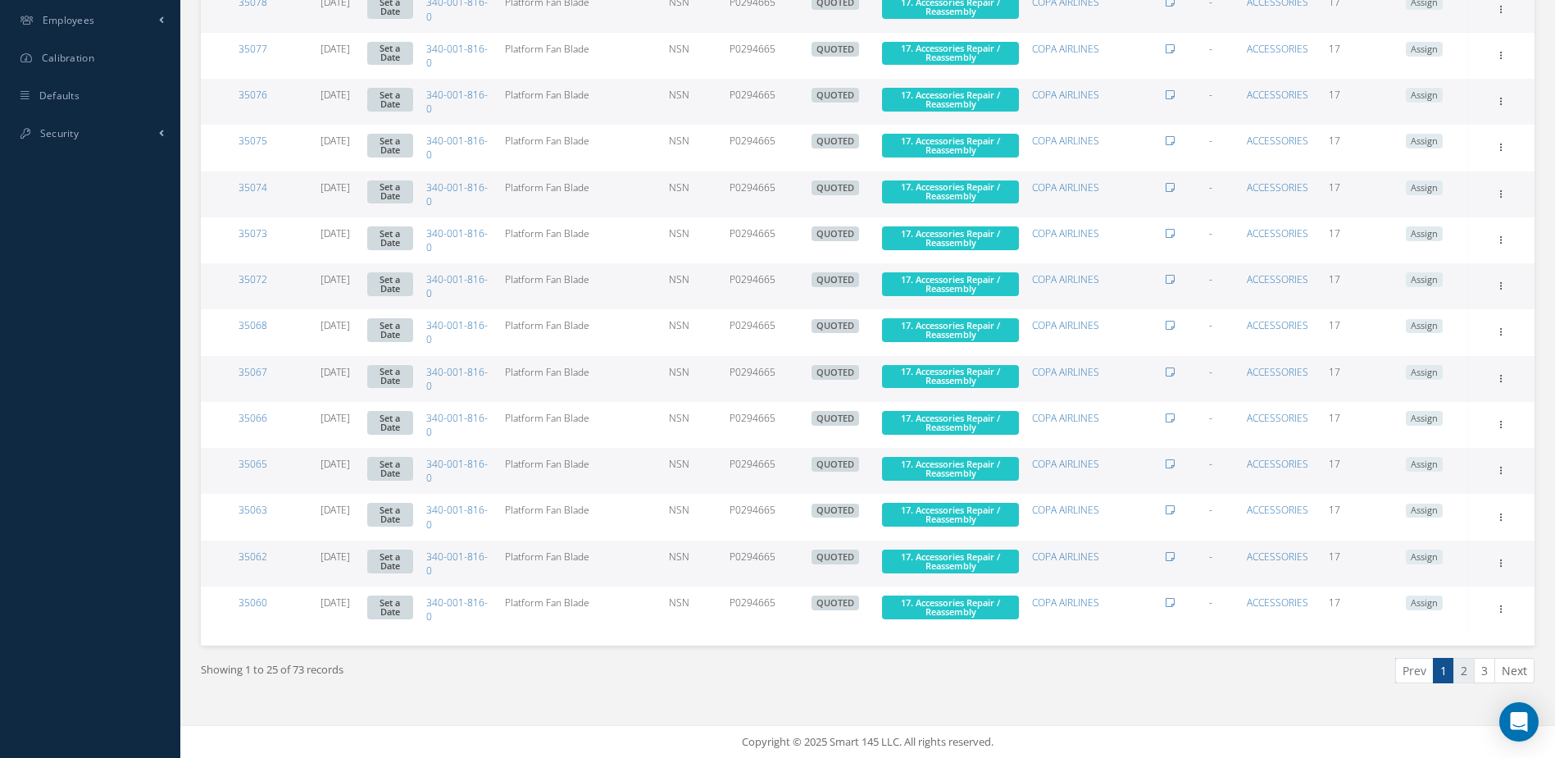
click at [1469, 668] on link "2" at bounding box center [1464, 670] width 21 height 25
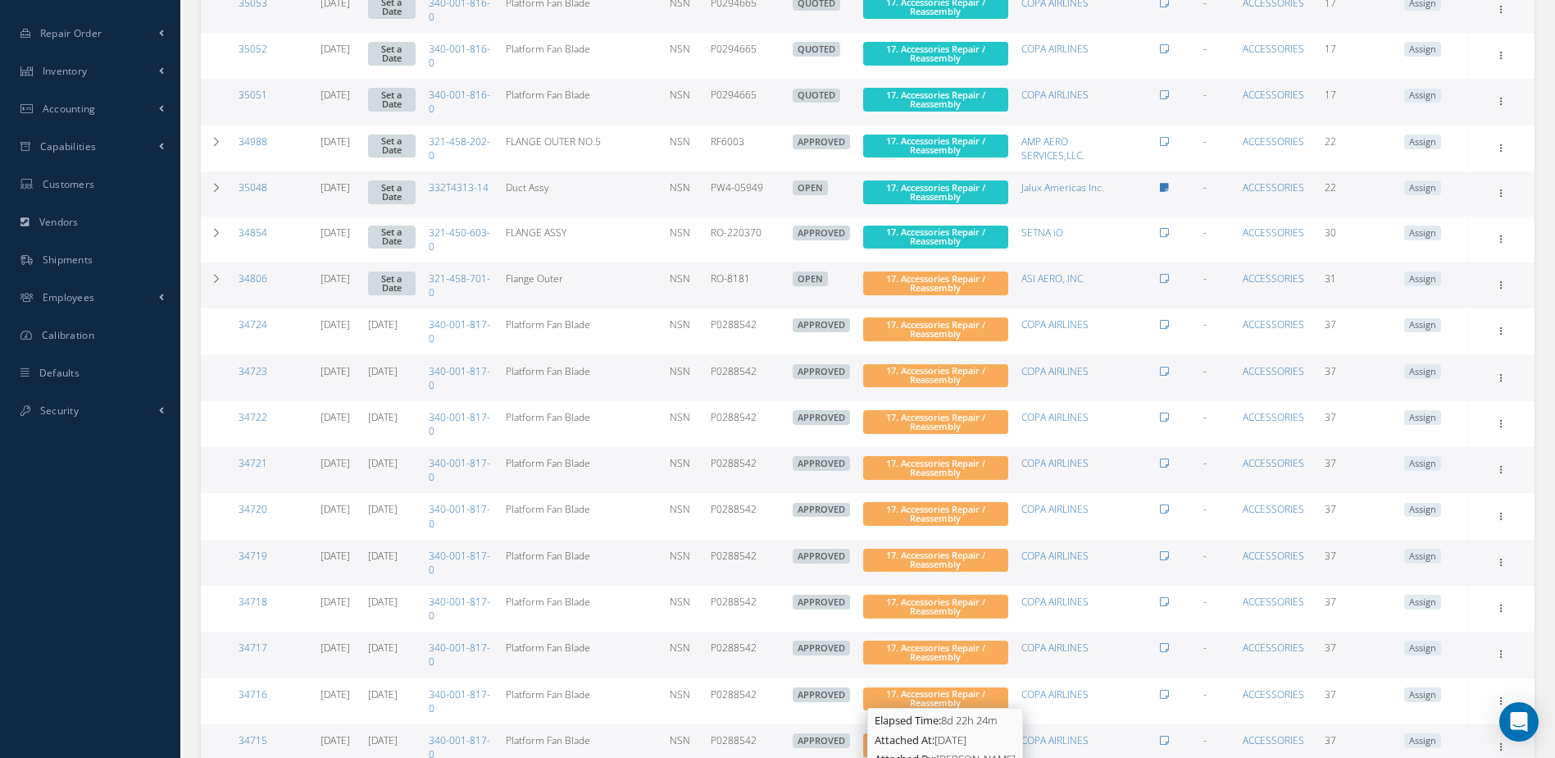
scroll to position [792, 0]
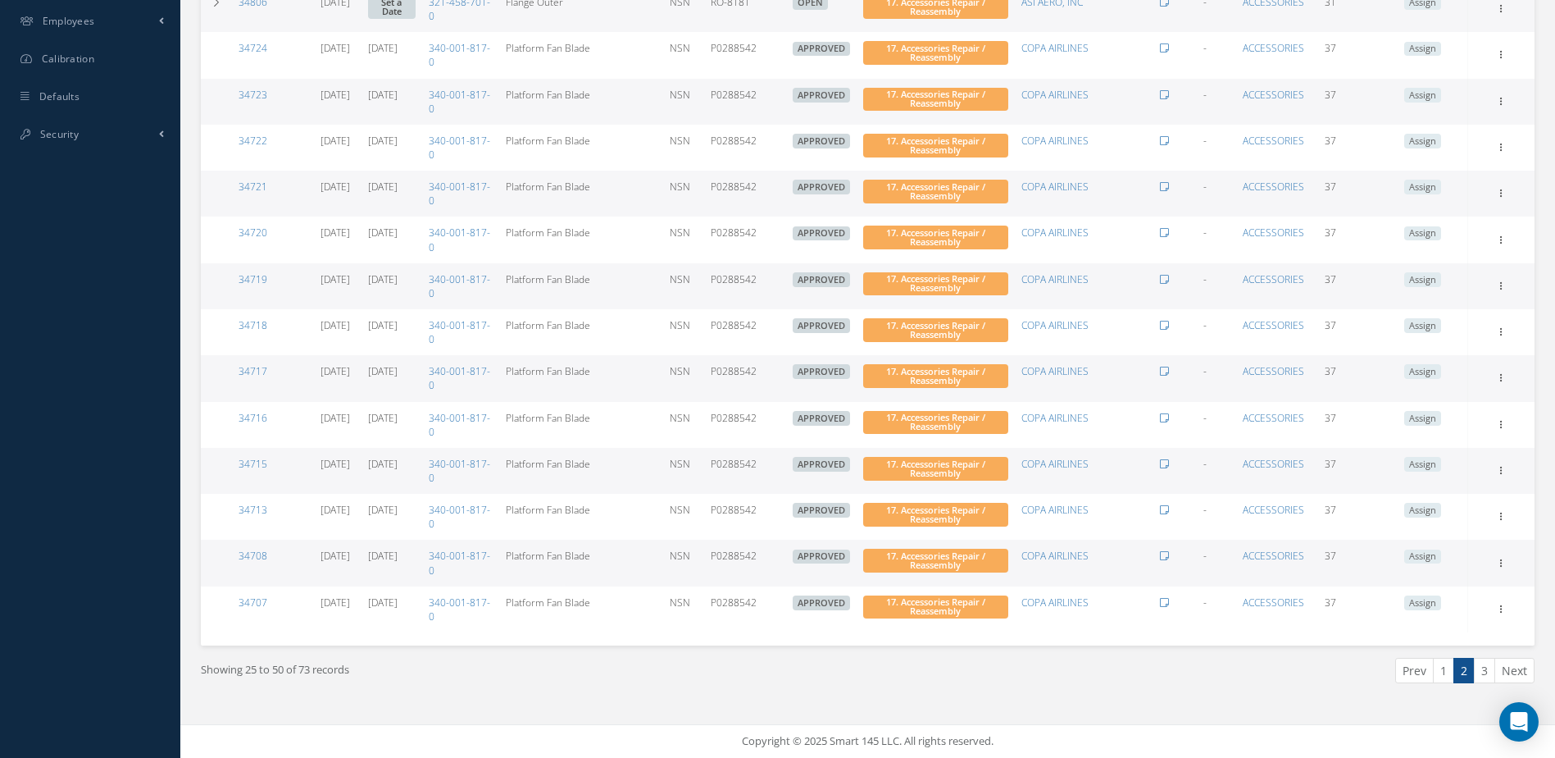
click at [1484, 675] on link "3" at bounding box center [1484, 670] width 21 height 25
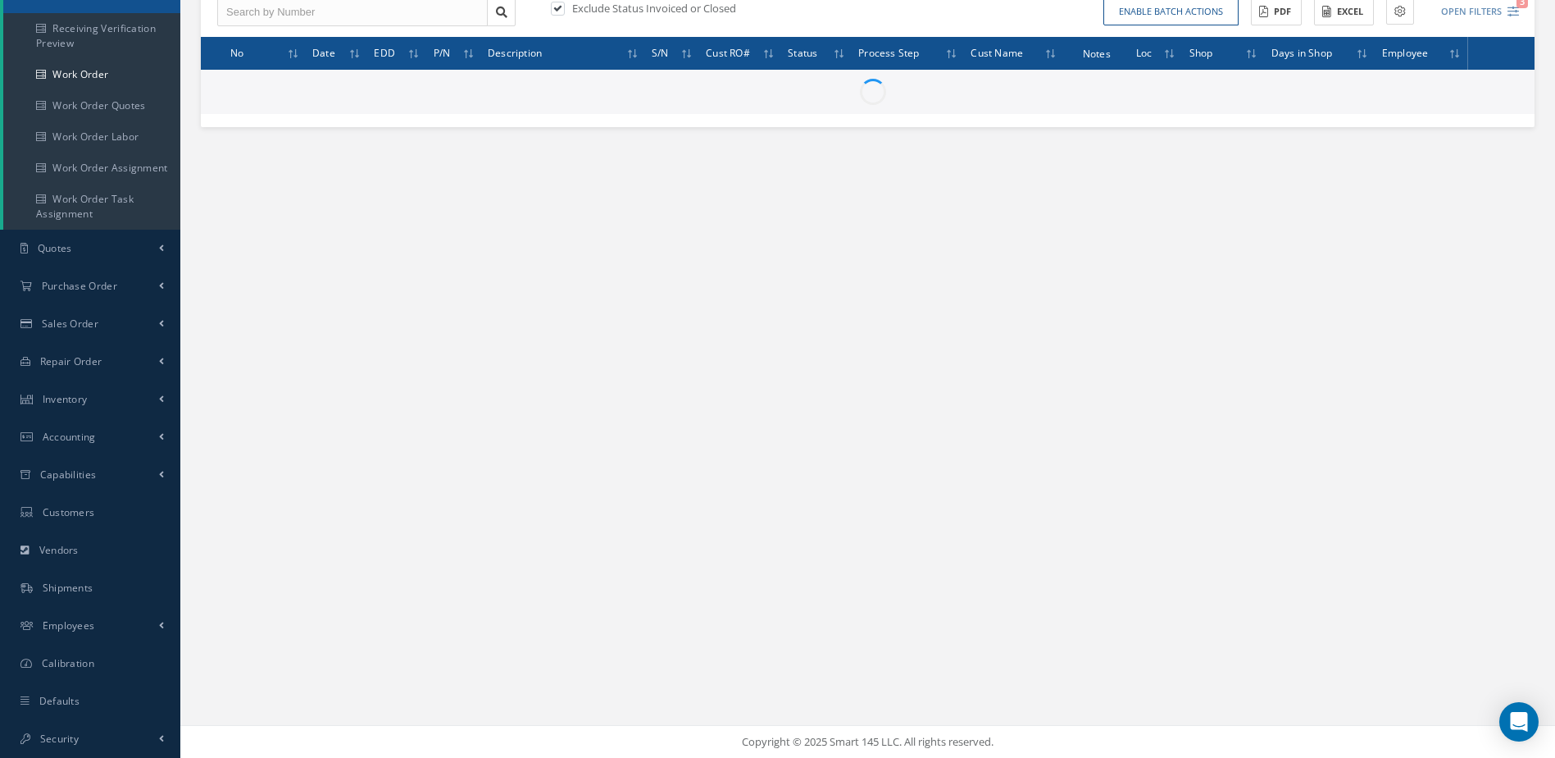
scroll to position [188, 0]
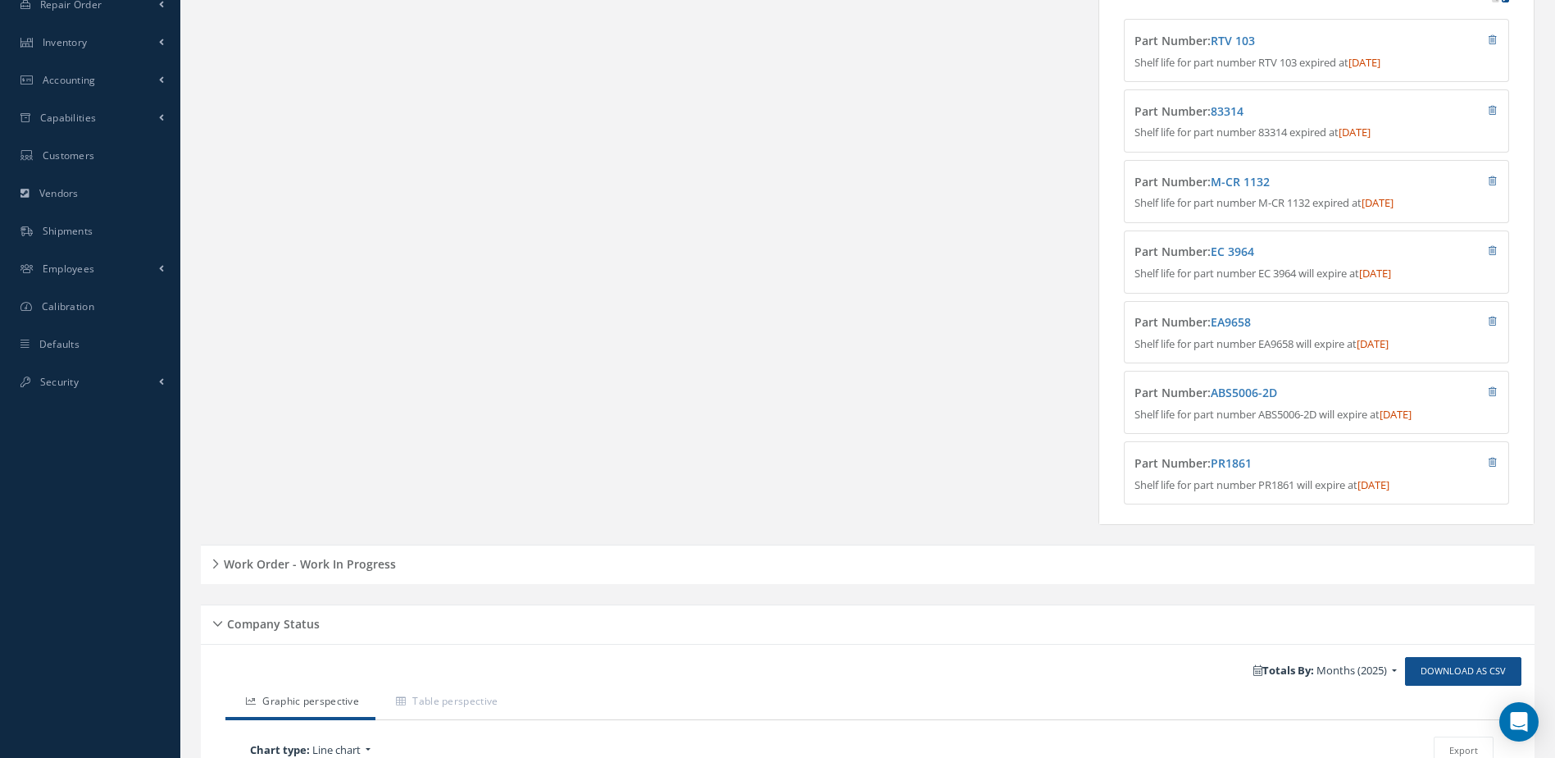
scroll to position [738, 0]
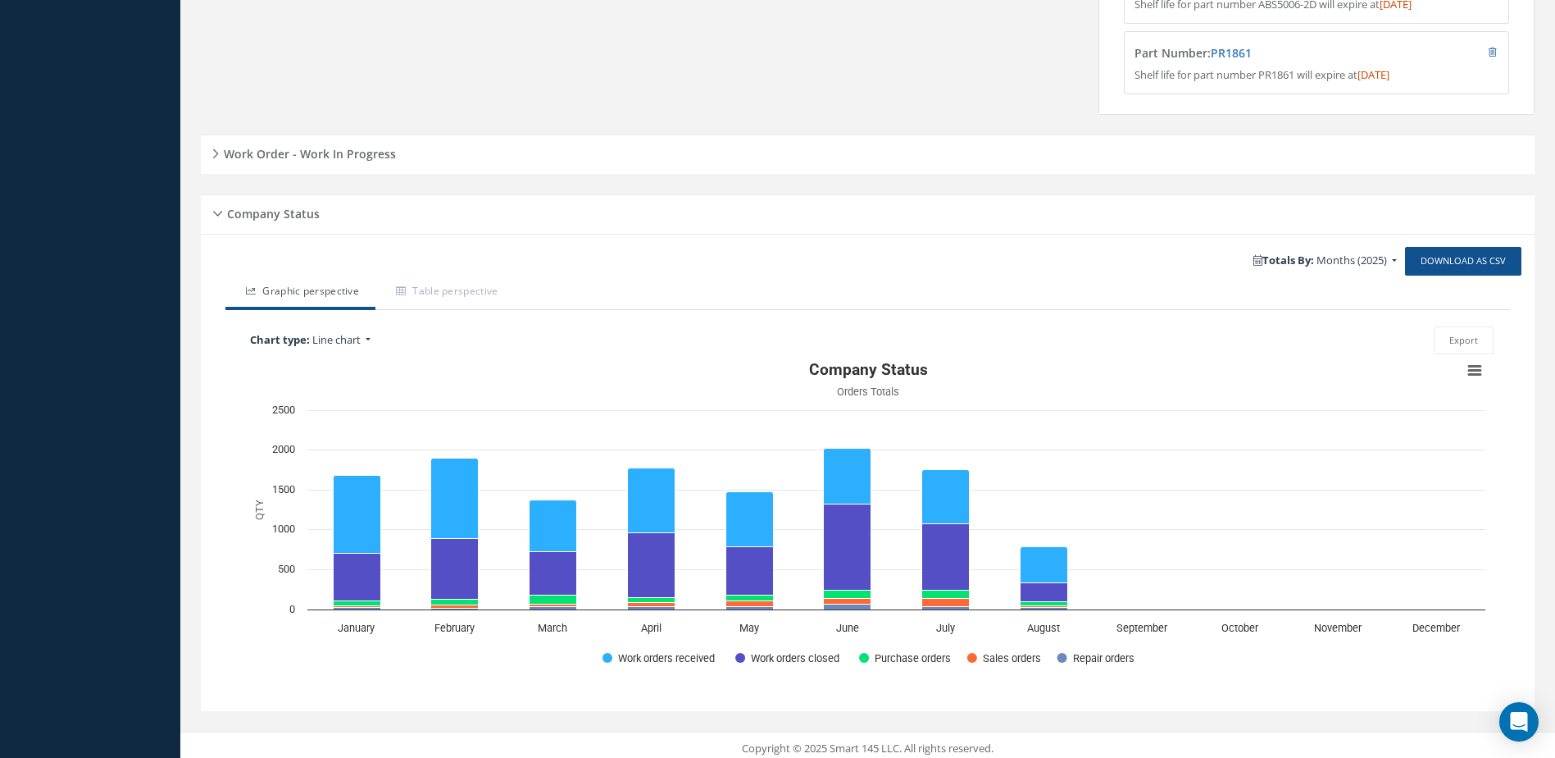
click at [281, 162] on h5 "Work Order - Work In Progress" at bounding box center [307, 152] width 177 height 20
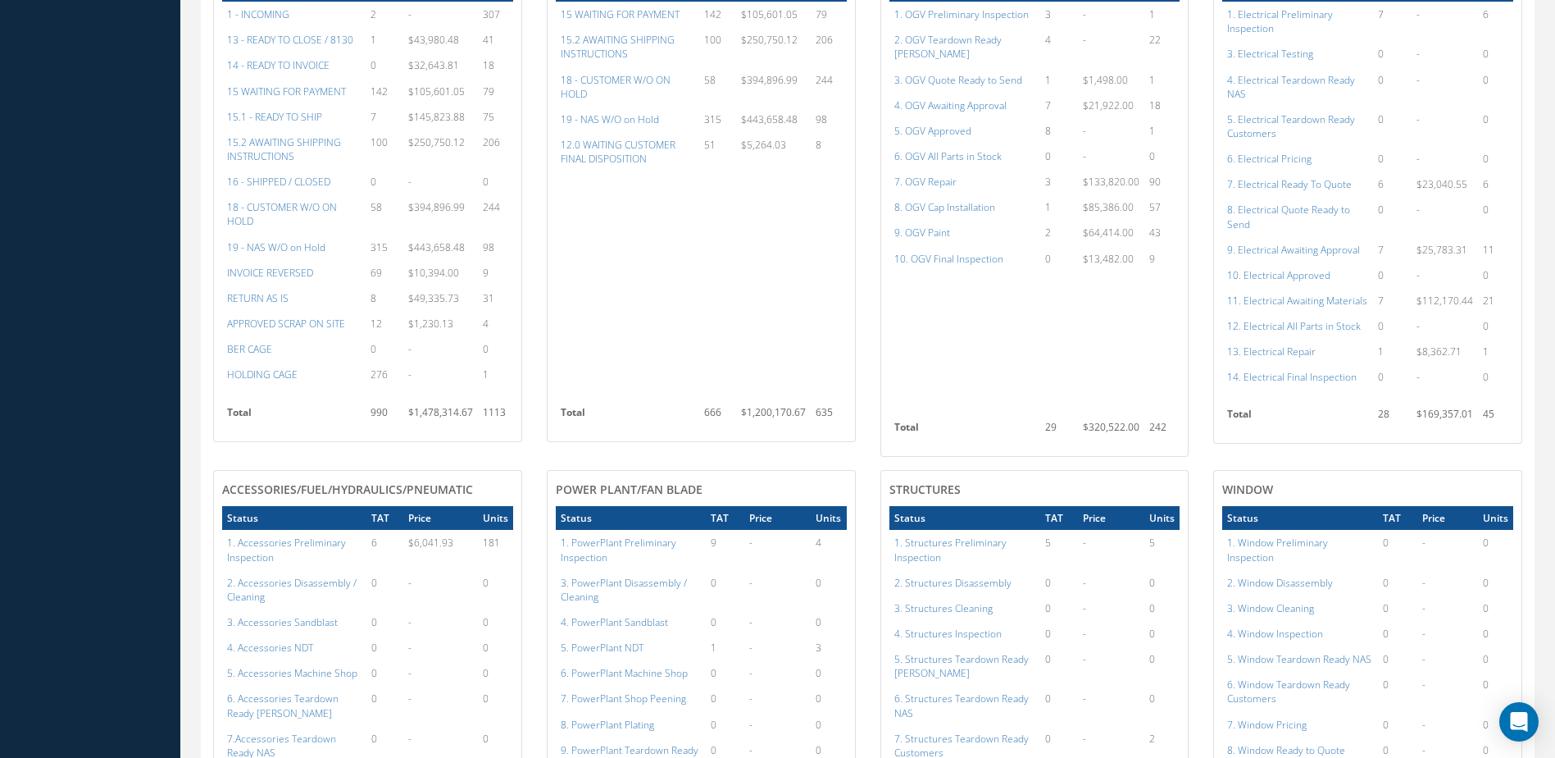
scroll to position [1394, 0]
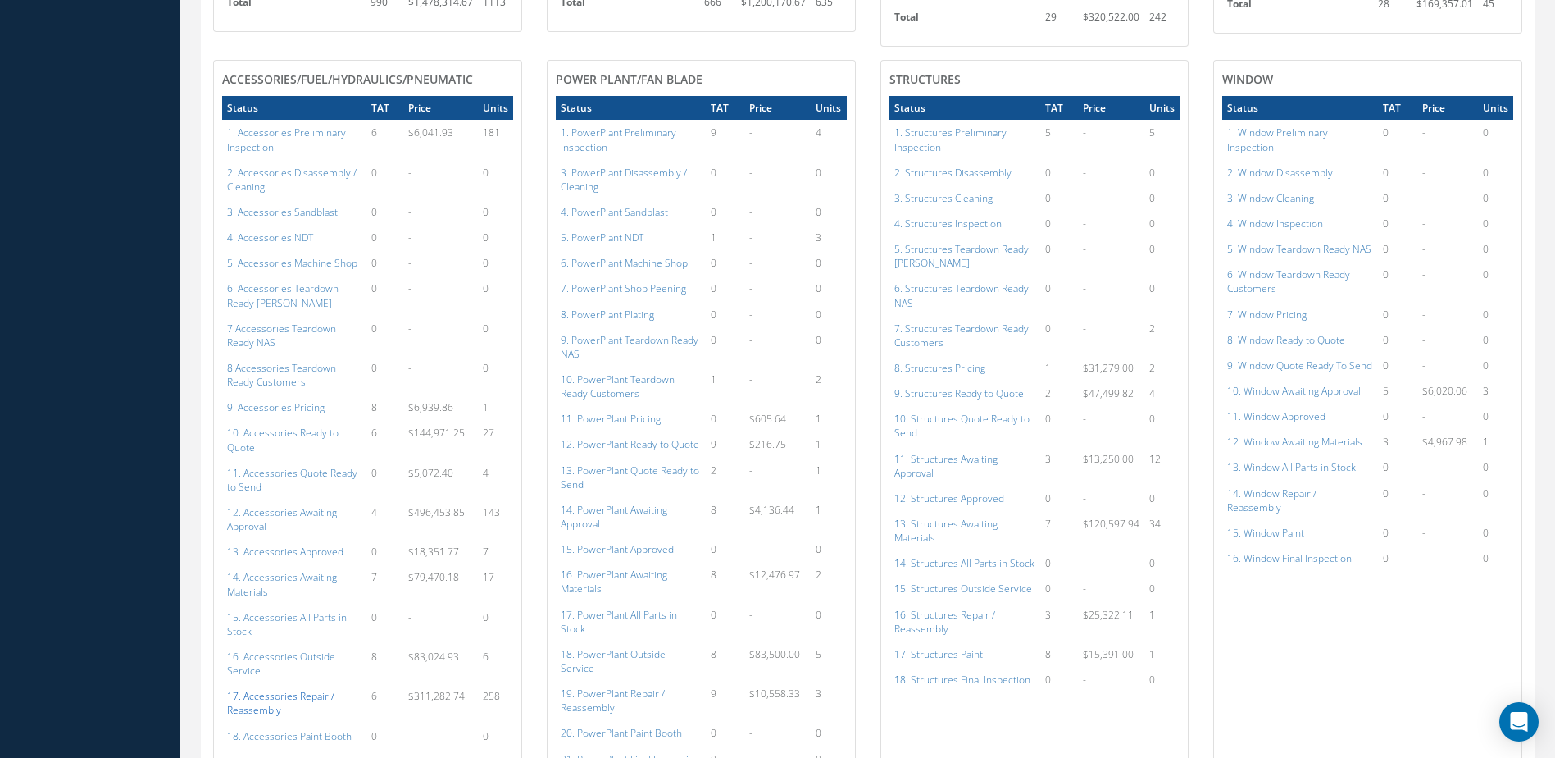
click at [274, 696] on a=117&excludeInternalCustomer=false&excludeInvoicedOrClosed=true&shop_id=14&filtersHidded"] "17. Accessories Repair / Reassembly" at bounding box center [280, 703] width 107 height 28
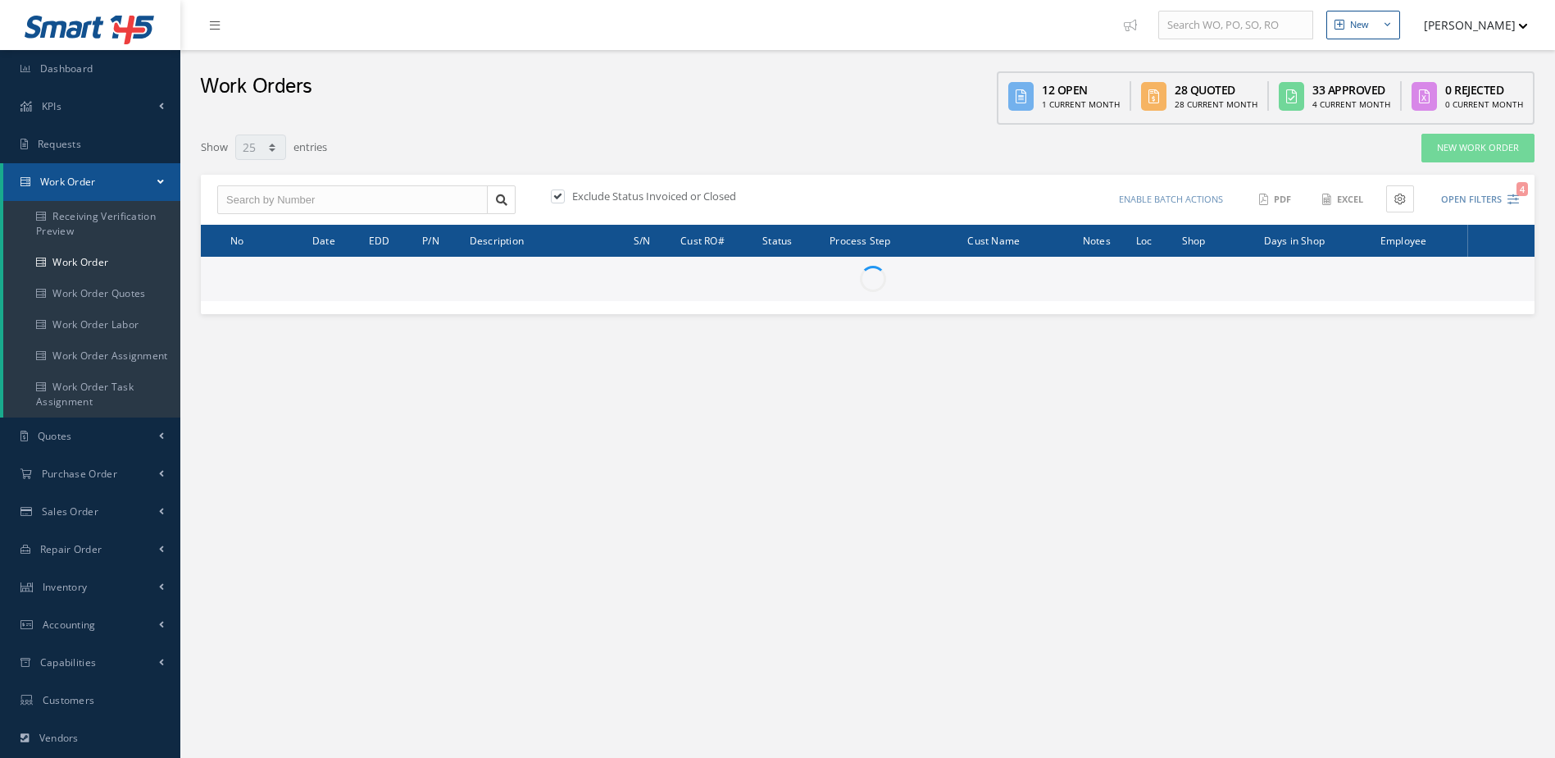
select select "25"
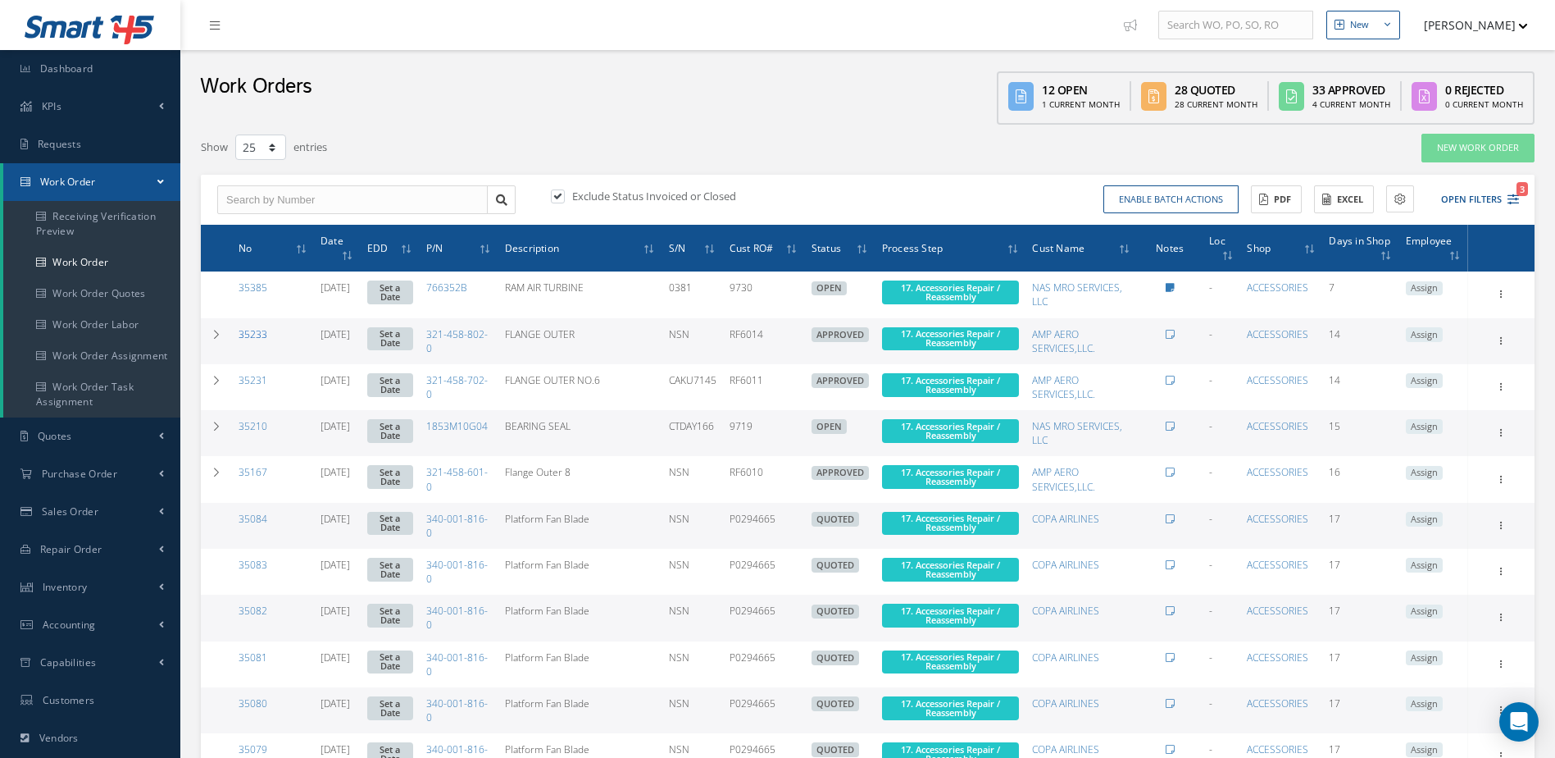
click at [250, 335] on link "35233" at bounding box center [253, 334] width 29 height 14
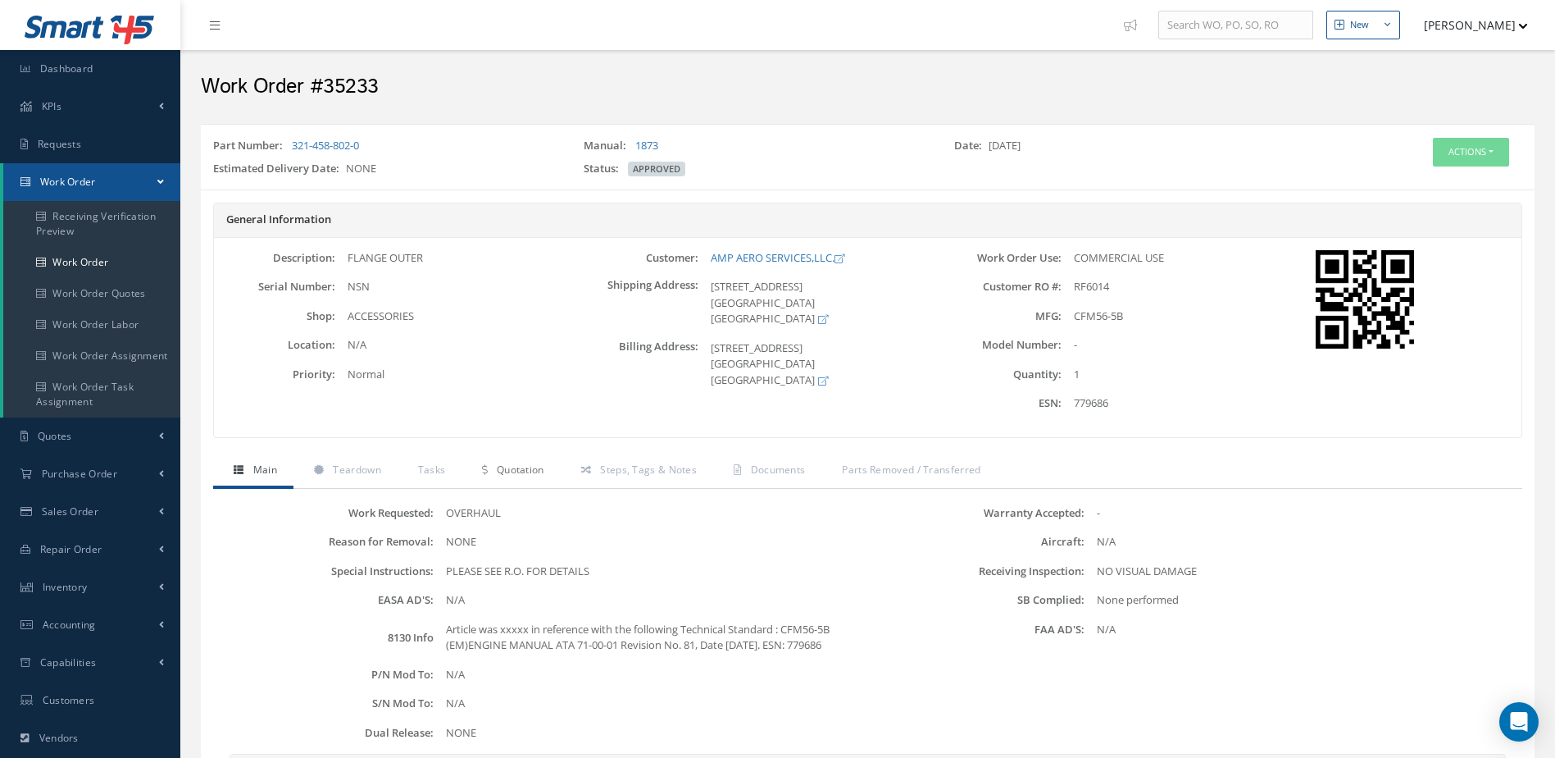
click at [515, 463] on span "Quotation" at bounding box center [521, 469] width 48 height 14
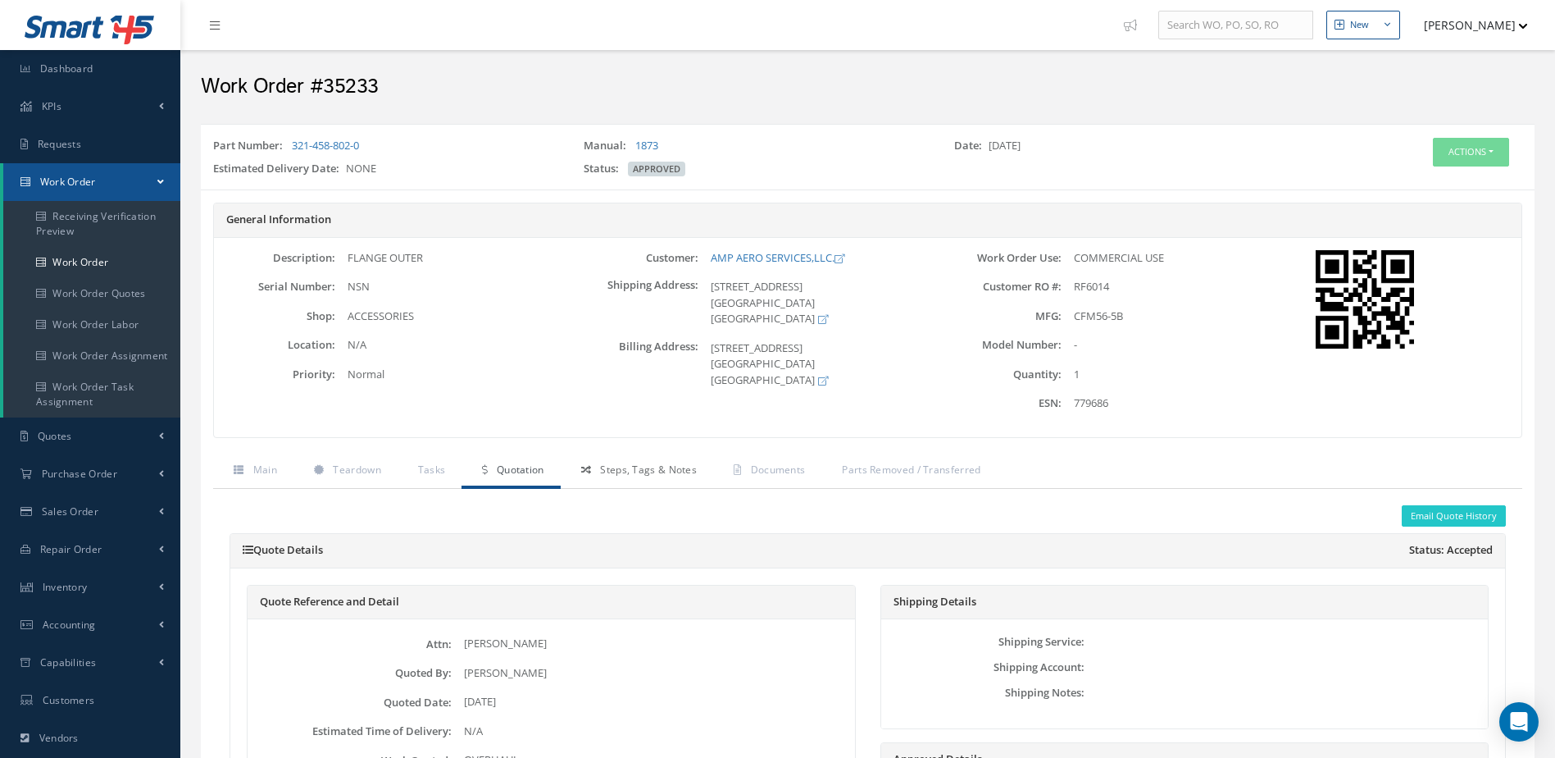
click at [644, 465] on span "Steps, Tags & Notes" at bounding box center [648, 469] width 97 height 14
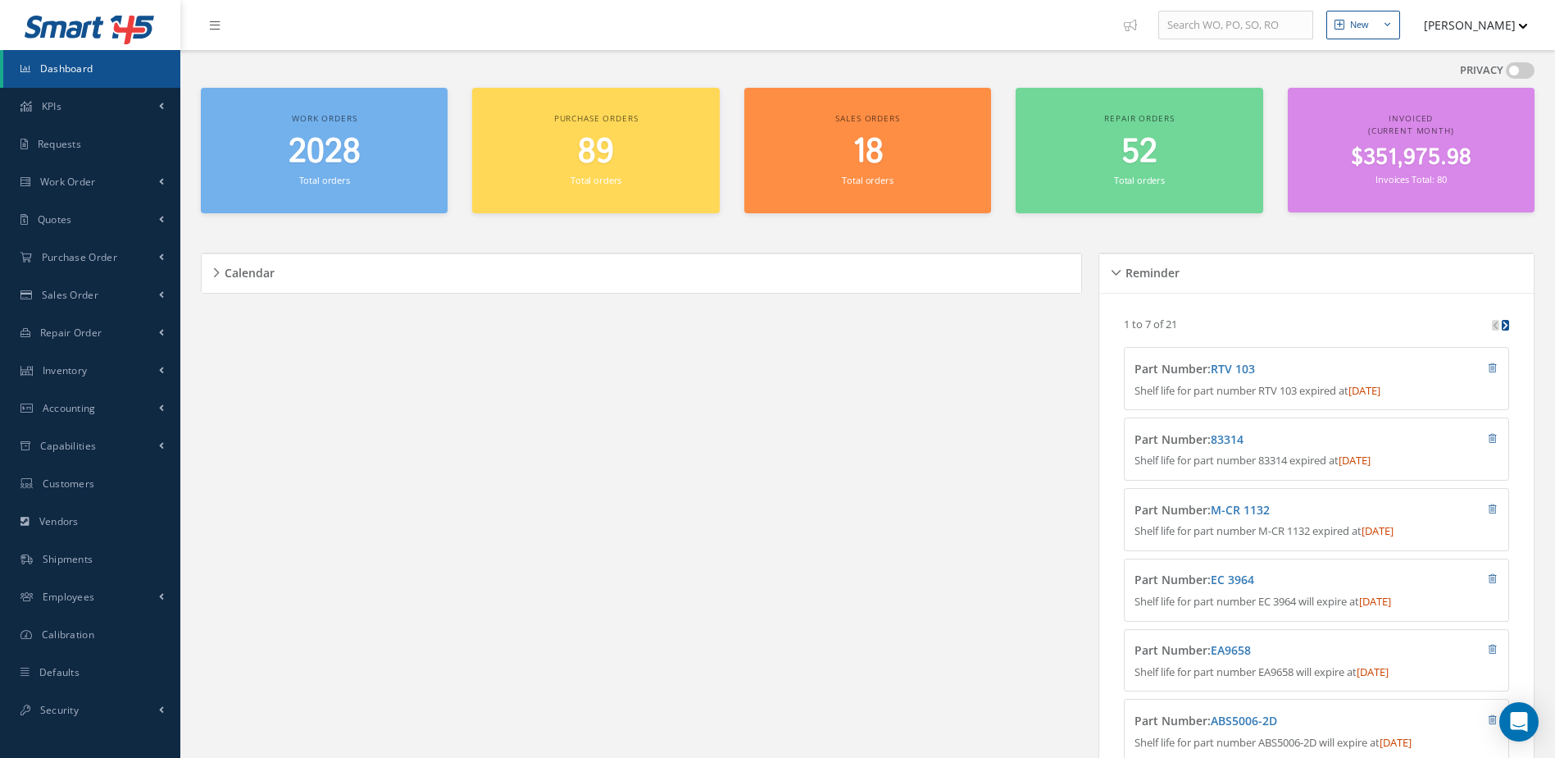
scroll to position [328, 0]
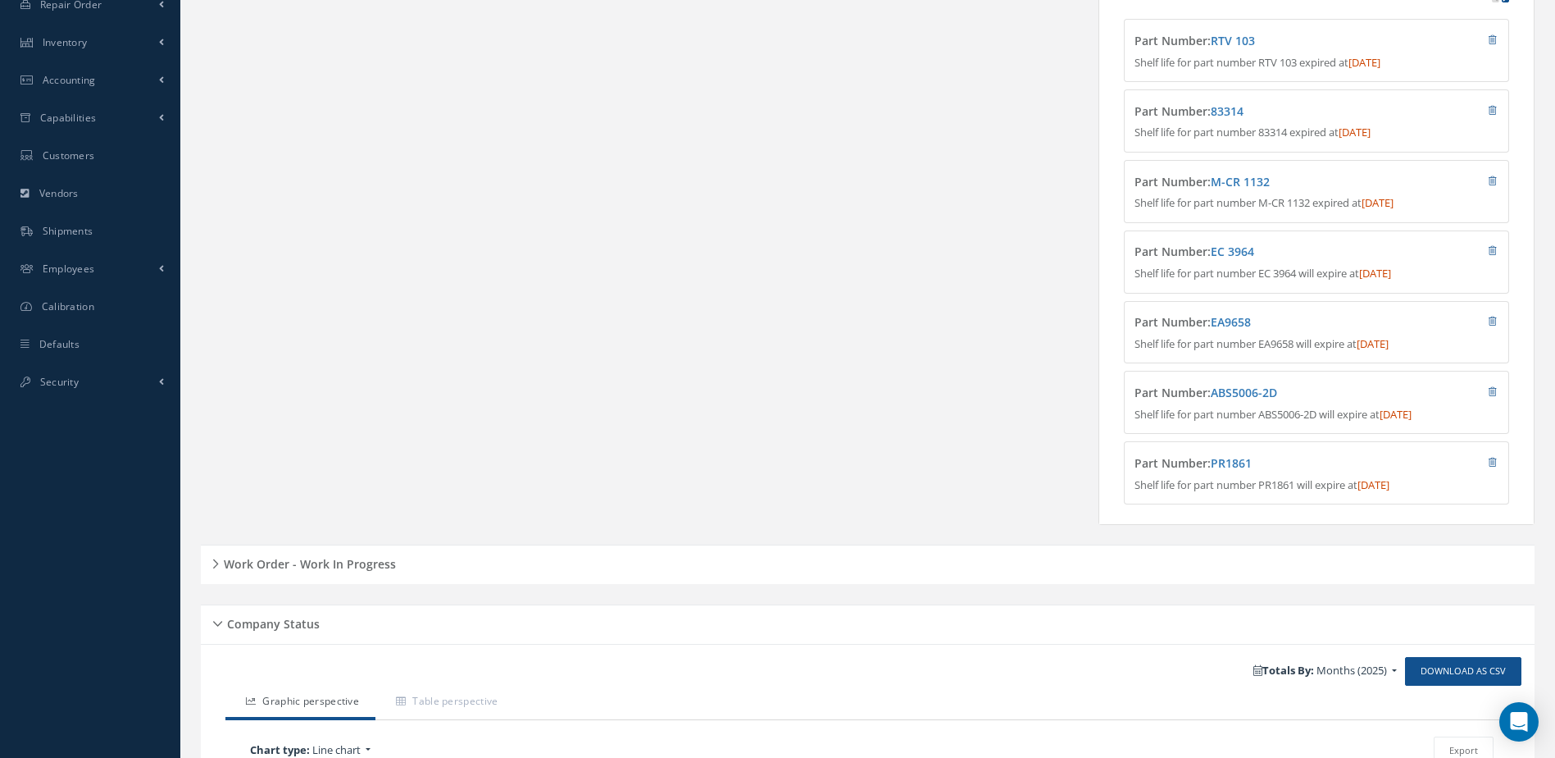
click at [315, 577] on div "Work Order - Work In Progress" at bounding box center [868, 564] width 1334 height 25
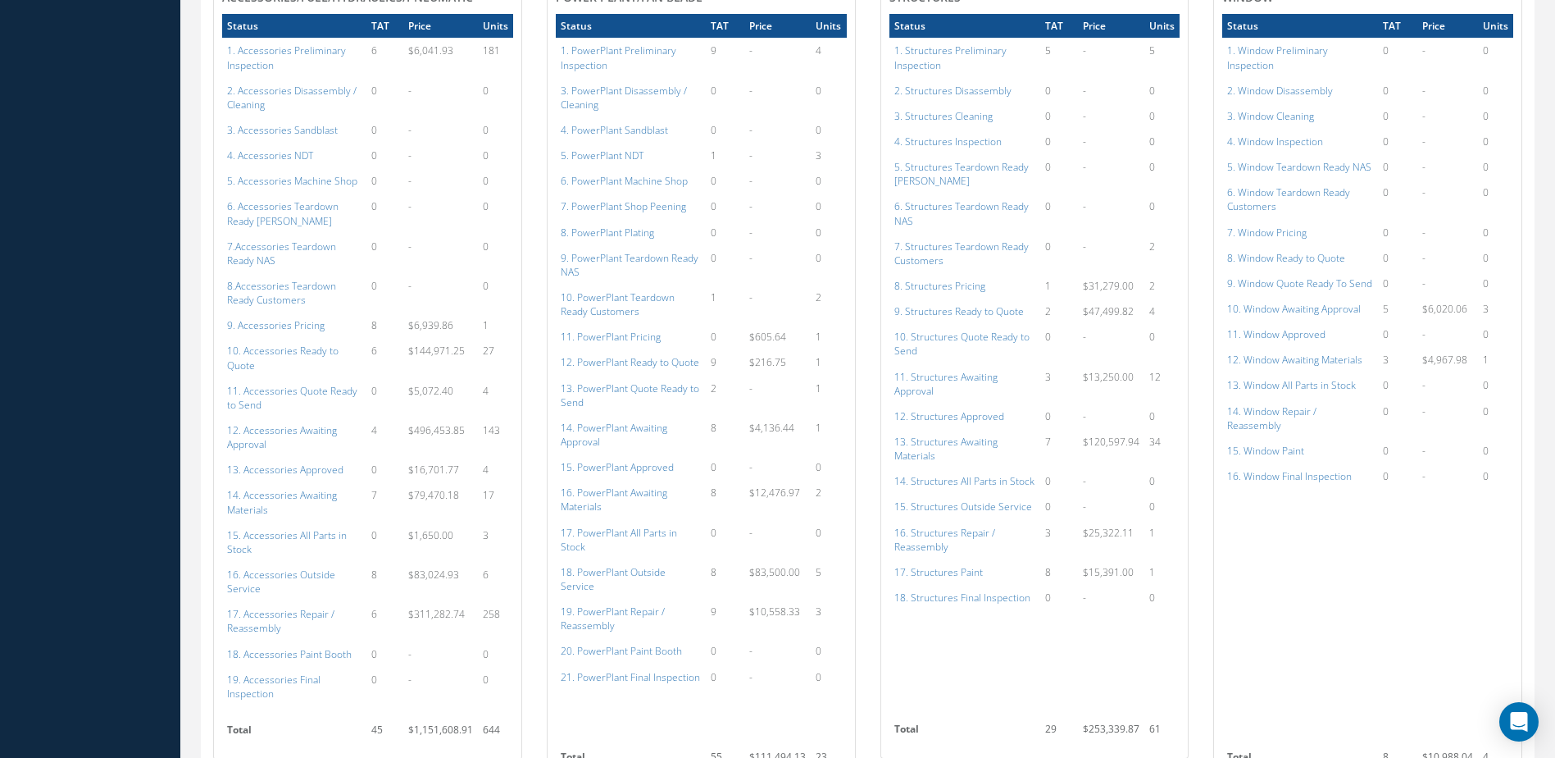
scroll to position [1722, 0]
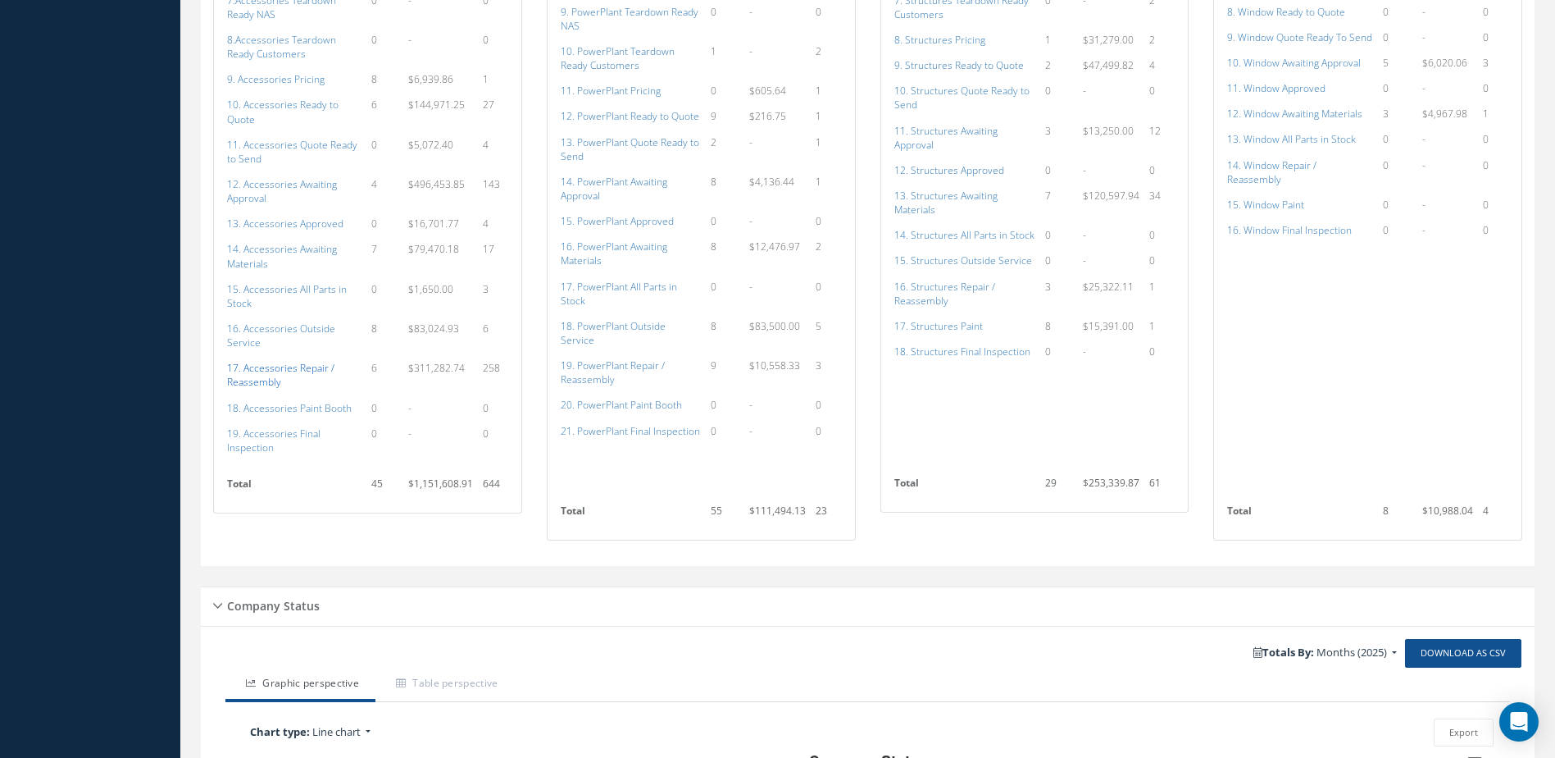
click at [271, 374] on a=117&excludeInternalCustomer=false&excludeInvoicedOrClosed=true&shop_id=14&filtersHidded"] "17. Accessories Repair / Reassembly" at bounding box center [280, 375] width 107 height 28
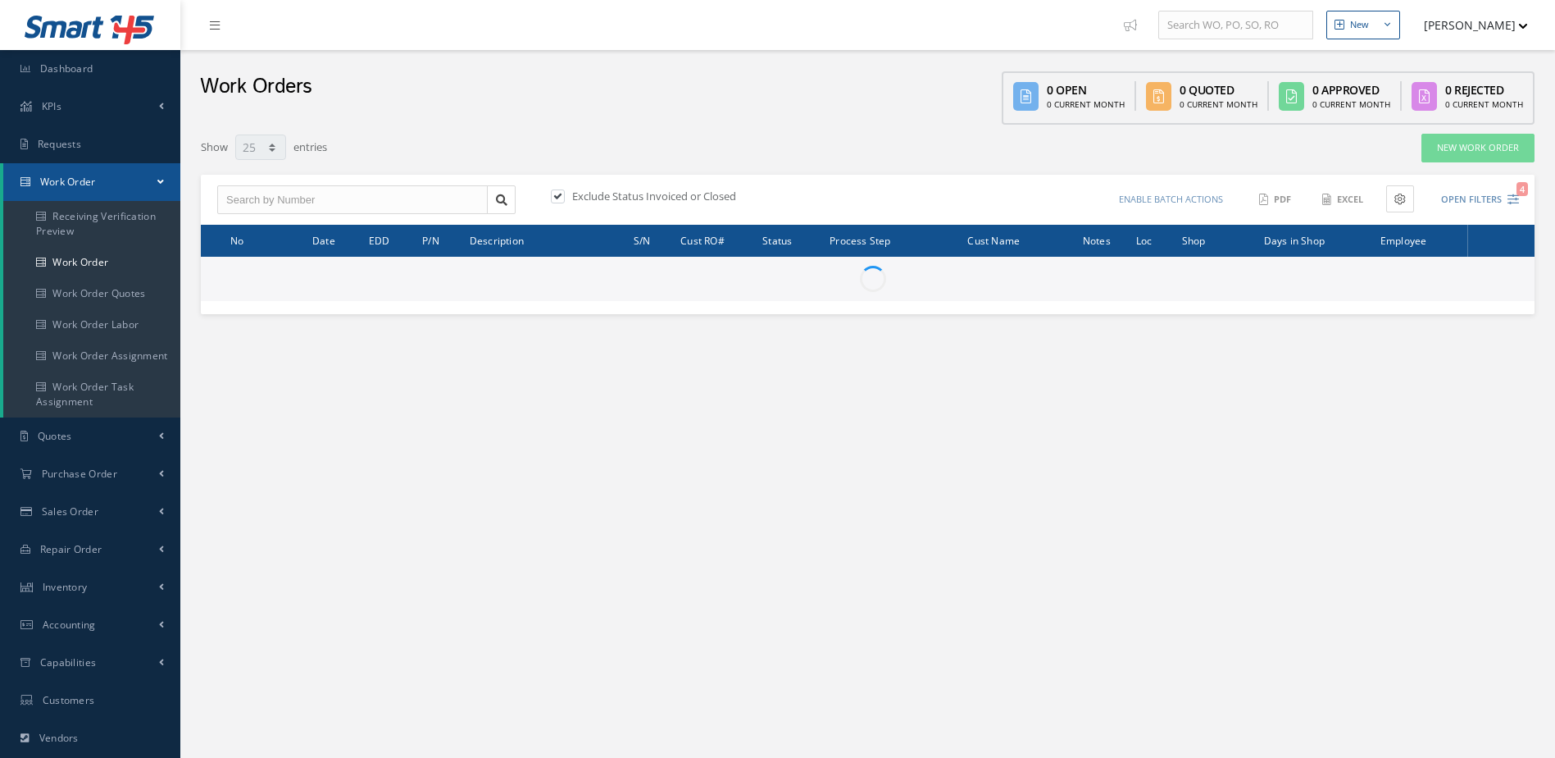
select select "25"
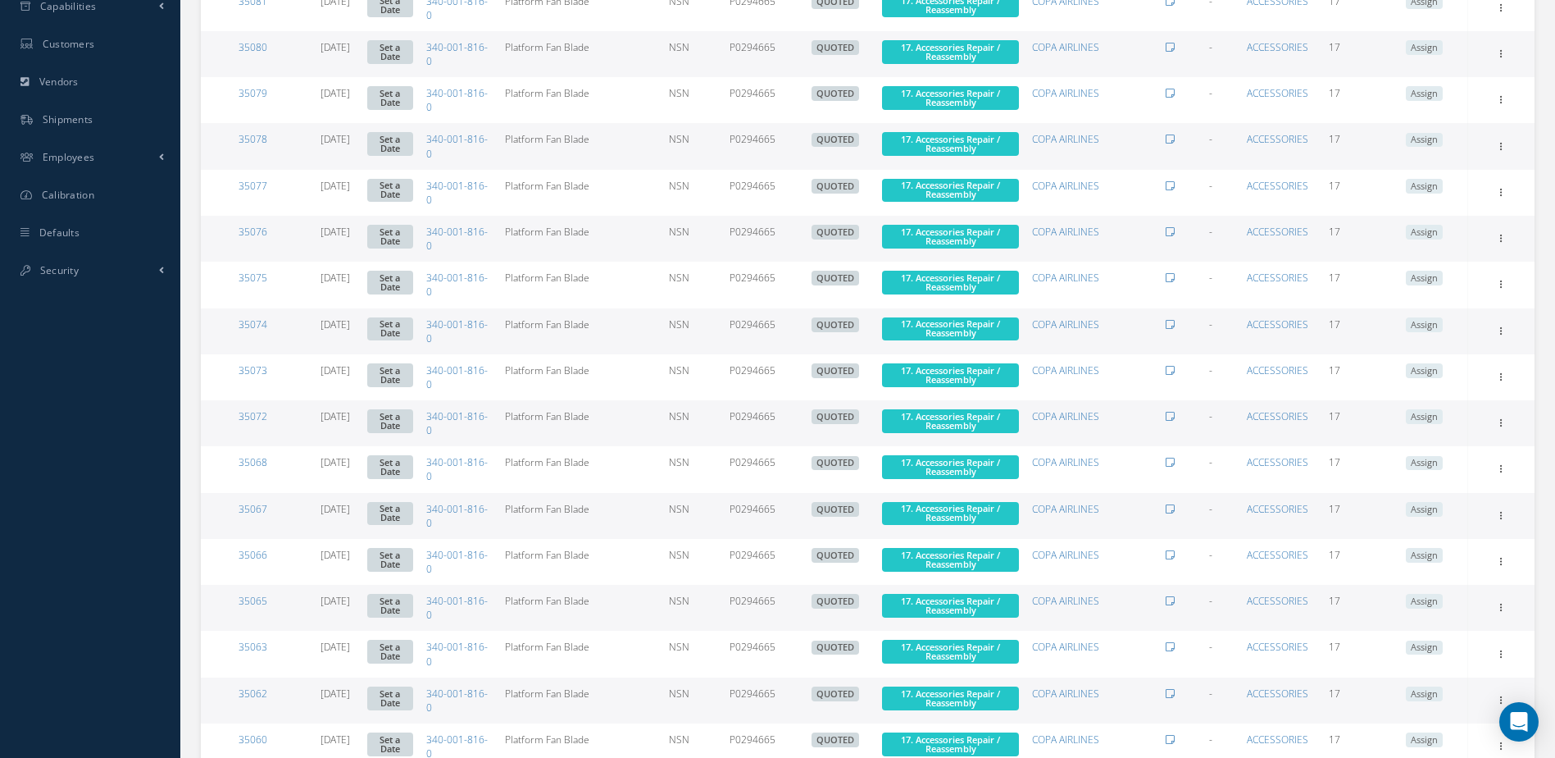
scroll to position [793, 0]
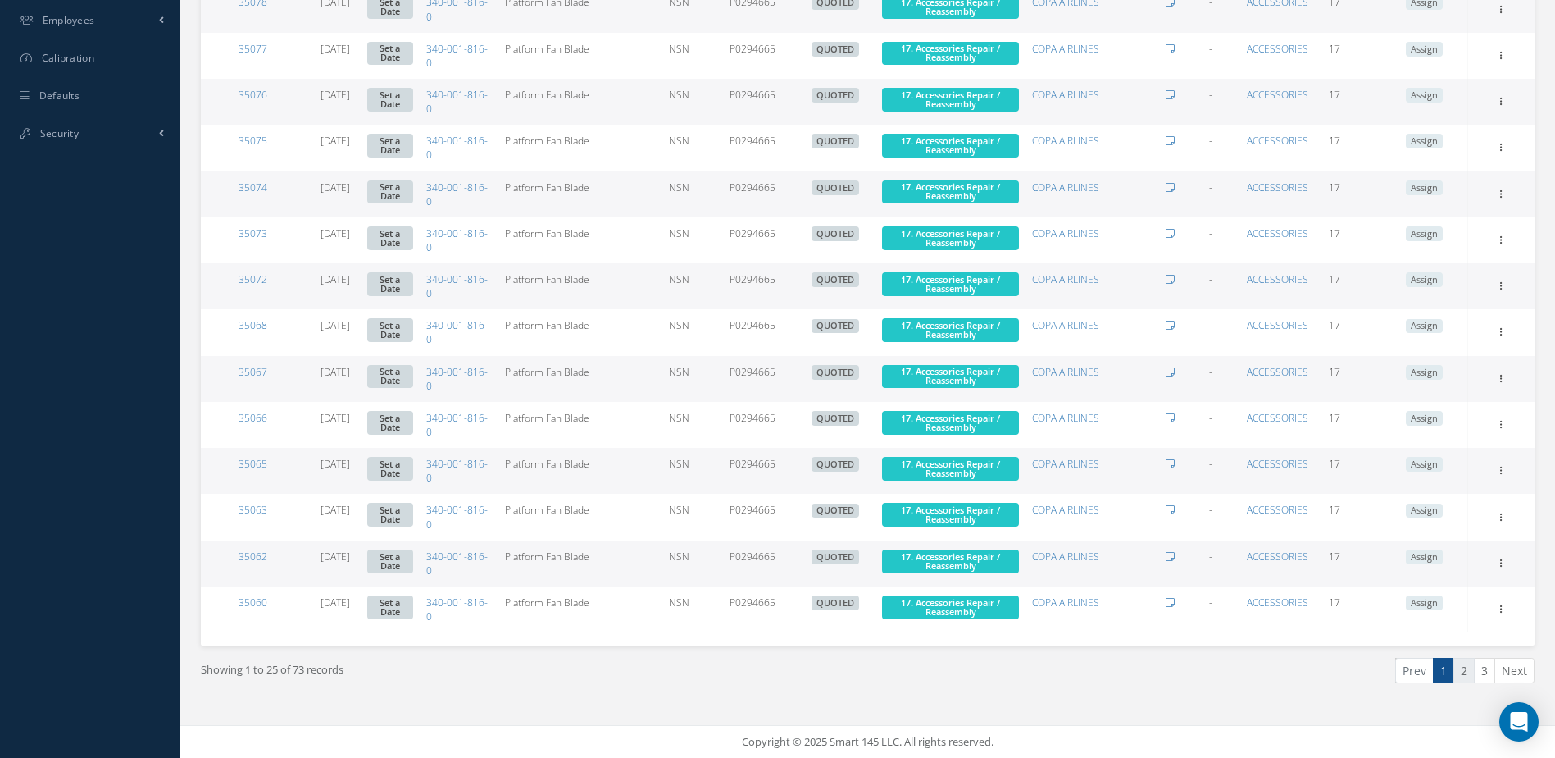
click at [1462, 673] on link "2" at bounding box center [1464, 670] width 21 height 25
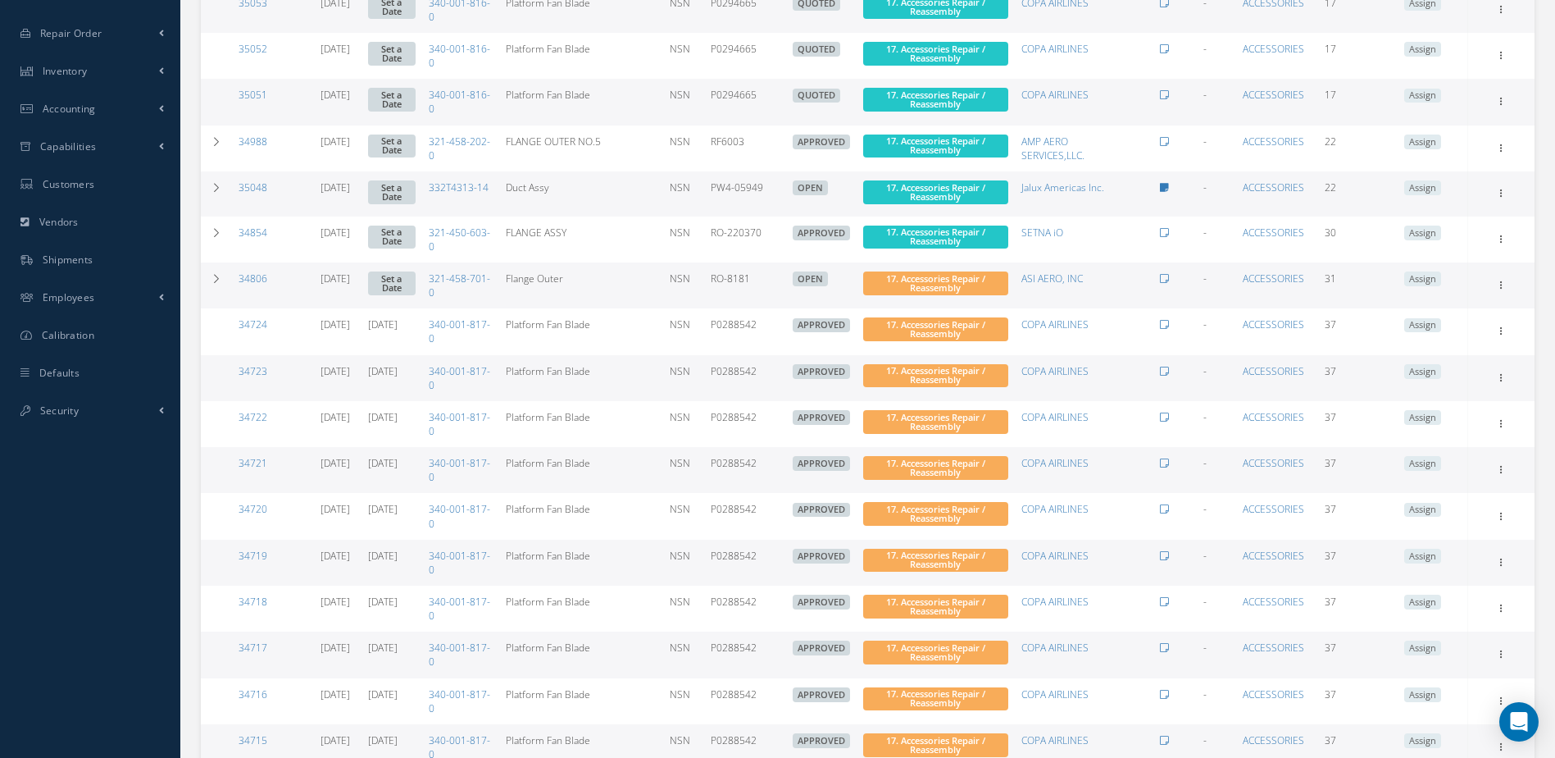
scroll to position [792, 0]
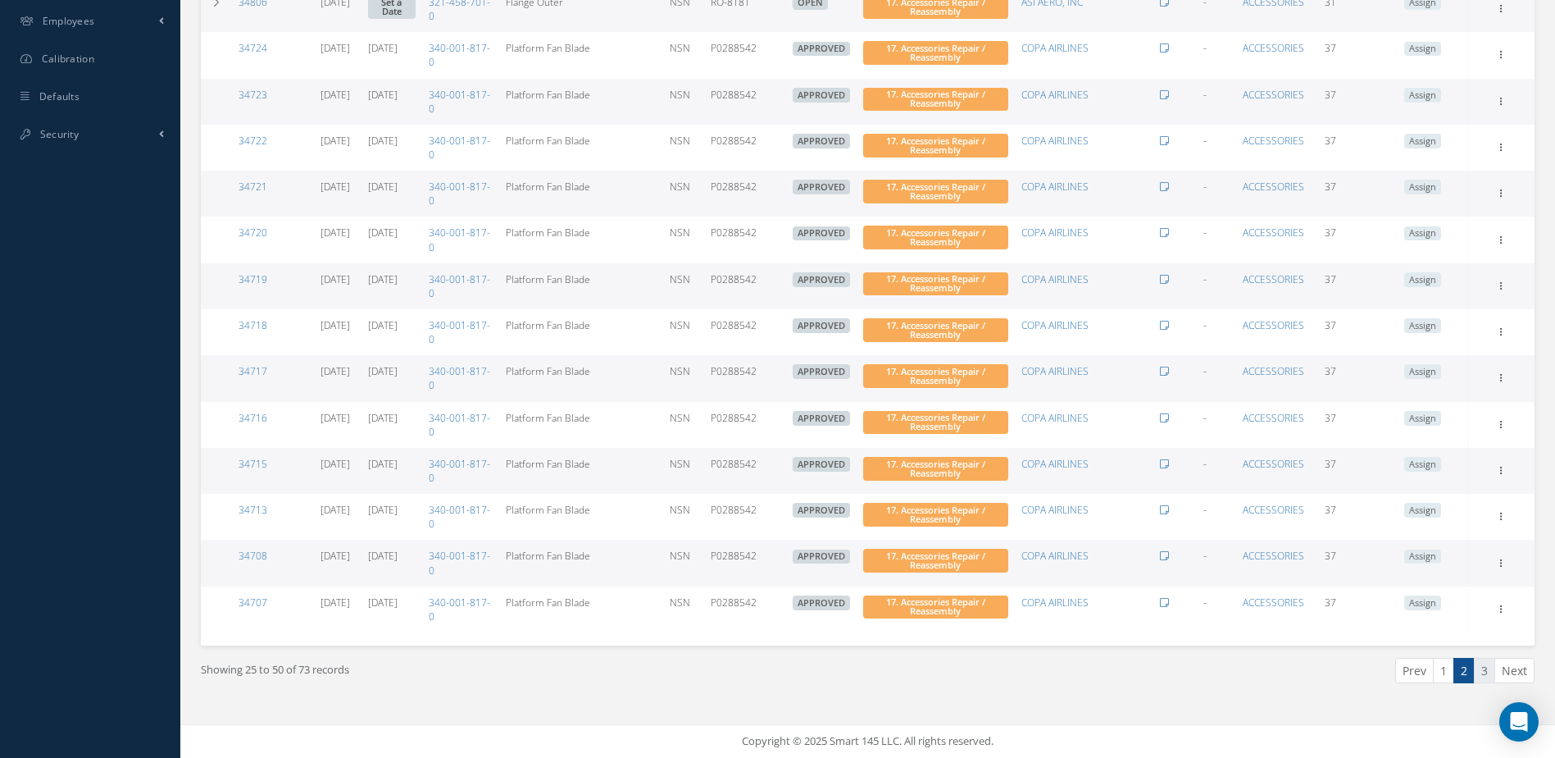
click at [1481, 670] on link "3" at bounding box center [1484, 670] width 21 height 25
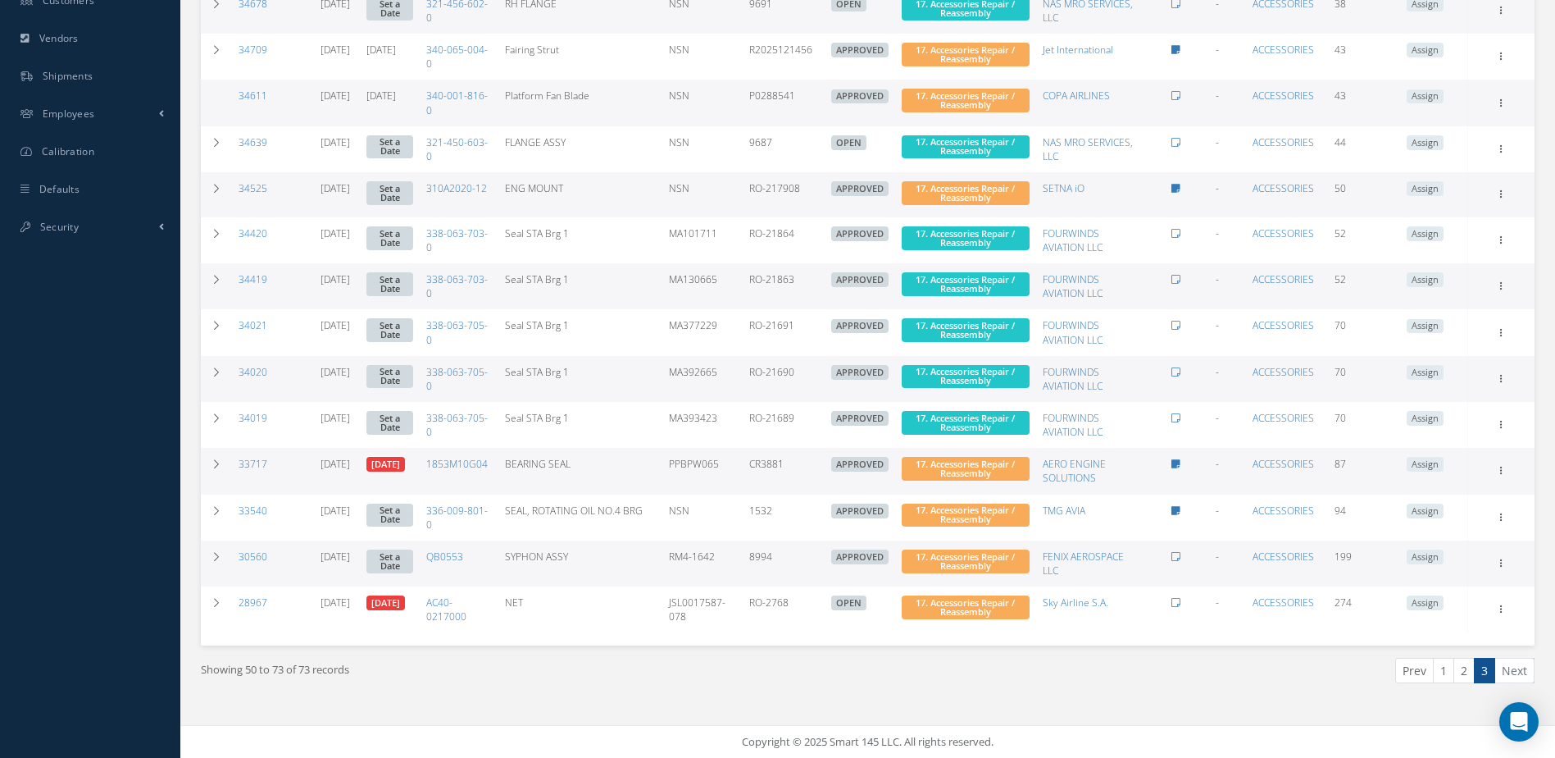
scroll to position [371, 0]
